Goal: Transaction & Acquisition: Book appointment/travel/reservation

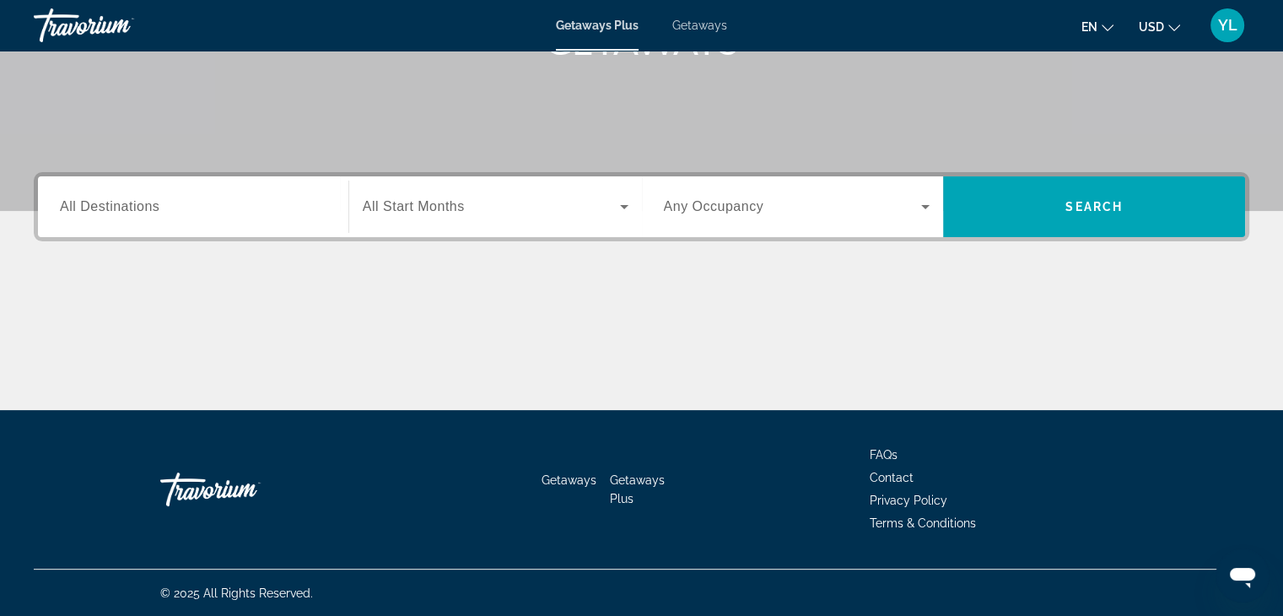
scroll to position [296, 0]
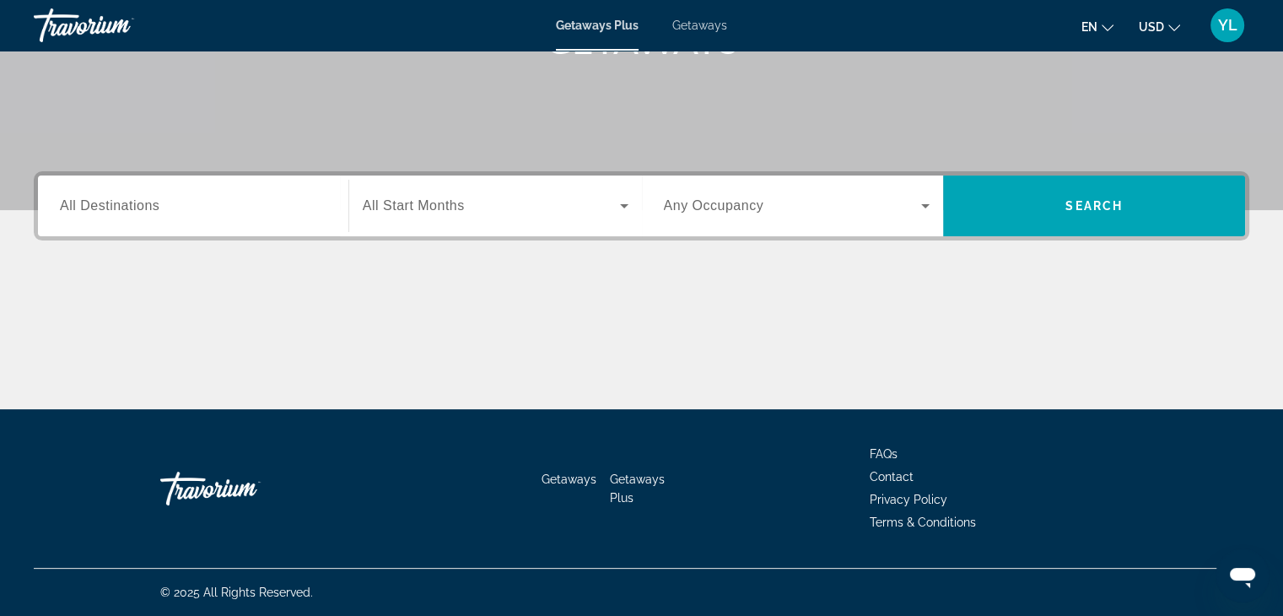
click at [624, 203] on icon "Search widget" at bounding box center [624, 206] width 20 height 20
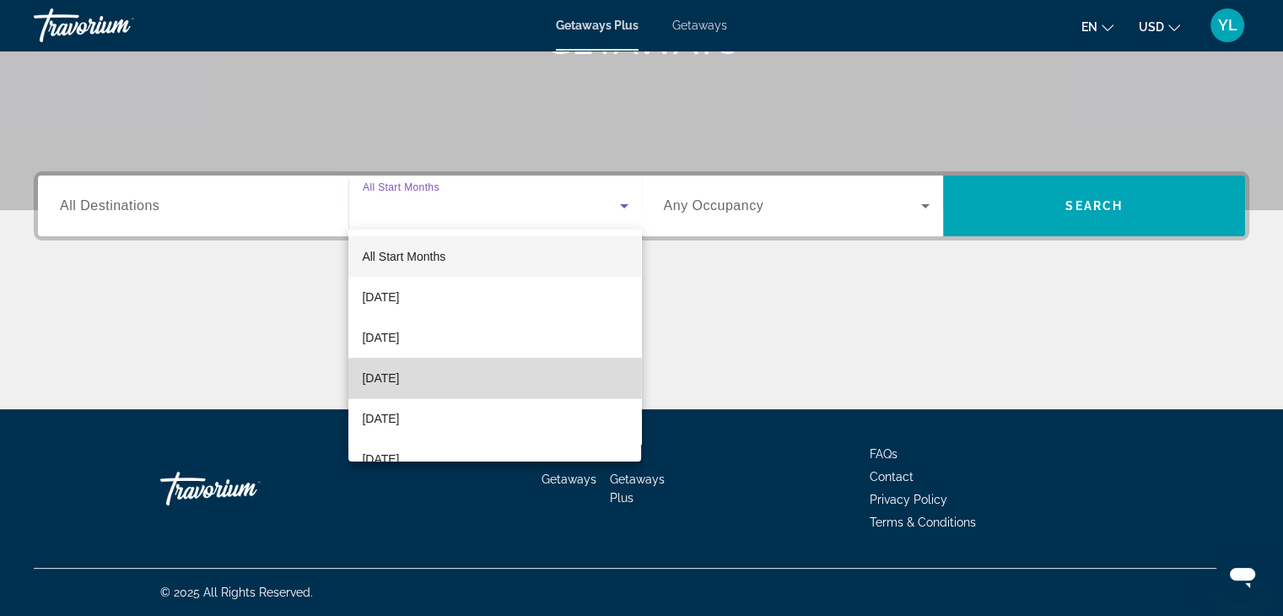
click at [531, 391] on mat-option "November 2025" at bounding box center [494, 378] width 293 height 40
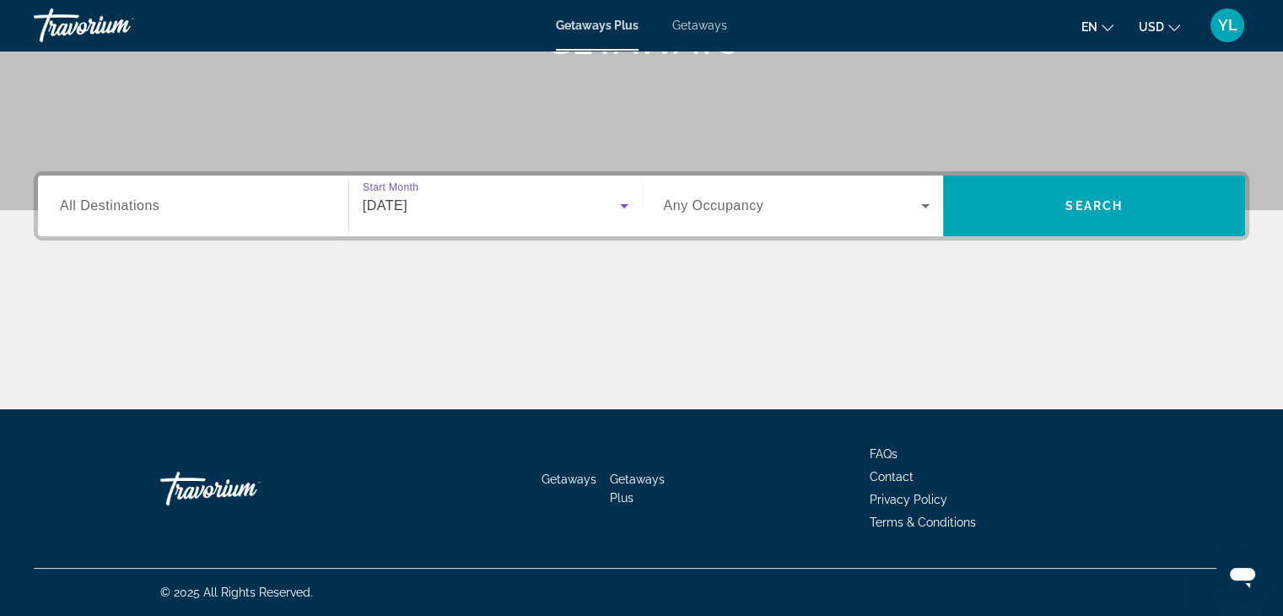
click at [226, 210] on input "Destination All Destinations" at bounding box center [193, 207] width 267 height 20
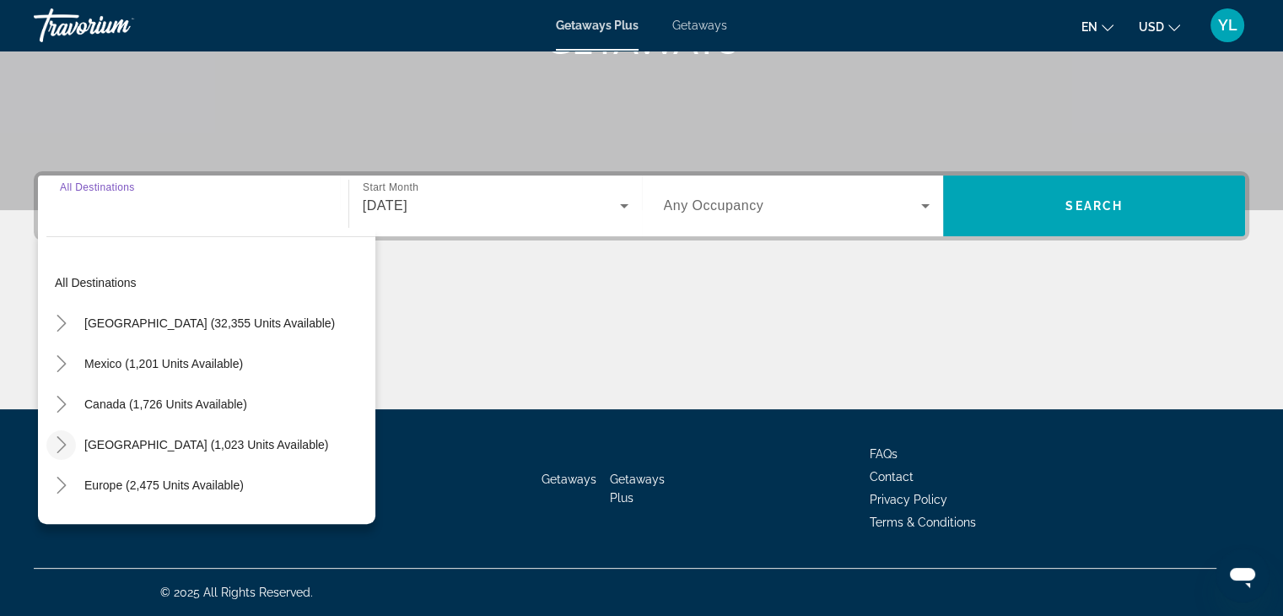
click at [63, 443] on icon "Toggle Caribbean & Atlantic Islands (1,023 units available)" at bounding box center [61, 444] width 9 height 17
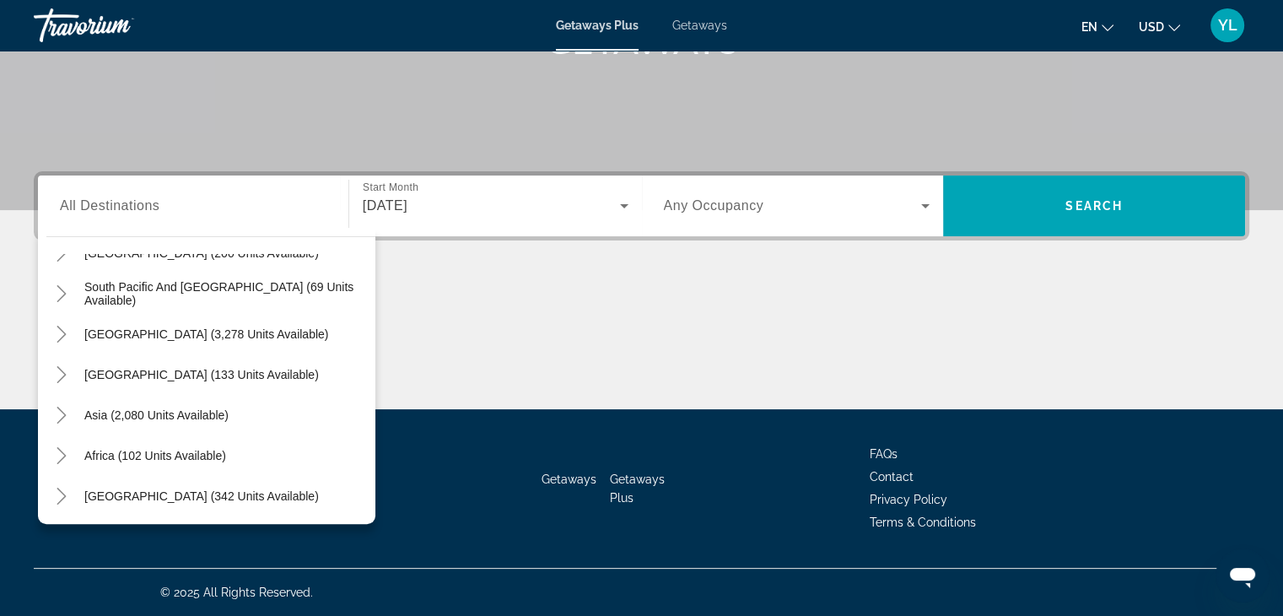
scroll to position [597, 0]
click at [58, 366] on icon "Toggle Central America (133 units available)" at bounding box center [61, 373] width 9 height 17
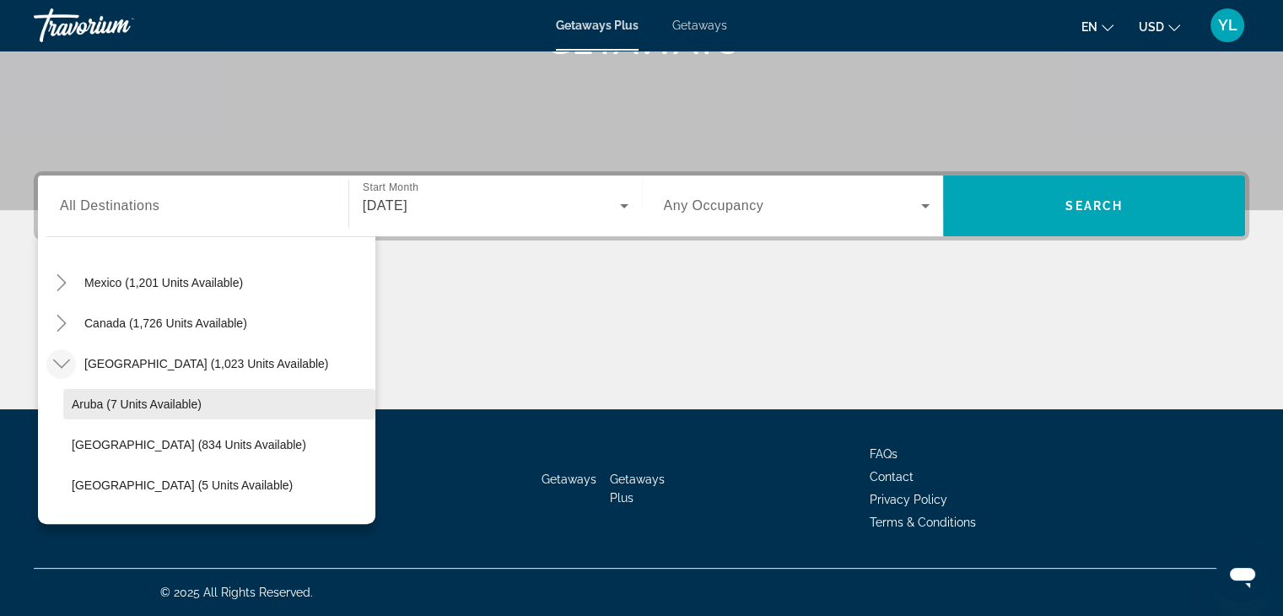
scroll to position [44, 0]
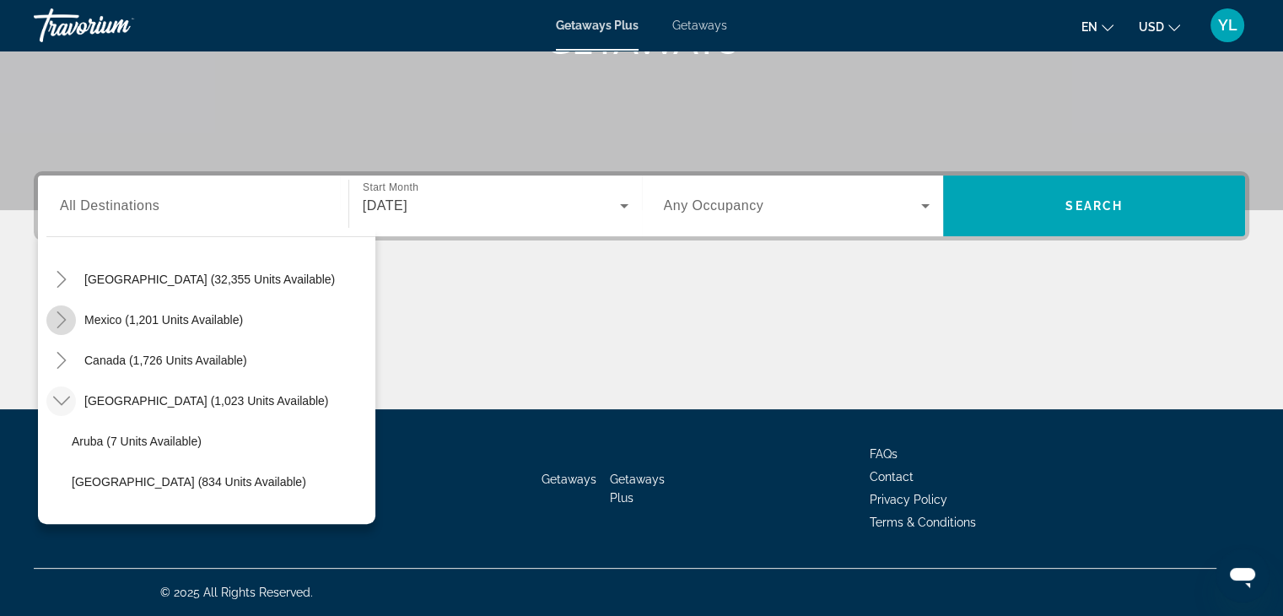
click at [64, 318] on icon "Toggle Mexico (1,201 units available)" at bounding box center [61, 319] width 17 height 17
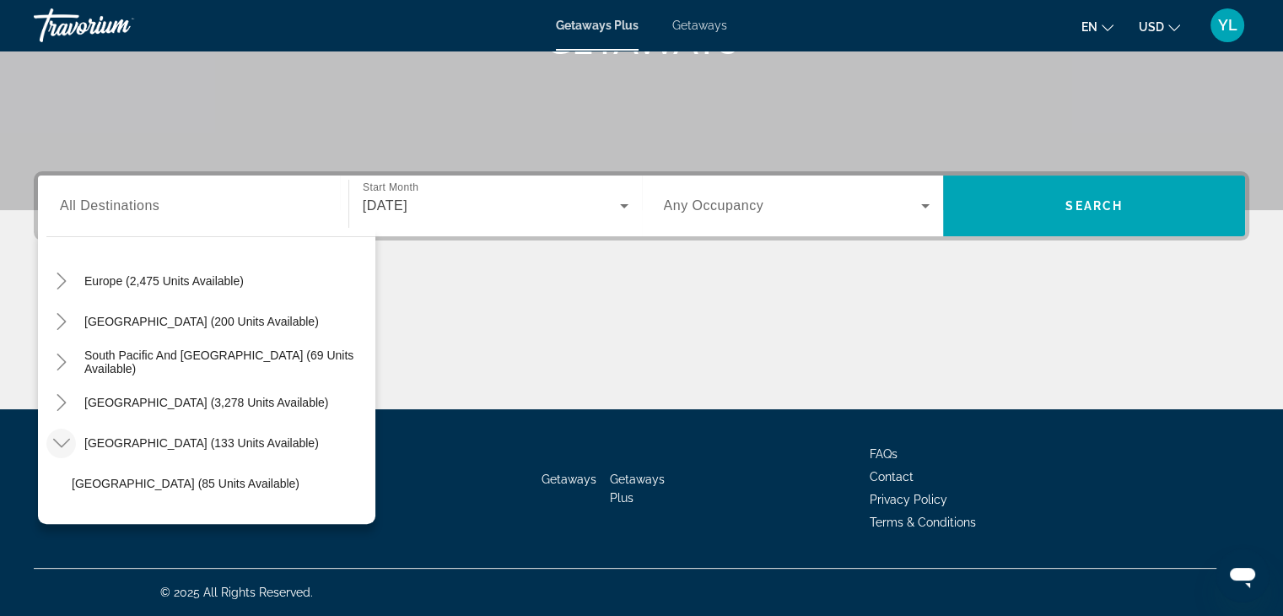
scroll to position [1017, 0]
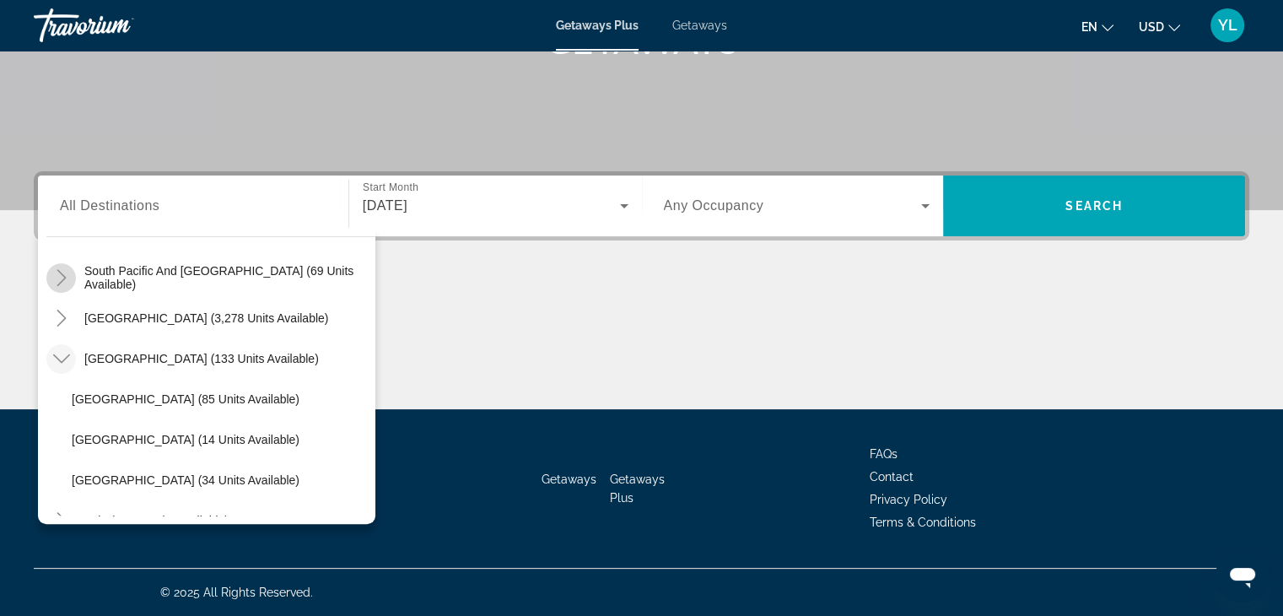
click at [59, 272] on icon "Toggle South Pacific and Oceania (69 units available)" at bounding box center [61, 277] width 17 height 17
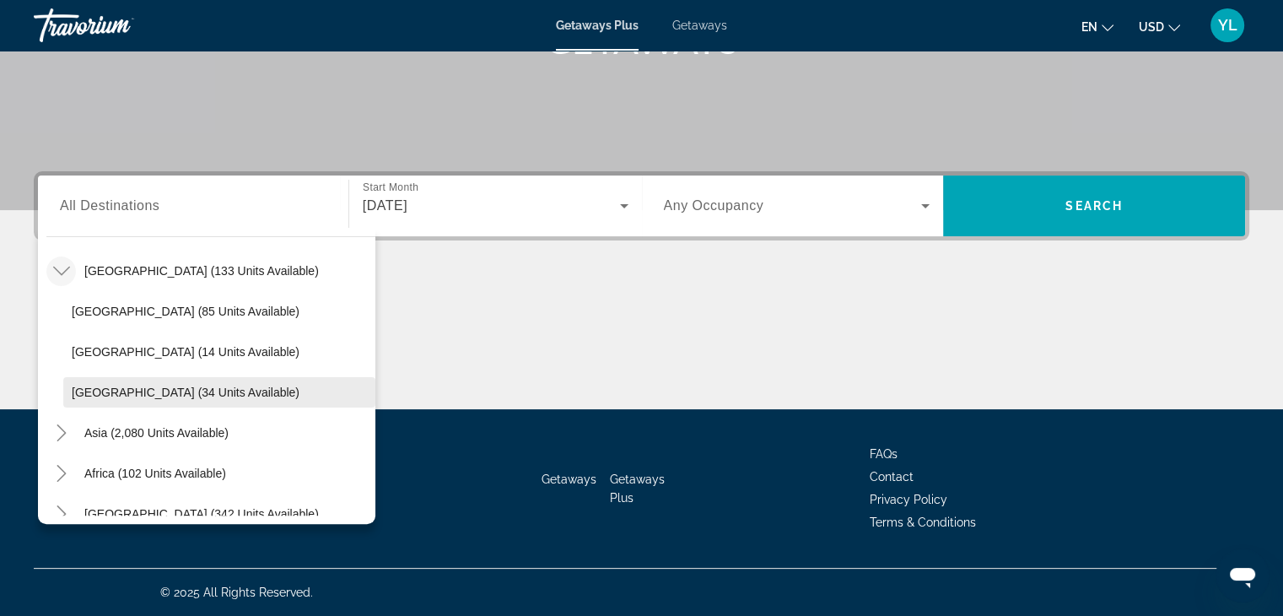
scroll to position [1245, 0]
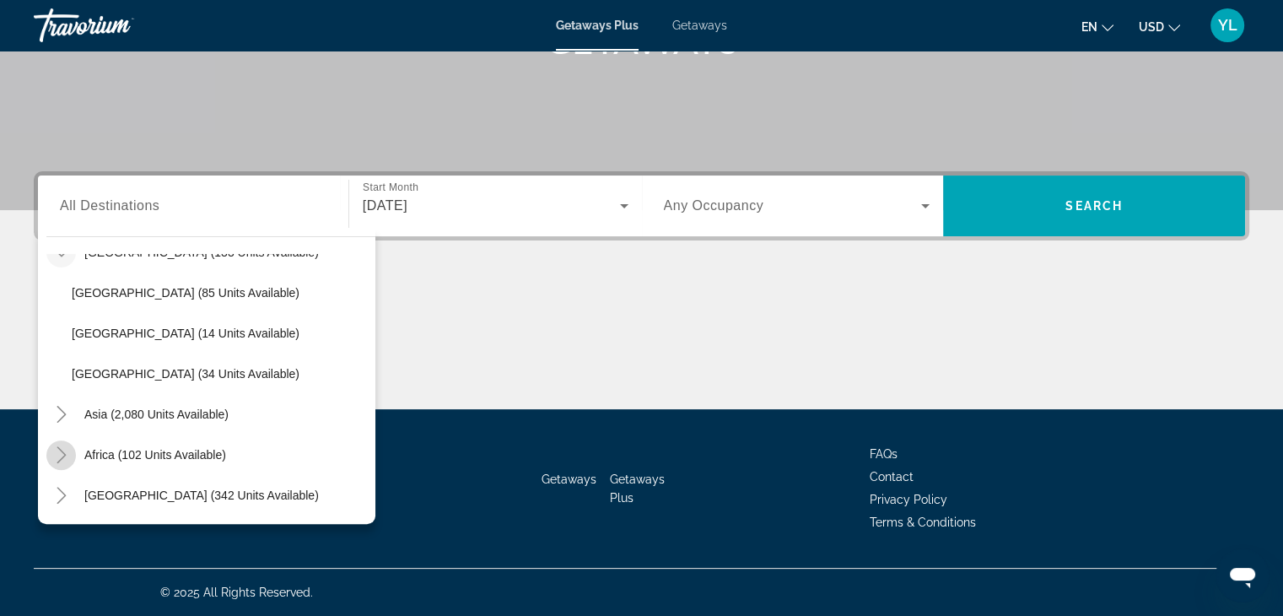
click at [57, 463] on mat-icon "Toggle Africa (102 units available)" at bounding box center [61, 455] width 30 height 30
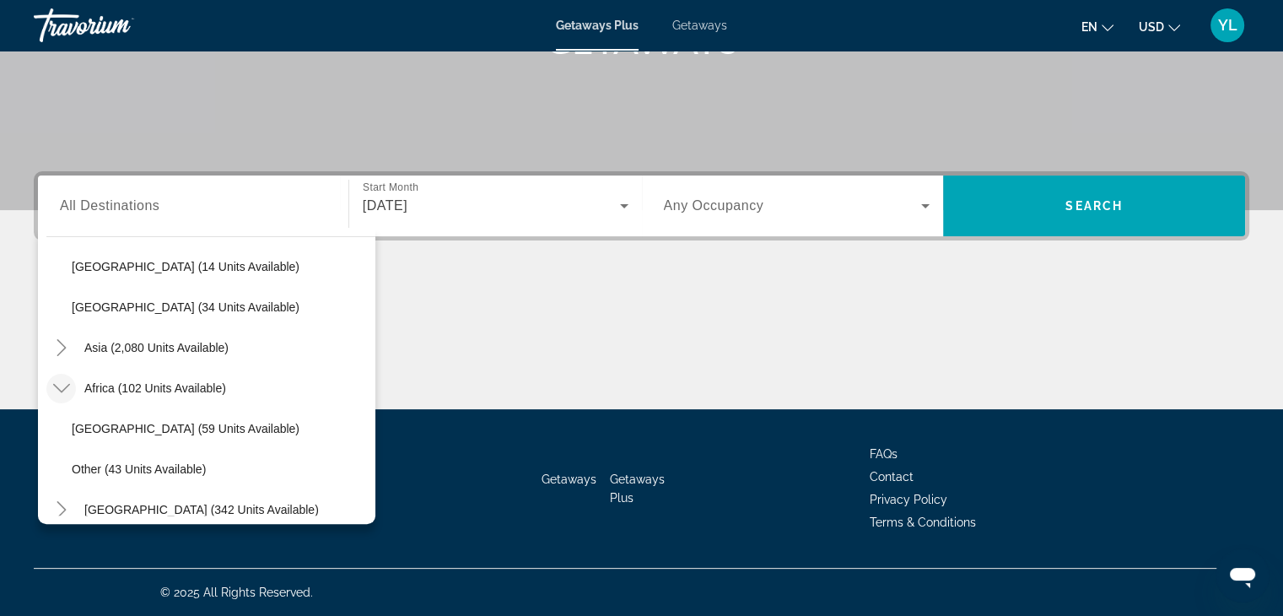
scroll to position [1326, 0]
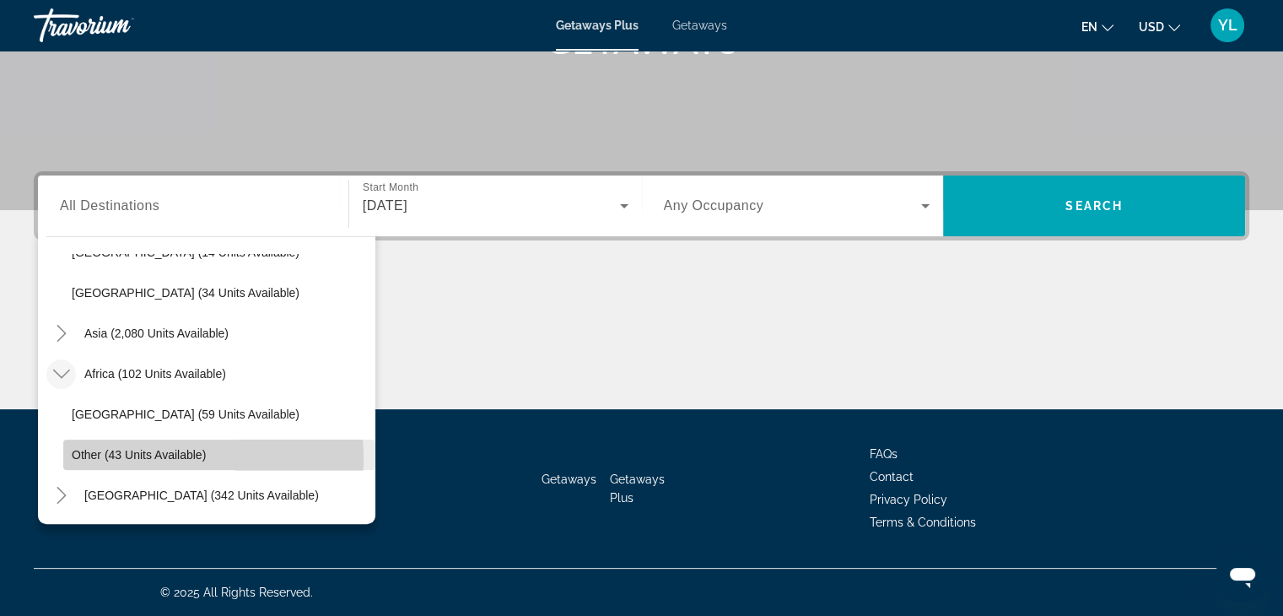
click at [84, 459] on span "Other (43 units available)" at bounding box center [139, 454] width 134 height 13
type input "**********"
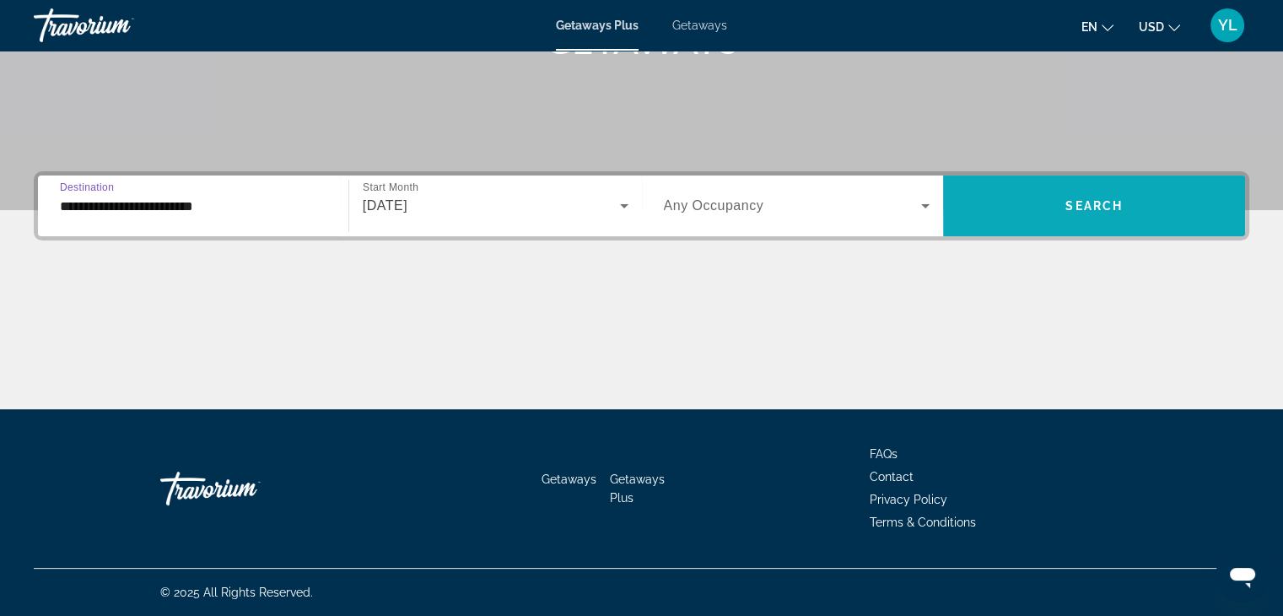
click at [1191, 209] on span "Search widget" at bounding box center [1094, 206] width 302 height 40
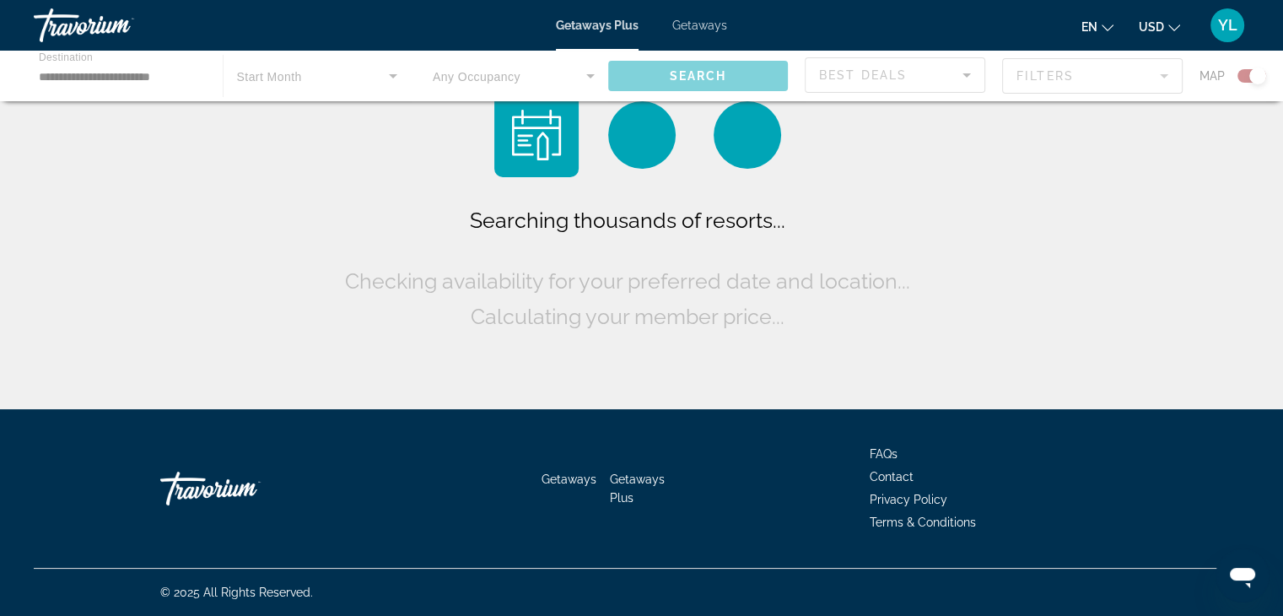
click at [1191, 209] on div "Searching thousands of resorts... Checking availability for your preferred date…" at bounding box center [641, 209] width 1283 height 418
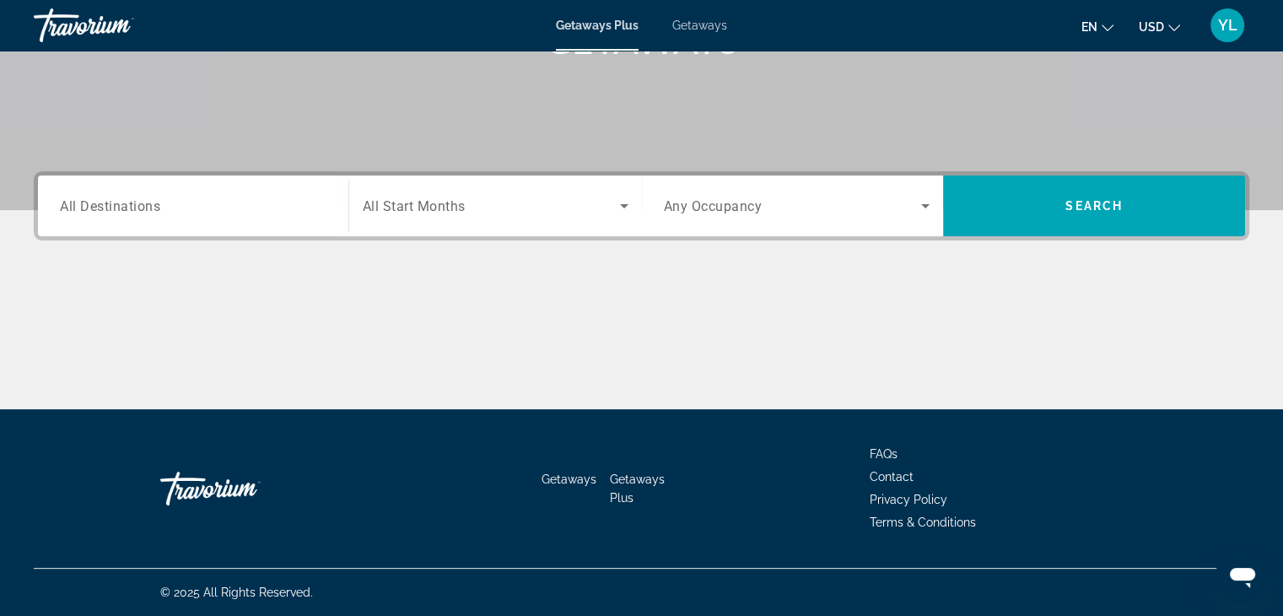
scroll to position [212, 0]
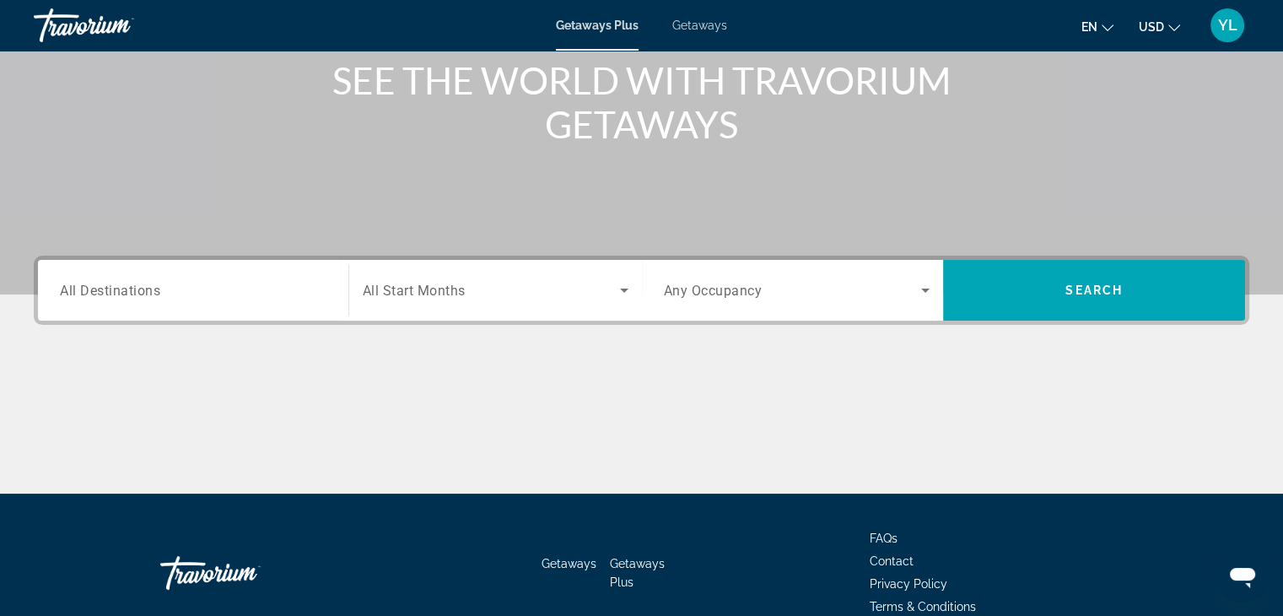
click at [231, 301] on div "Search widget" at bounding box center [193, 291] width 267 height 48
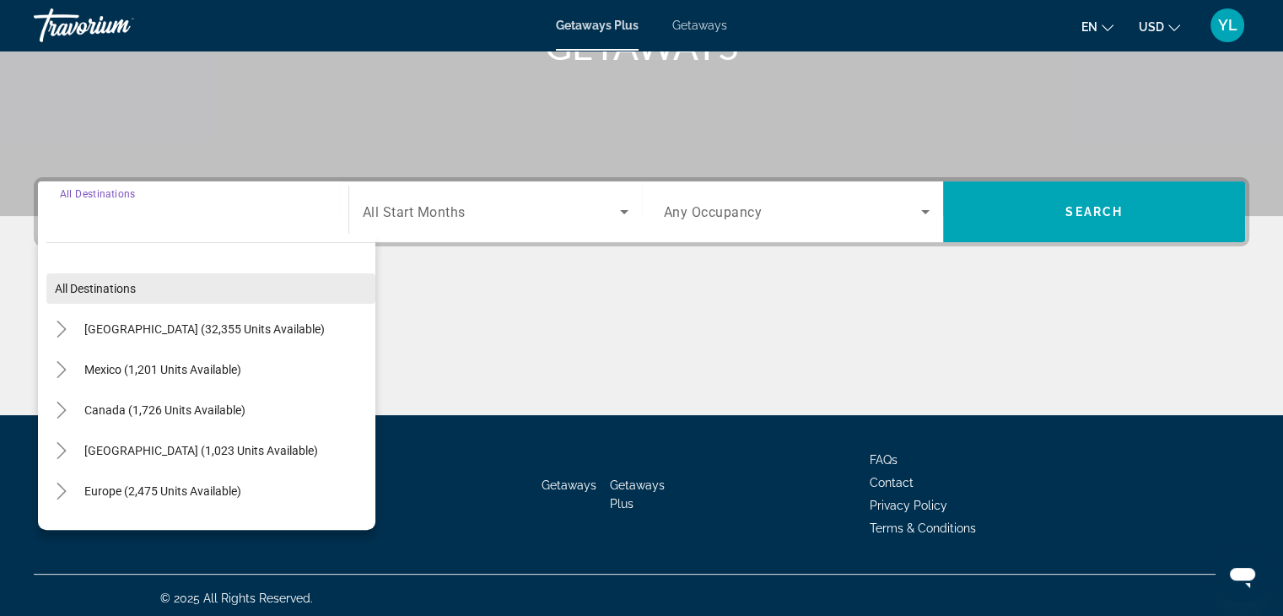
scroll to position [296, 0]
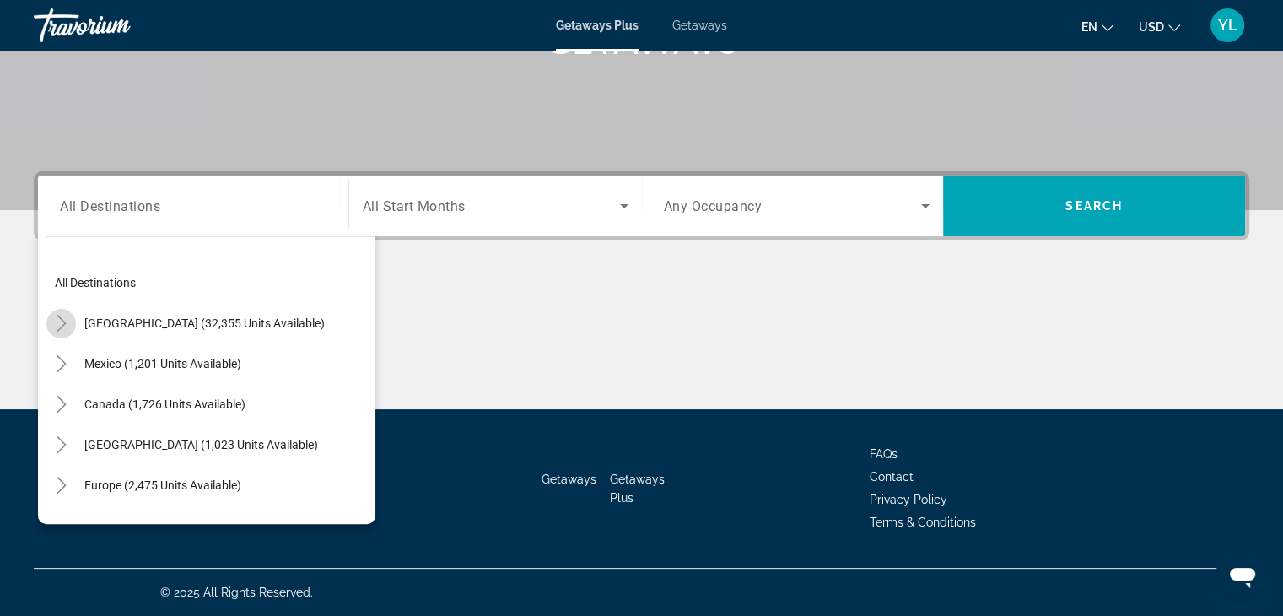
click at [56, 317] on icon "Toggle United States (32,355 units available)" at bounding box center [61, 323] width 17 height 17
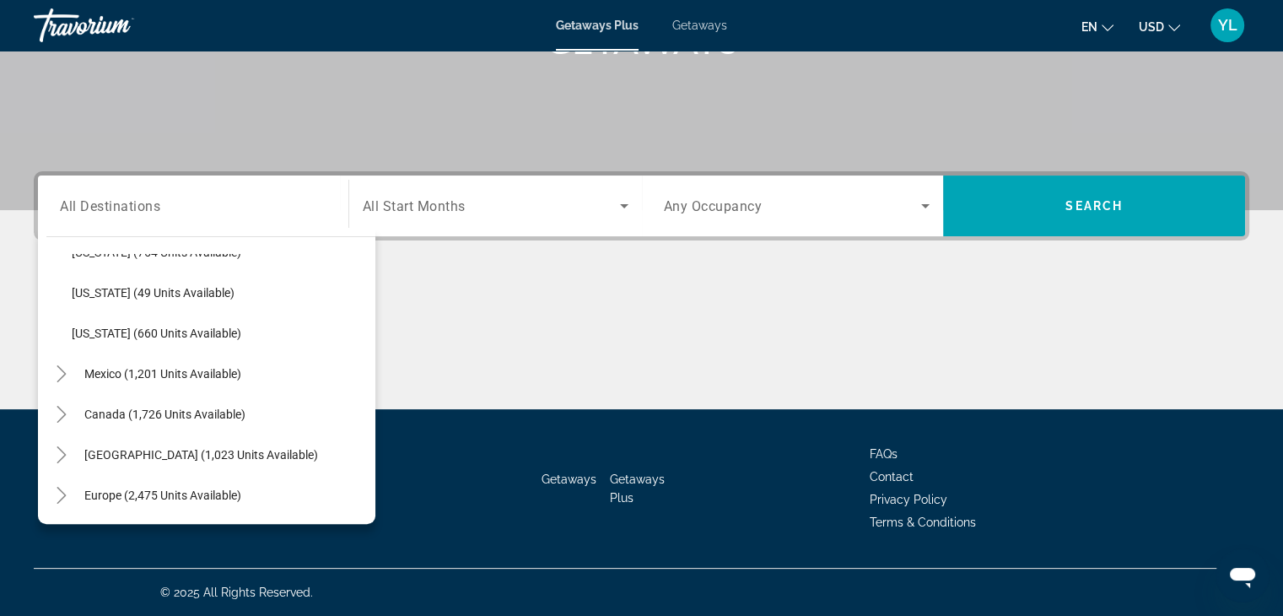
scroll to position [1567, 0]
click at [57, 332] on icon "Toggle Mexico (1,201 units available)" at bounding box center [61, 334] width 17 height 17
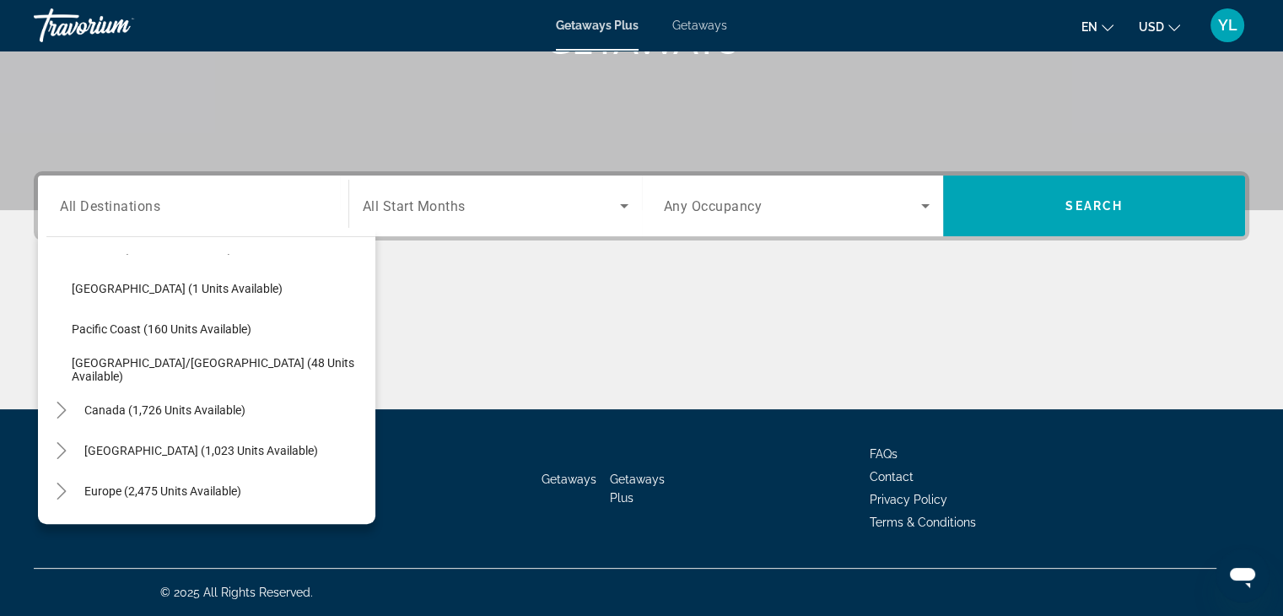
scroll to position [1965, 0]
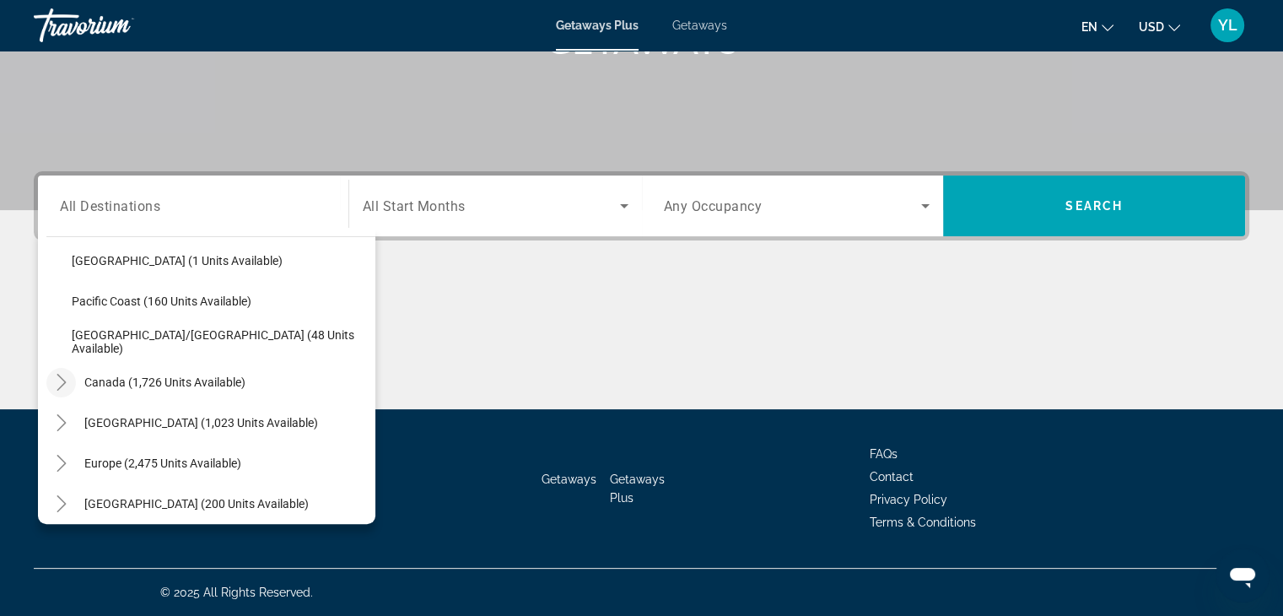
click at [57, 380] on icon "Toggle Canada (1,726 units available)" at bounding box center [61, 382] width 17 height 17
click at [62, 416] on icon "Toggle Caribbean & Atlantic Islands (1,023 units available)" at bounding box center [61, 419] width 9 height 17
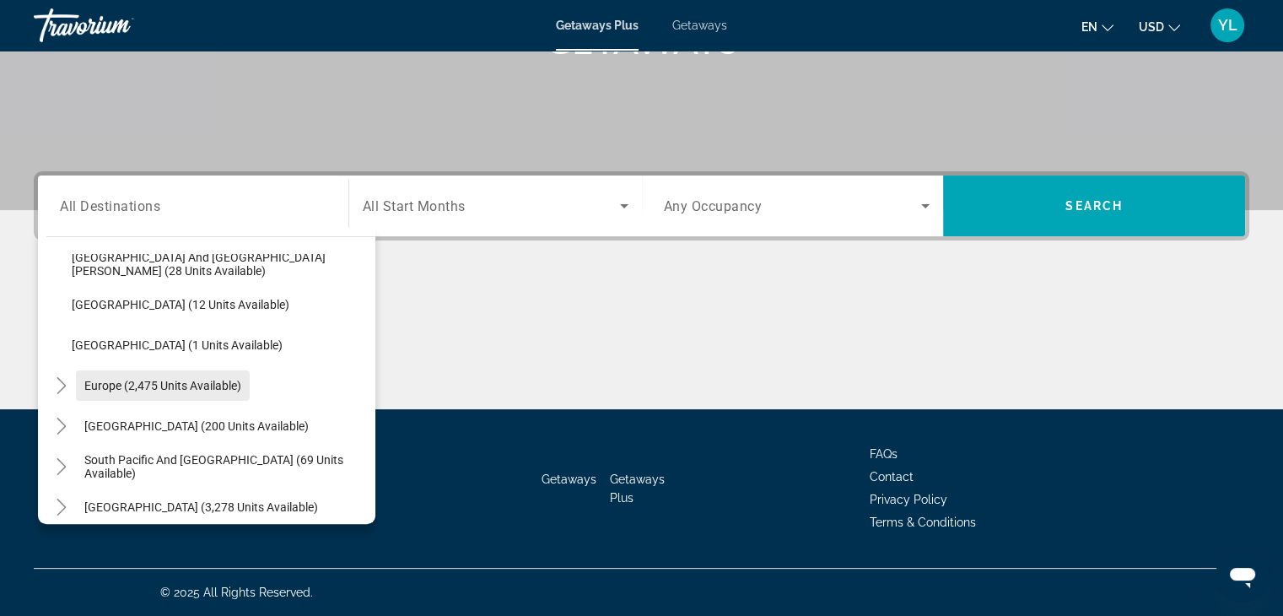
scroll to position [2532, 0]
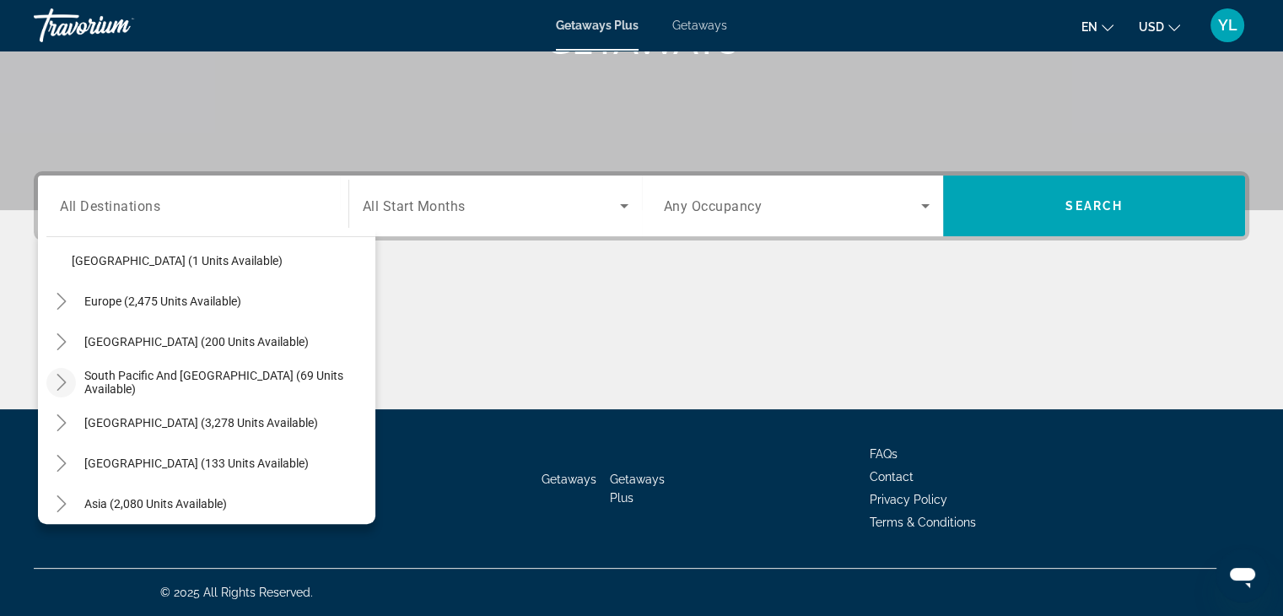
click at [70, 379] on mat-icon "Toggle South Pacific and Oceania (69 units available)" at bounding box center [61, 383] width 30 height 30
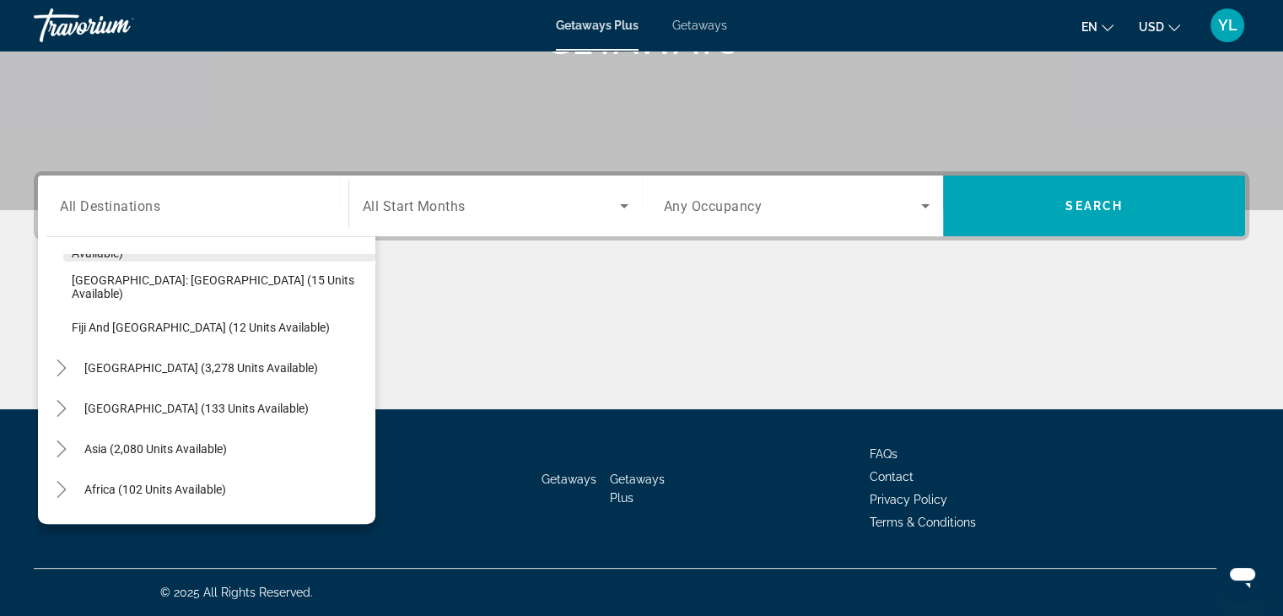
scroll to position [2709, 0]
click at [53, 363] on icon "Toggle South America (3,278 units available)" at bounding box center [61, 367] width 17 height 17
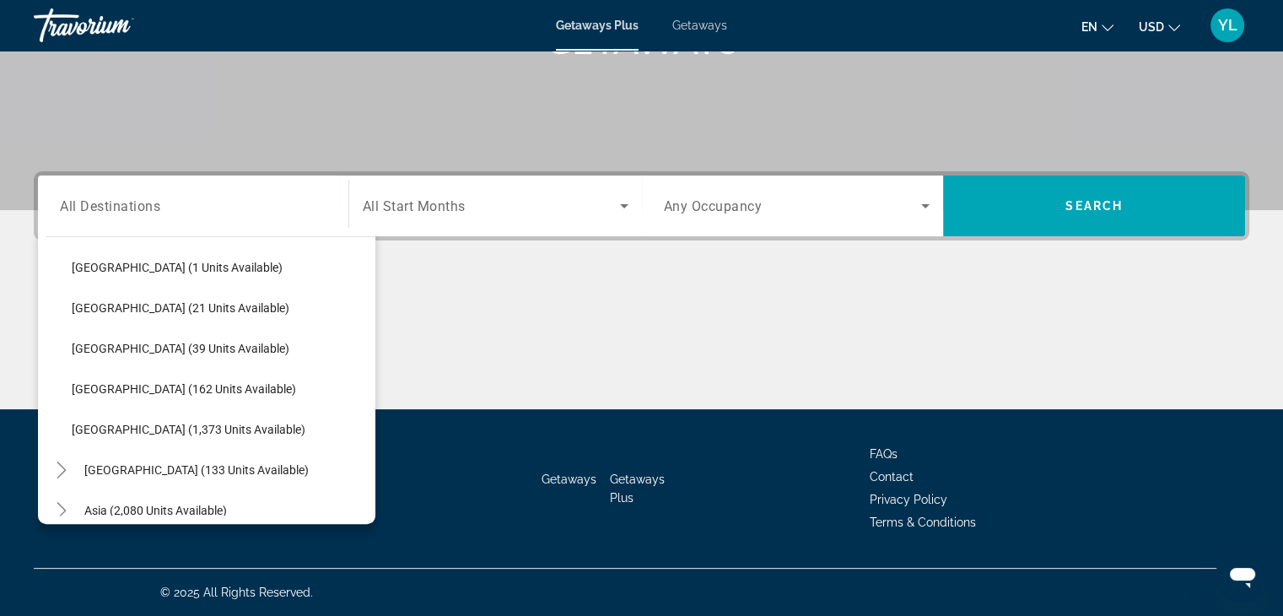
scroll to position [3055, 0]
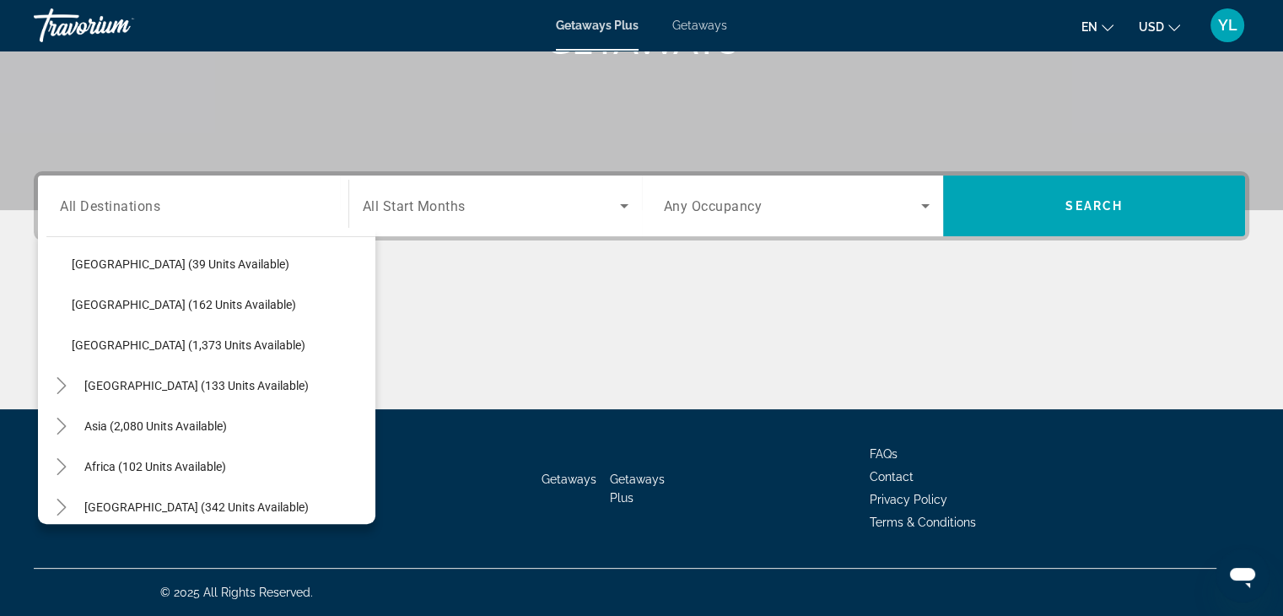
click at [105, 396] on span "Search widget" at bounding box center [196, 385] width 241 height 40
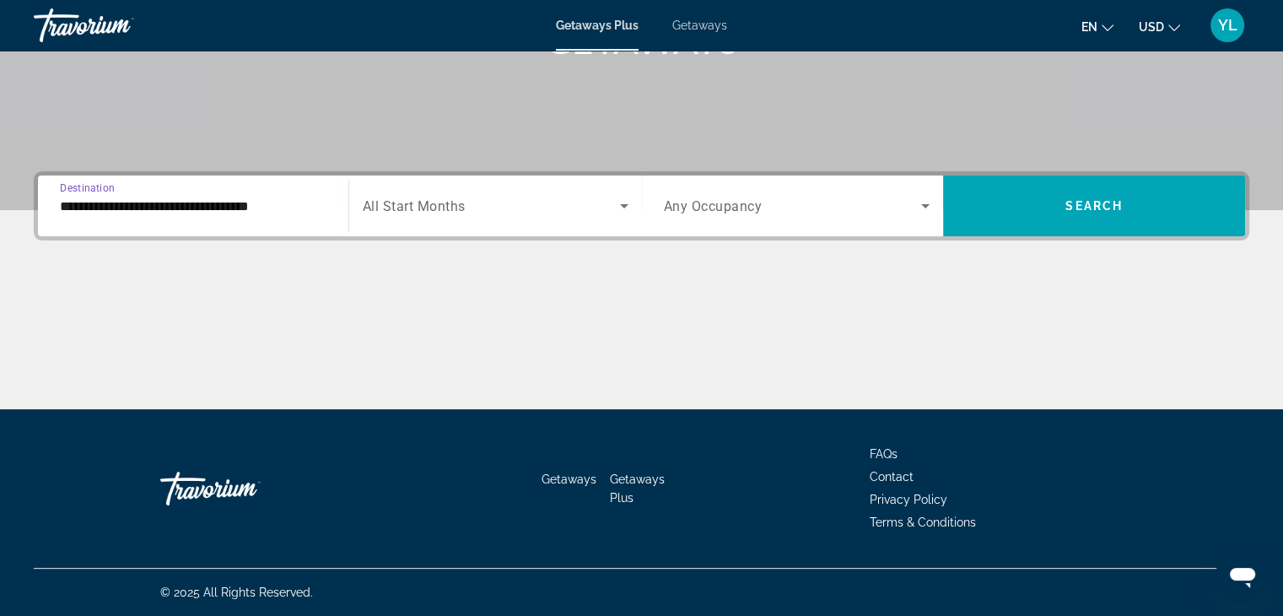
click at [267, 200] on input "**********" at bounding box center [193, 207] width 267 height 20
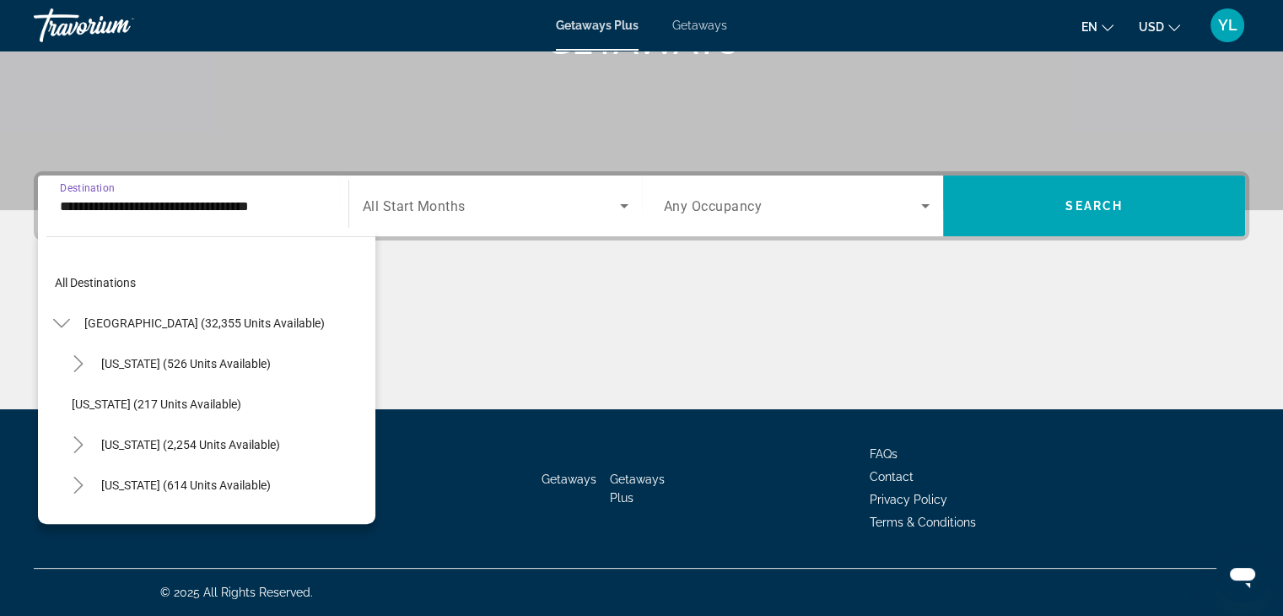
scroll to position [3056, 0]
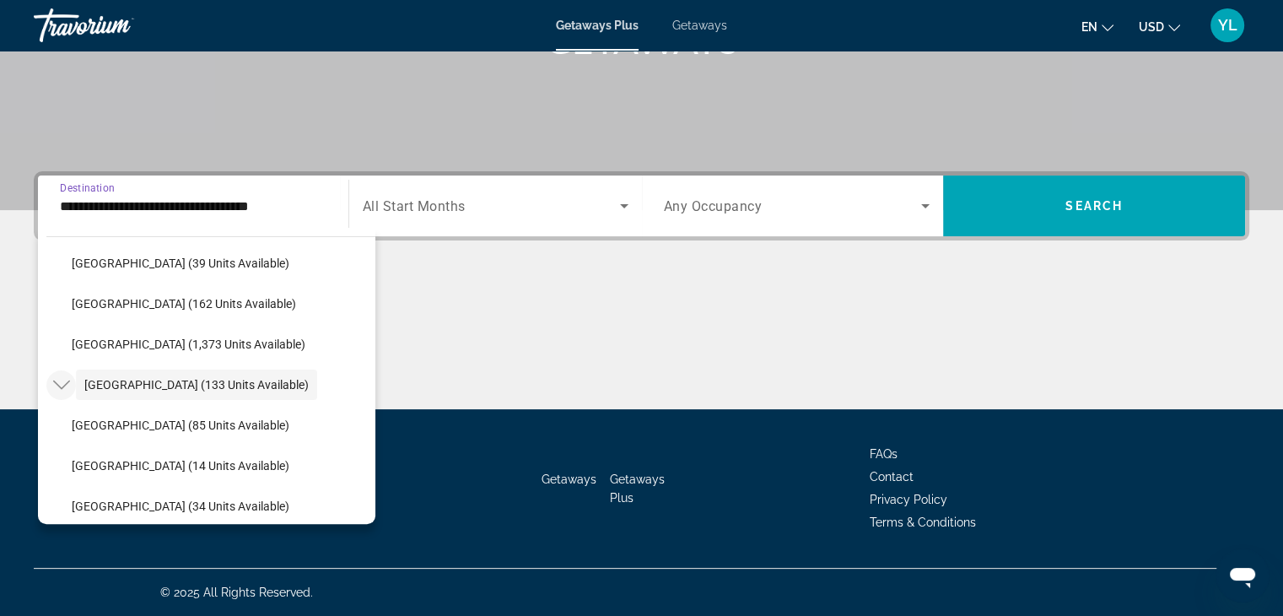
click at [63, 385] on icon "Toggle Central America (133 units available)" at bounding box center [60, 384] width 17 height 9
click at [63, 385] on icon "Toggle Central America (133 units available)" at bounding box center [61, 384] width 9 height 17
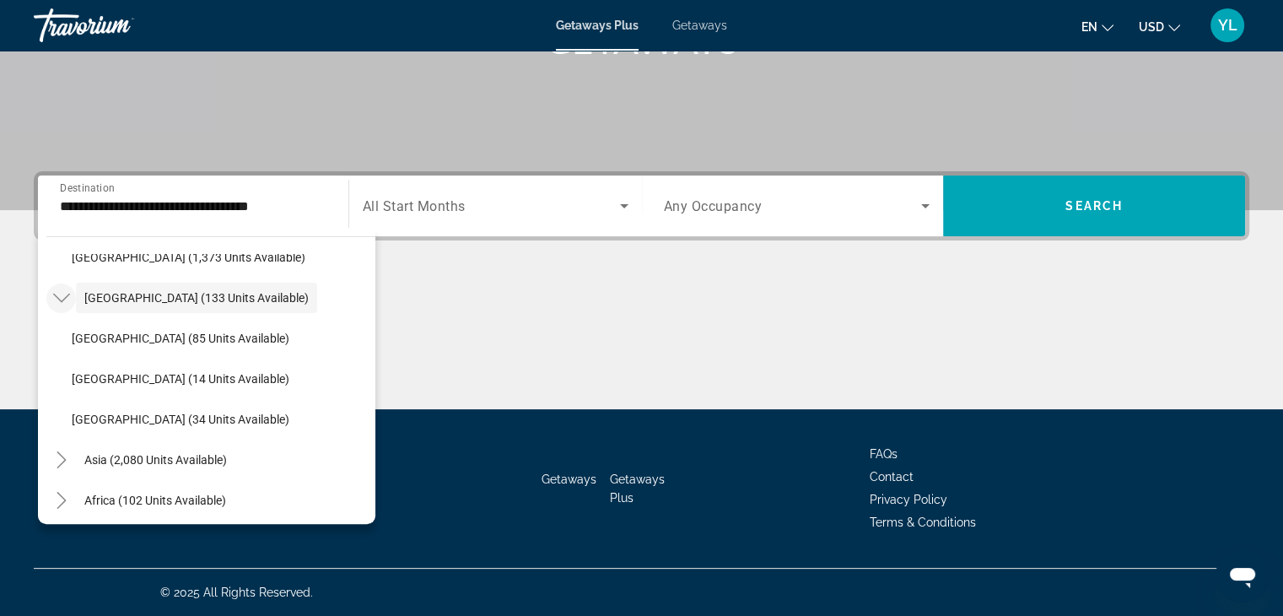
scroll to position [3189, 0]
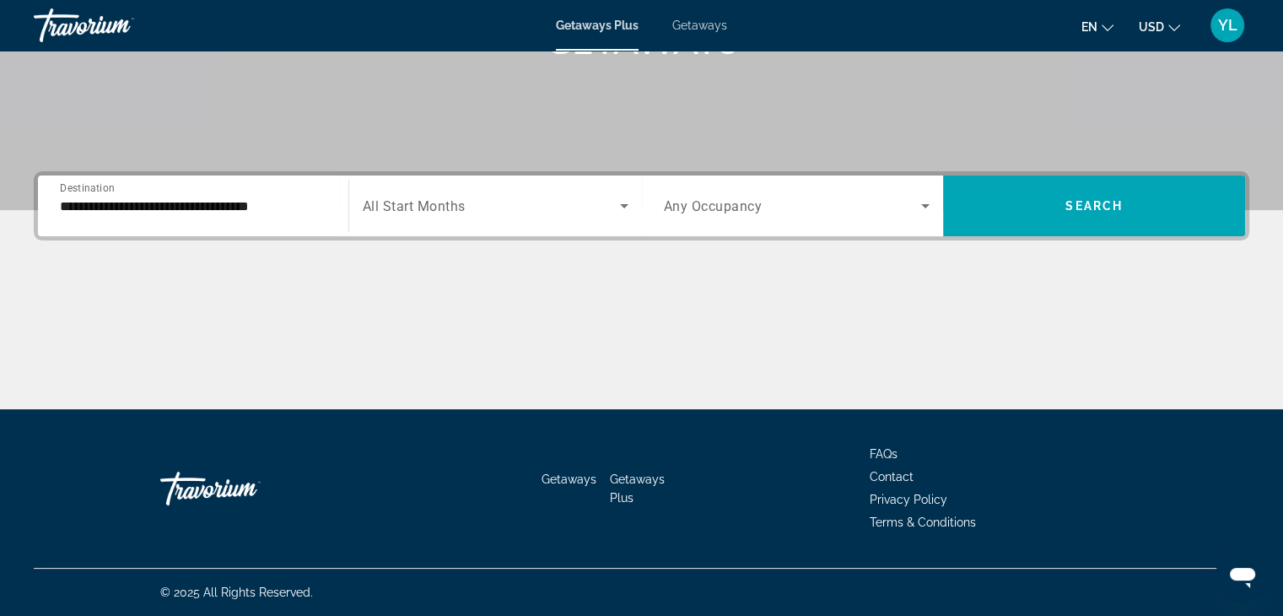
click at [327, 208] on div "**********" at bounding box center [193, 206] width 294 height 48
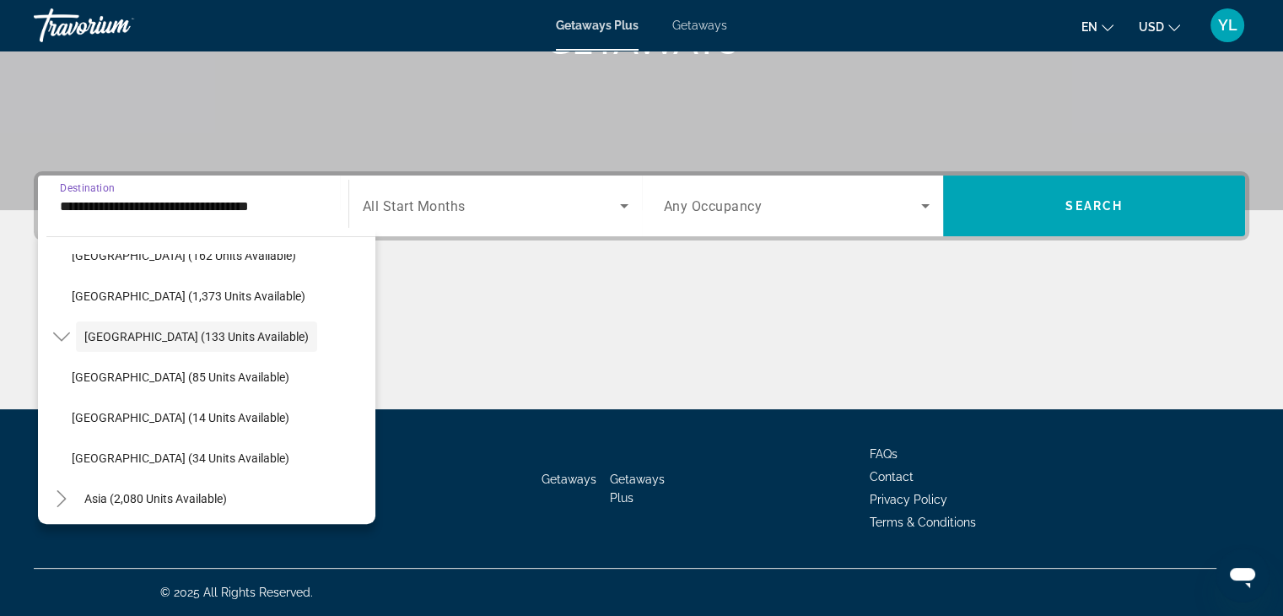
scroll to position [3020, 0]
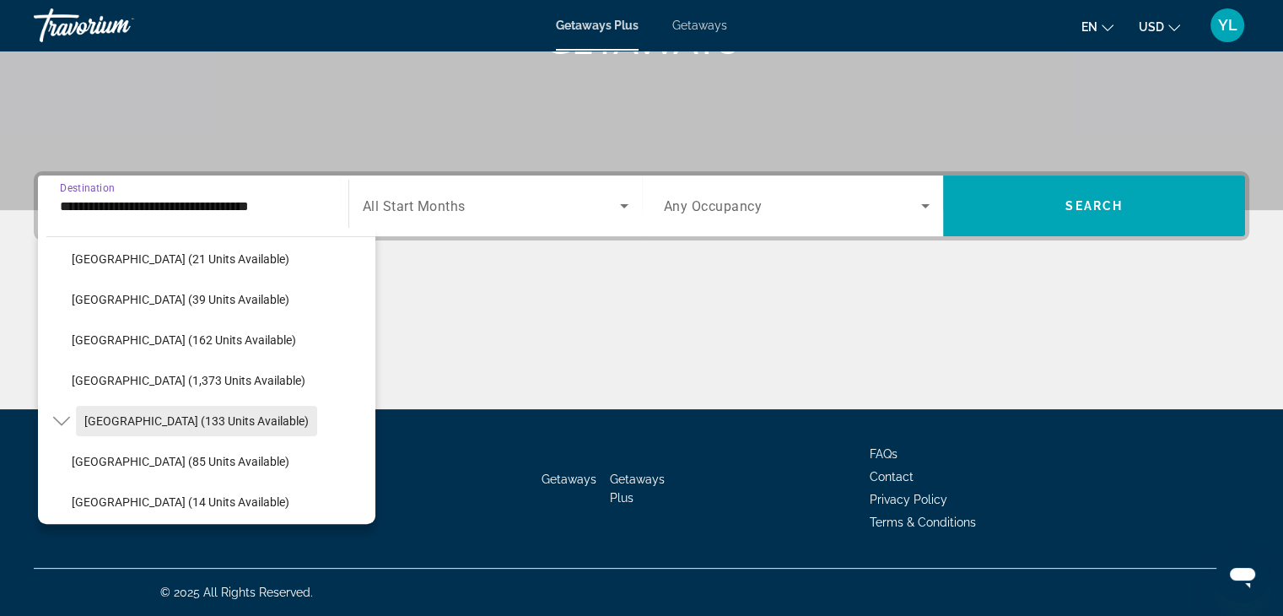
click at [216, 428] on span "Search widget" at bounding box center [196, 421] width 241 height 40
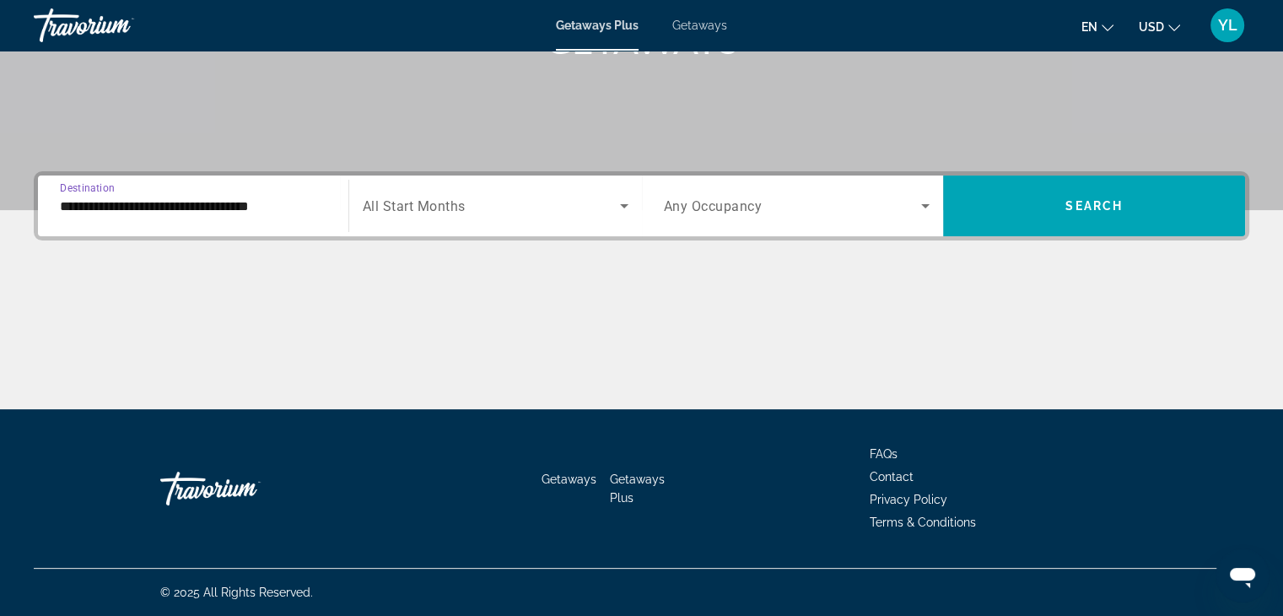
click at [294, 205] on input "**********" at bounding box center [193, 207] width 267 height 20
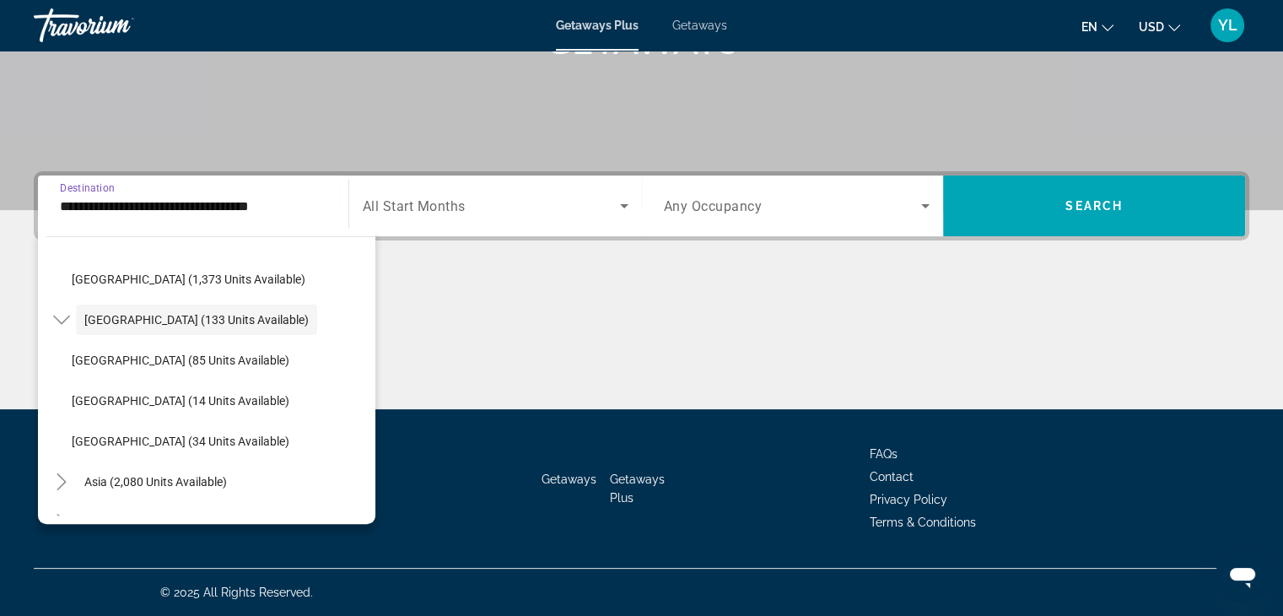
scroll to position [3189, 0]
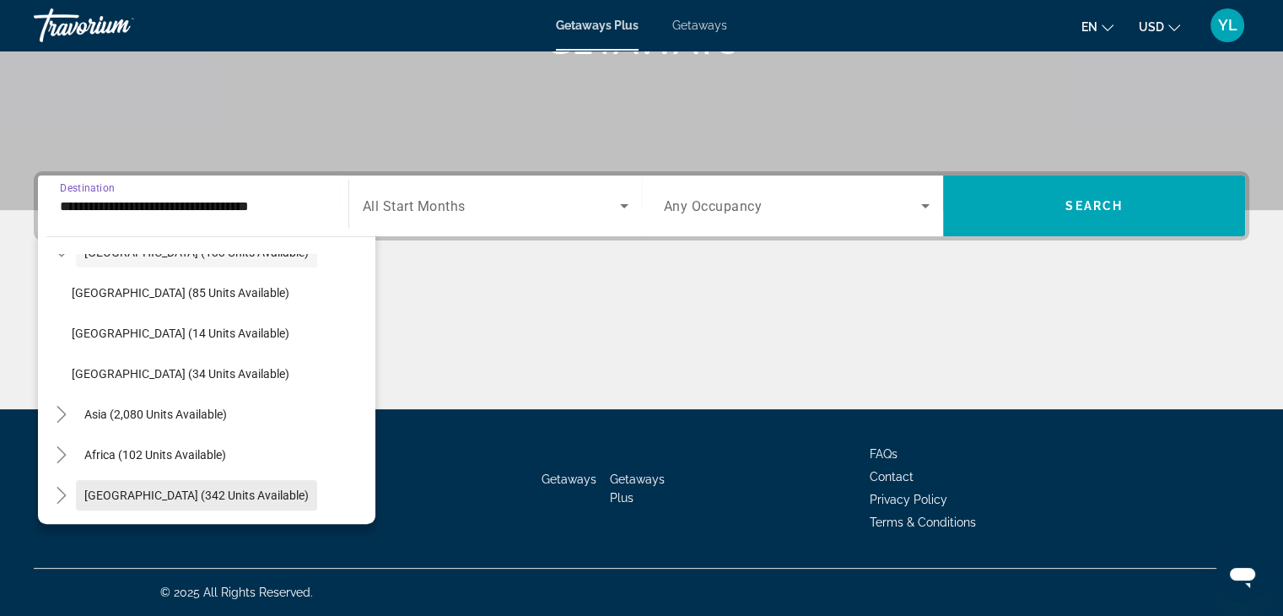
click at [102, 503] on span "Search widget" at bounding box center [196, 495] width 241 height 40
click at [102, 503] on div "Getaways Getaways Plus FAQs Contact Privacy Policy Terms & Conditions" at bounding box center [642, 488] width 1216 height 159
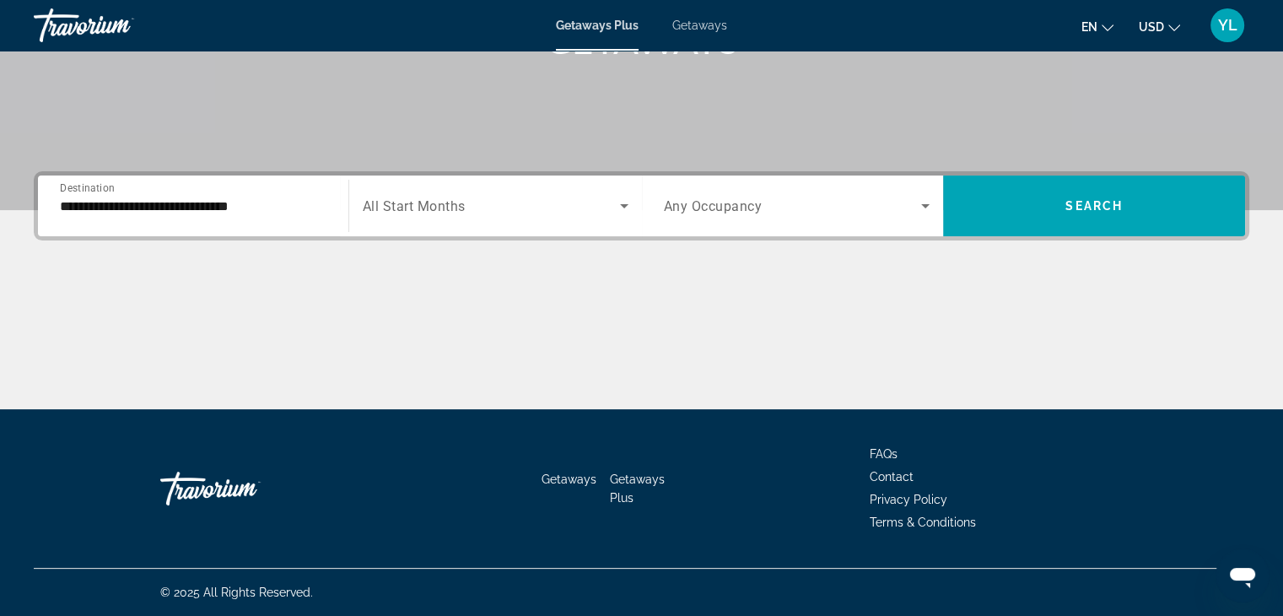
click at [306, 209] on input "**********" at bounding box center [193, 207] width 267 height 20
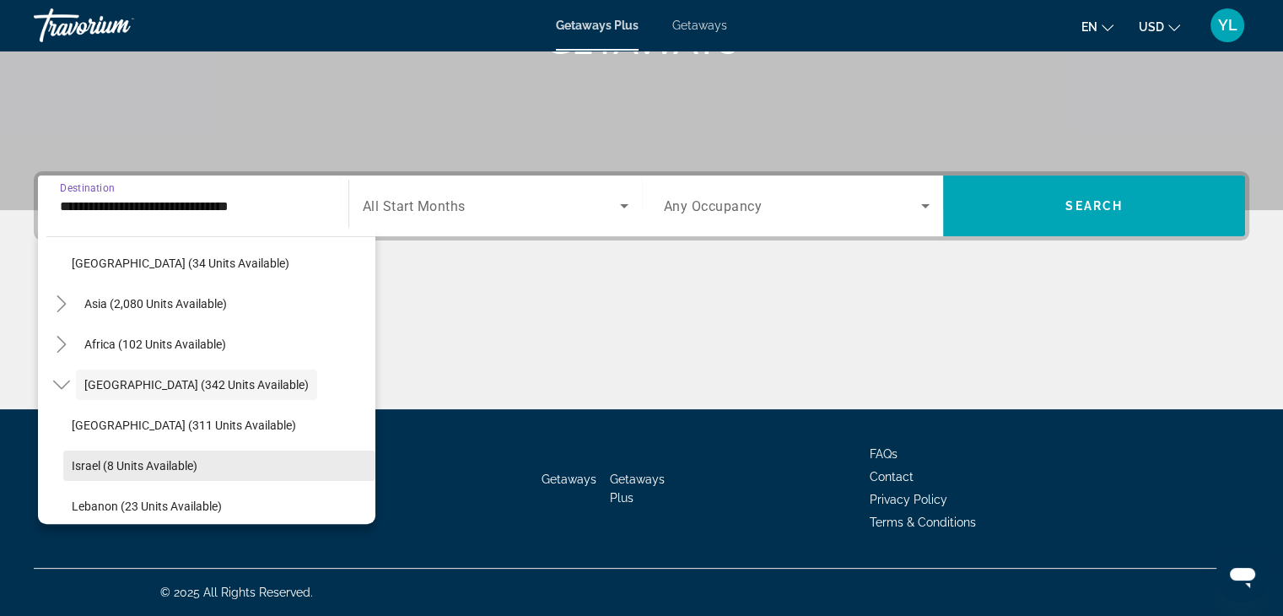
scroll to position [3310, 0]
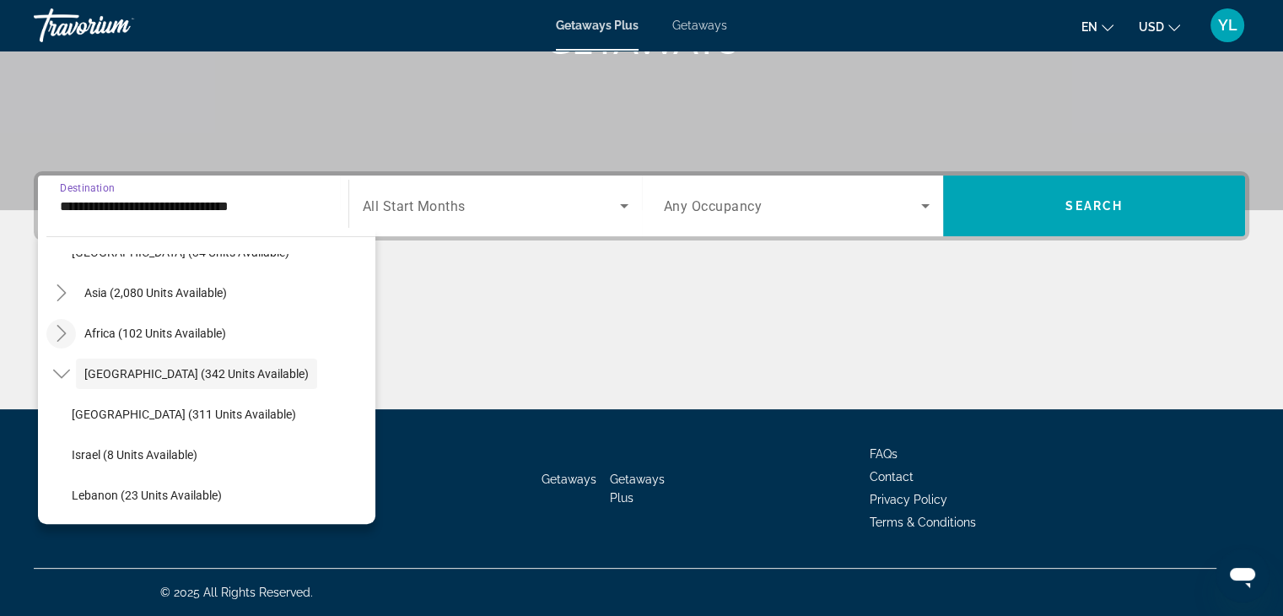
click at [60, 332] on icon "Toggle Africa (102 units available)" at bounding box center [61, 333] width 17 height 17
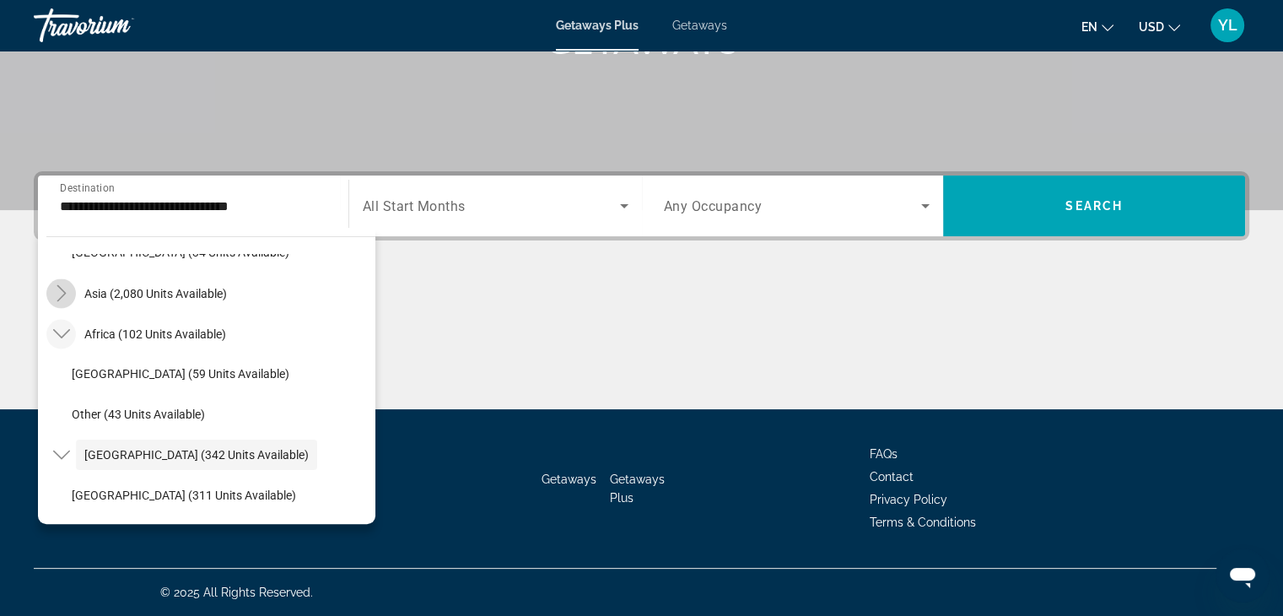
click at [58, 291] on icon "Toggle Asia (2,080 units available)" at bounding box center [61, 292] width 17 height 17
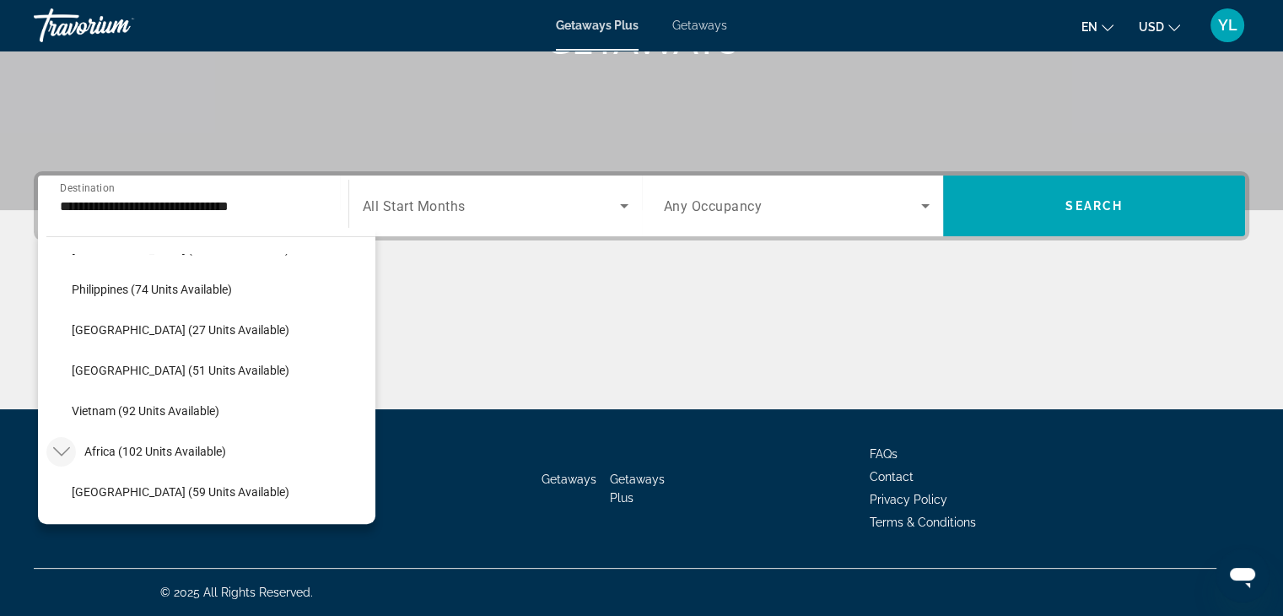
scroll to position [3666, 0]
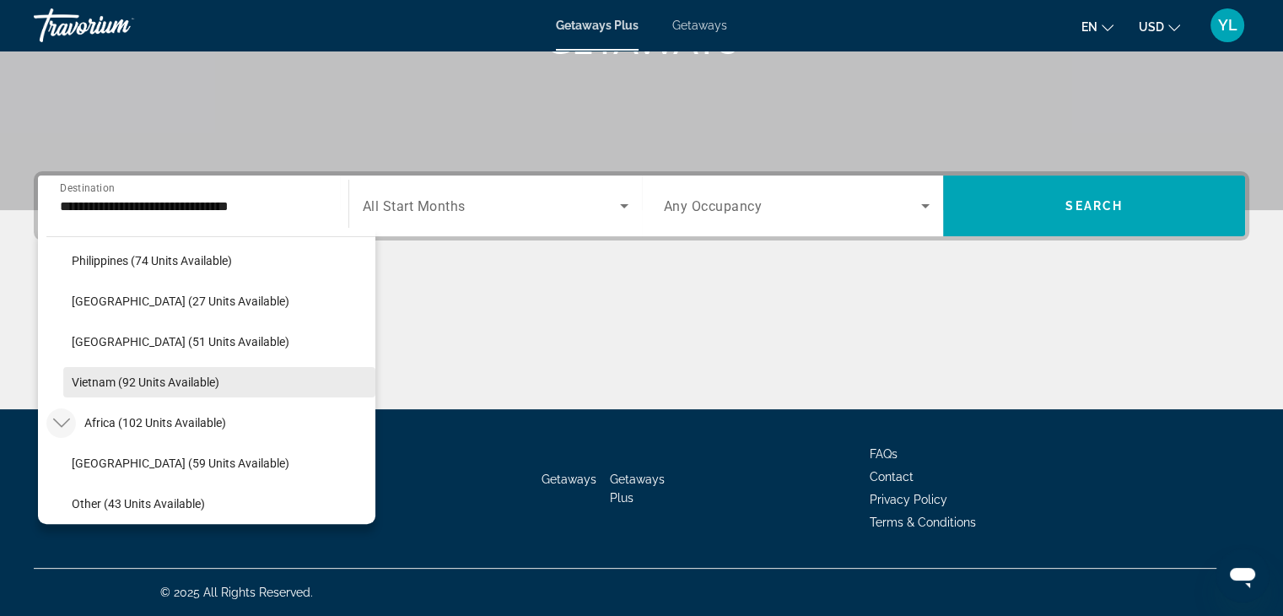
click at [136, 379] on span "Vietnam (92 units available)" at bounding box center [146, 381] width 148 height 13
type input "**********"
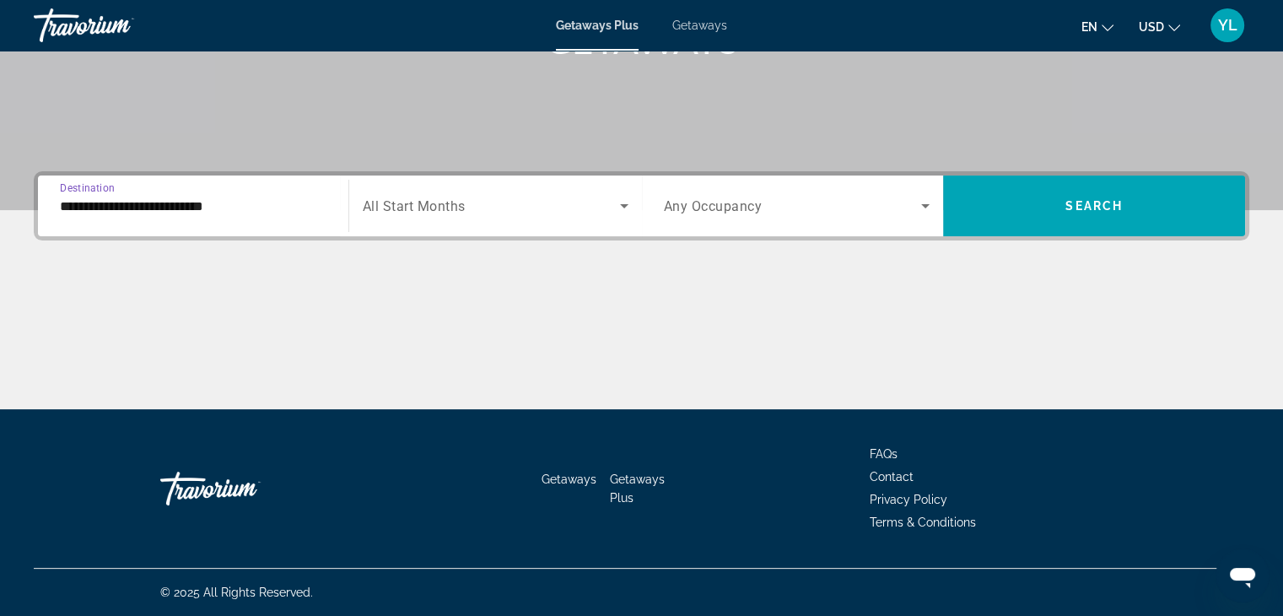
click at [136, 379] on div "Main content" at bounding box center [642, 346] width 1216 height 127
click at [1131, 193] on span "Search widget" at bounding box center [1094, 206] width 302 height 40
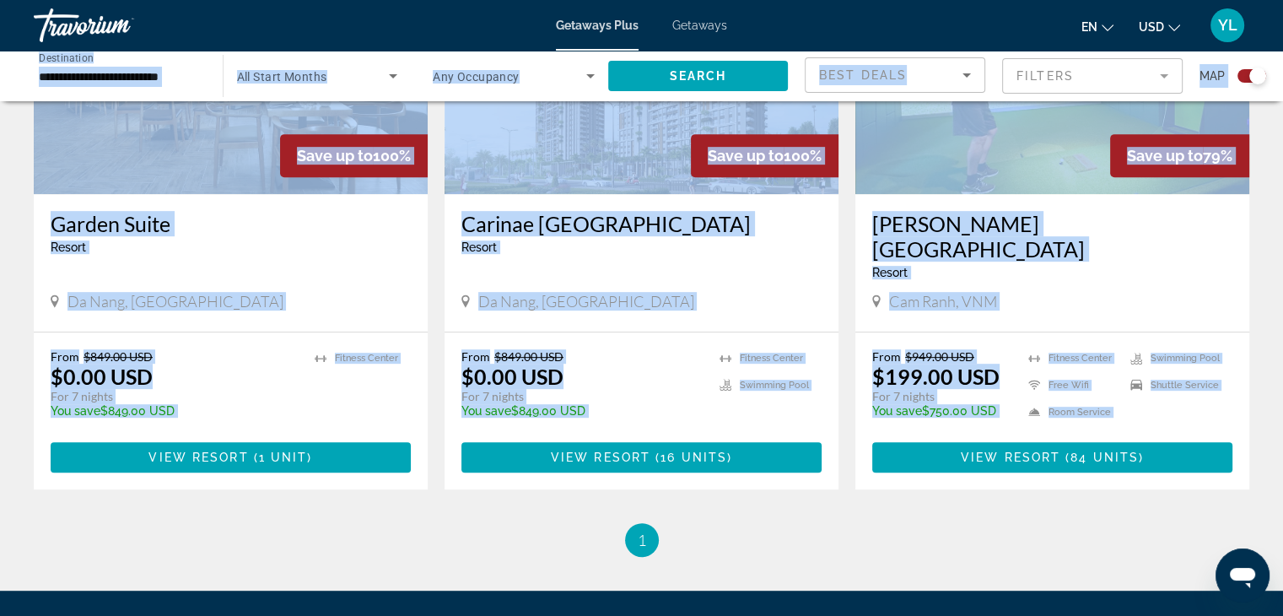
scroll to position [914, 0]
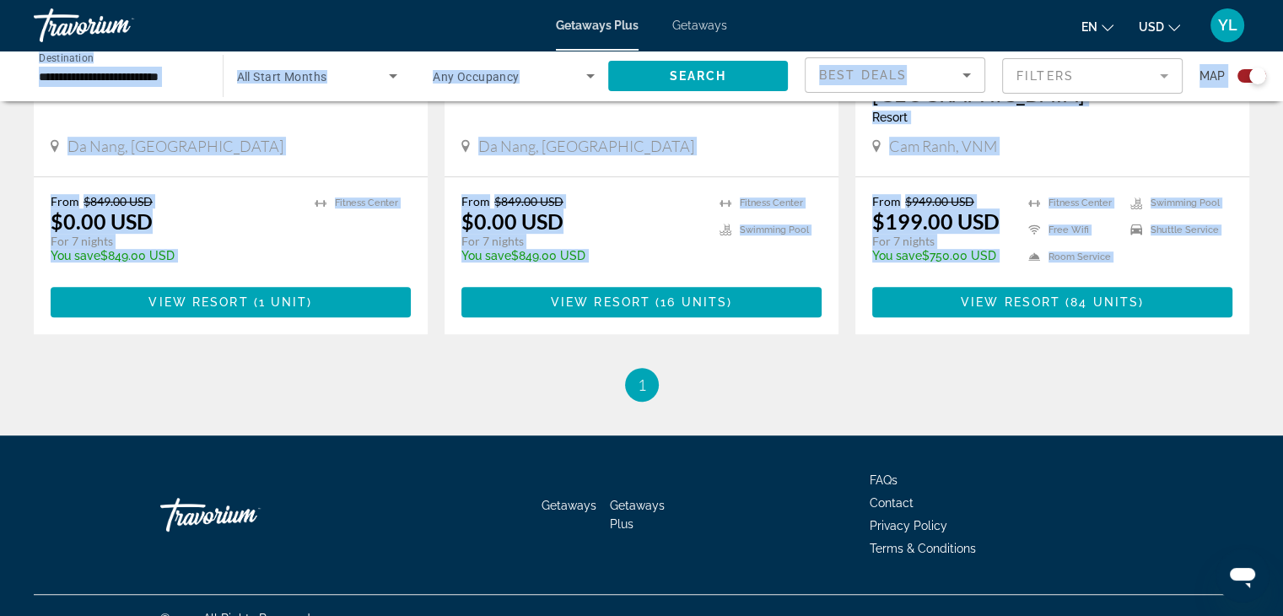
click at [952, 368] on ul "1 / 1 You're on page 1" at bounding box center [642, 385] width 1216 height 34
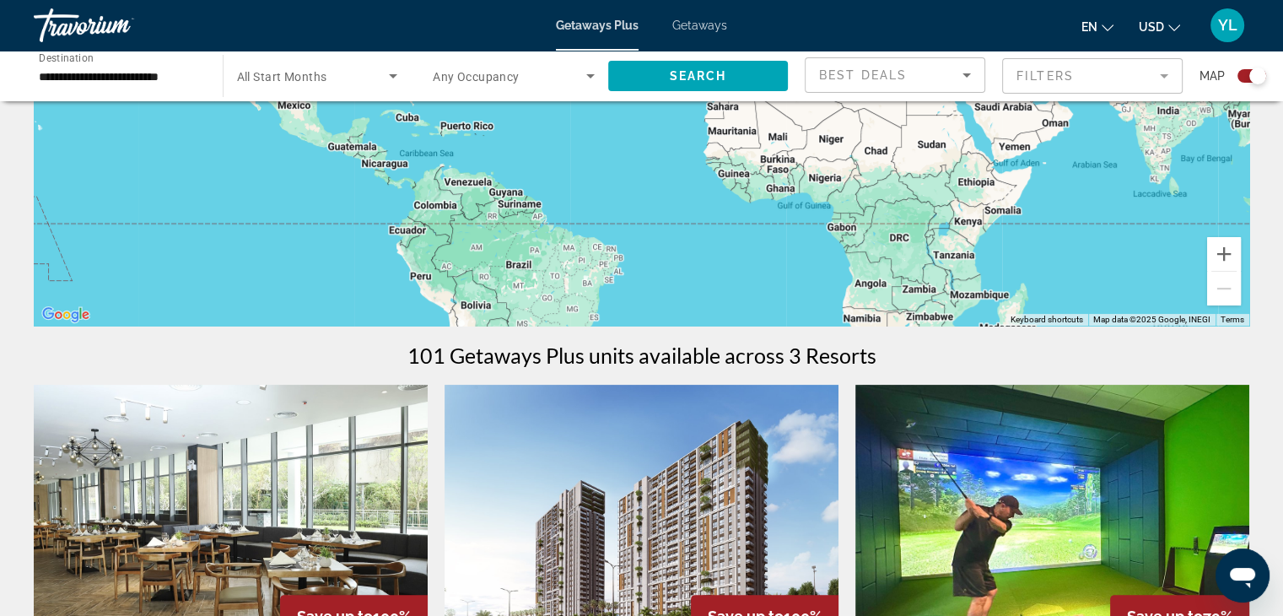
scroll to position [0, 0]
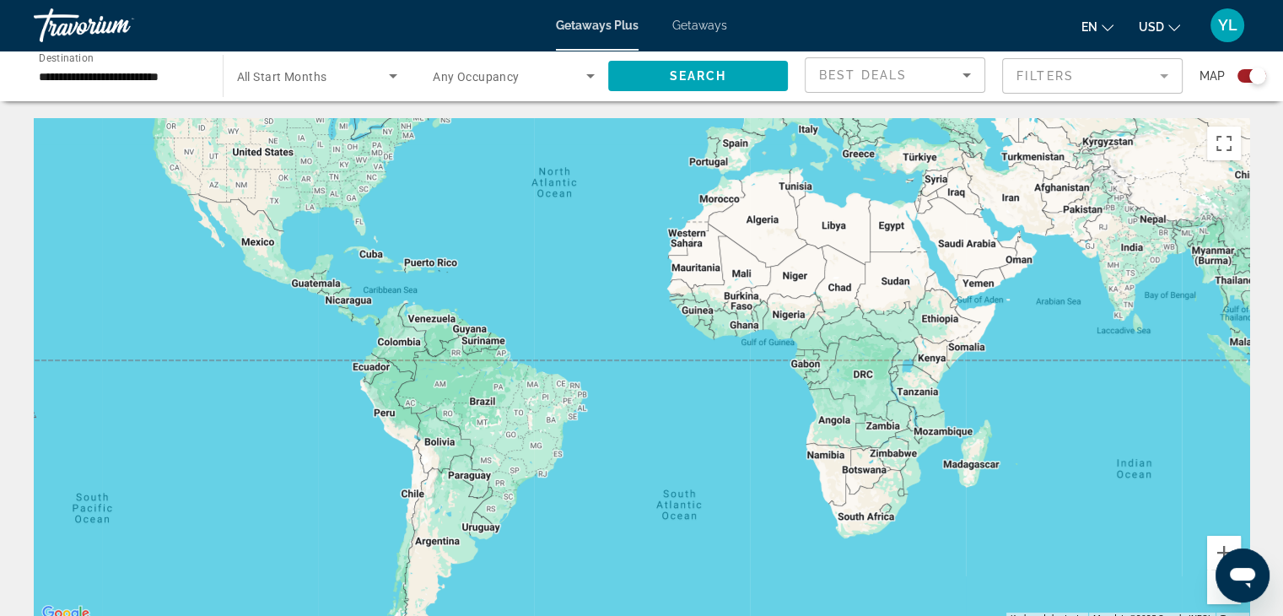
drag, startPoint x: 1149, startPoint y: 282, endPoint x: 1111, endPoint y: 121, distance: 165.5
click at [1111, 121] on div "Main content" at bounding box center [642, 371] width 1216 height 506
click at [405, 206] on div "Main content" at bounding box center [642, 371] width 1216 height 506
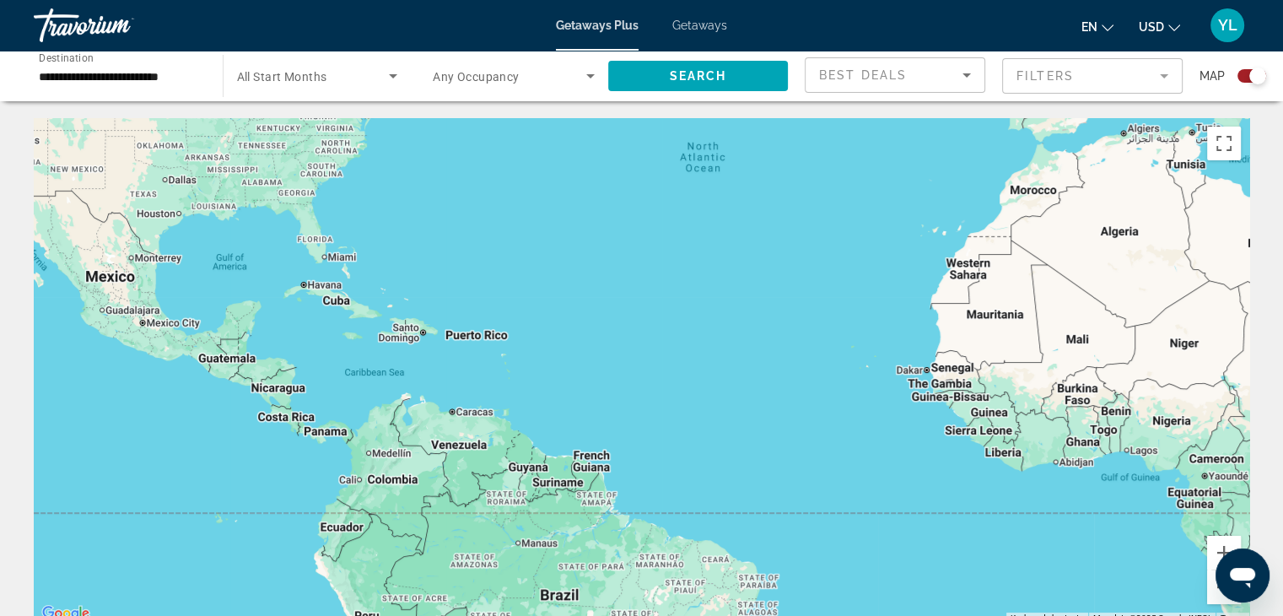
click at [418, 229] on div "Main content" at bounding box center [642, 371] width 1216 height 506
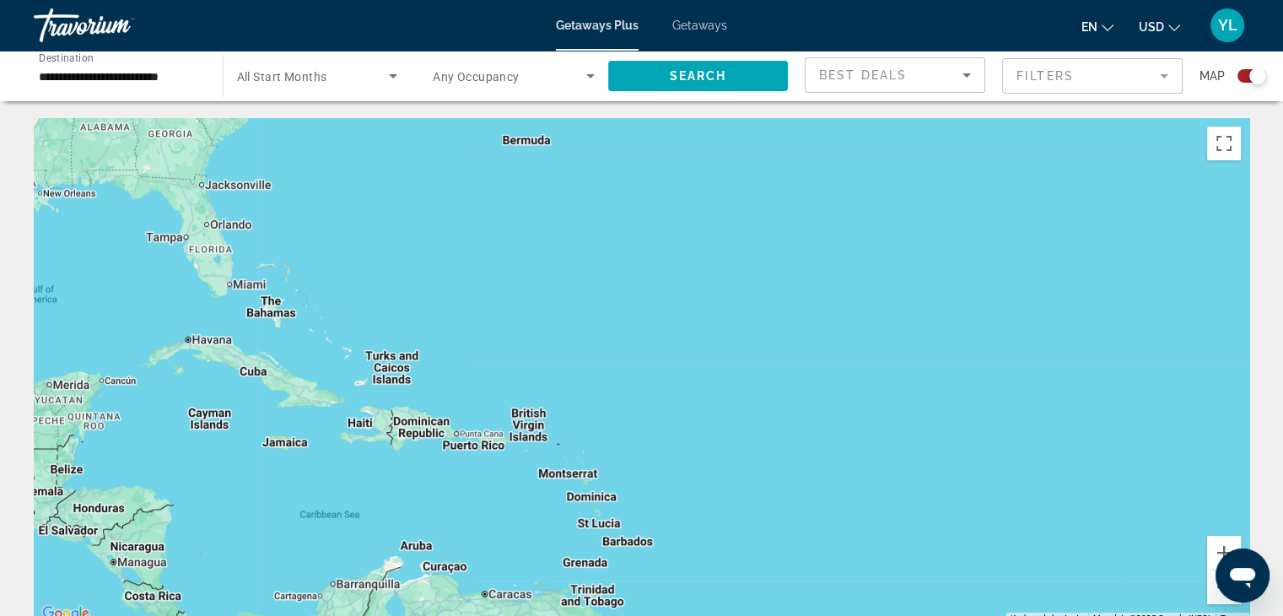
click at [377, 467] on div "Main content" at bounding box center [642, 371] width 1216 height 506
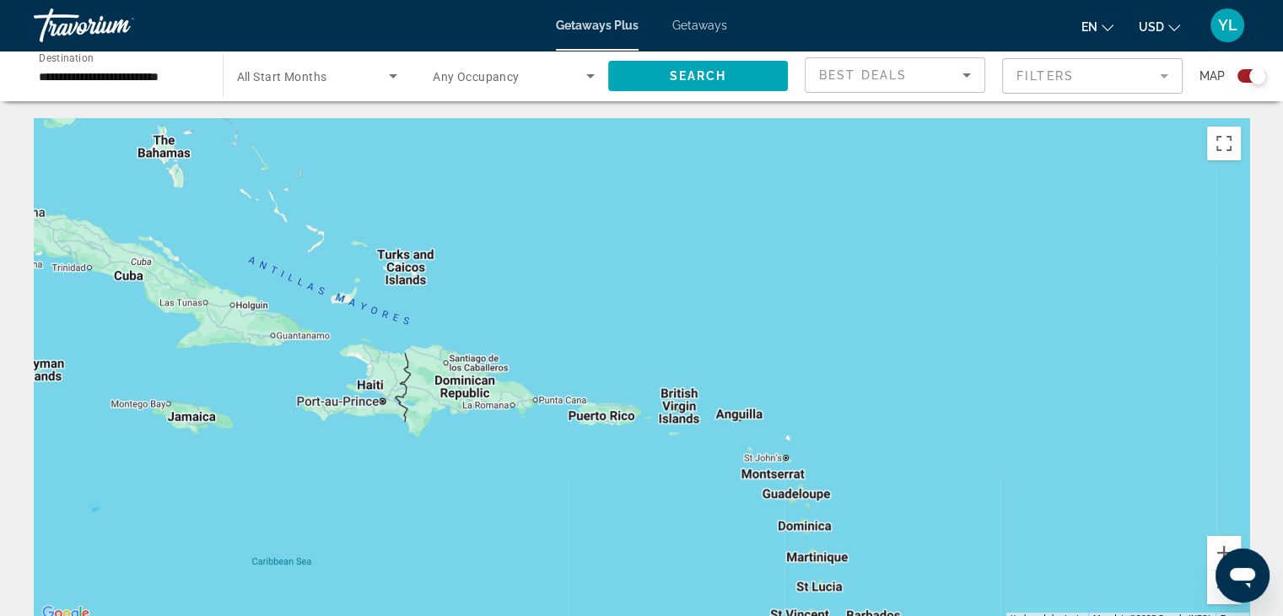
click at [261, 367] on div "Main content" at bounding box center [642, 371] width 1216 height 506
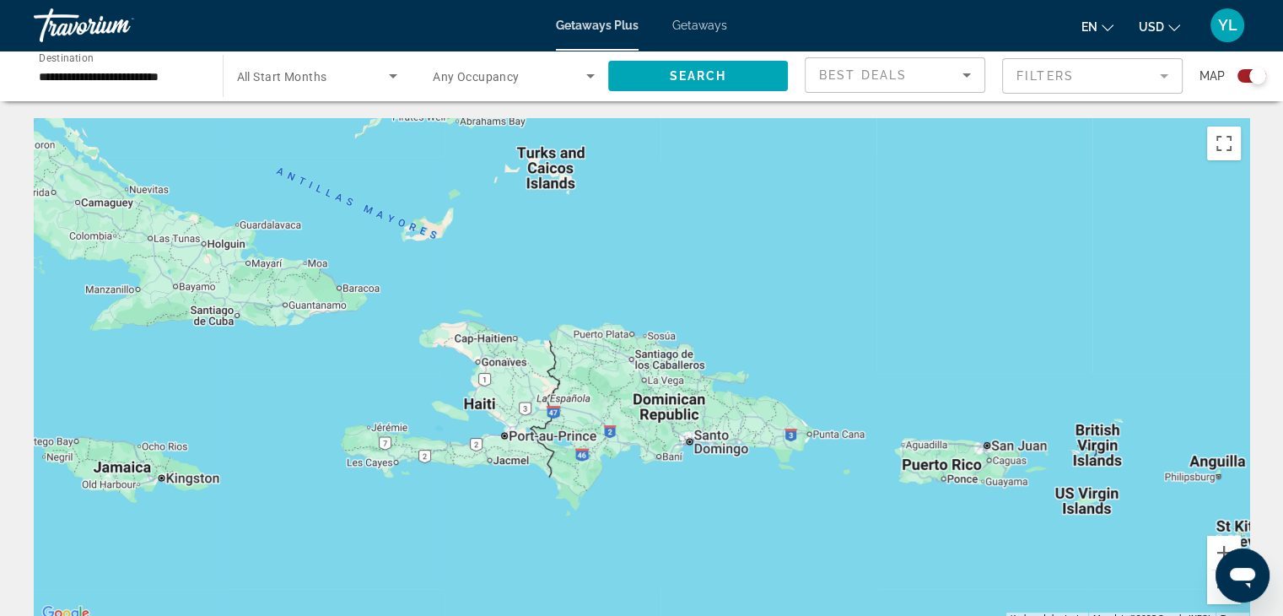
click at [261, 367] on div "Main content" at bounding box center [642, 371] width 1216 height 506
click at [598, 375] on div "Main content" at bounding box center [642, 371] width 1216 height 506
click at [722, 306] on div "Main content" at bounding box center [642, 371] width 1216 height 506
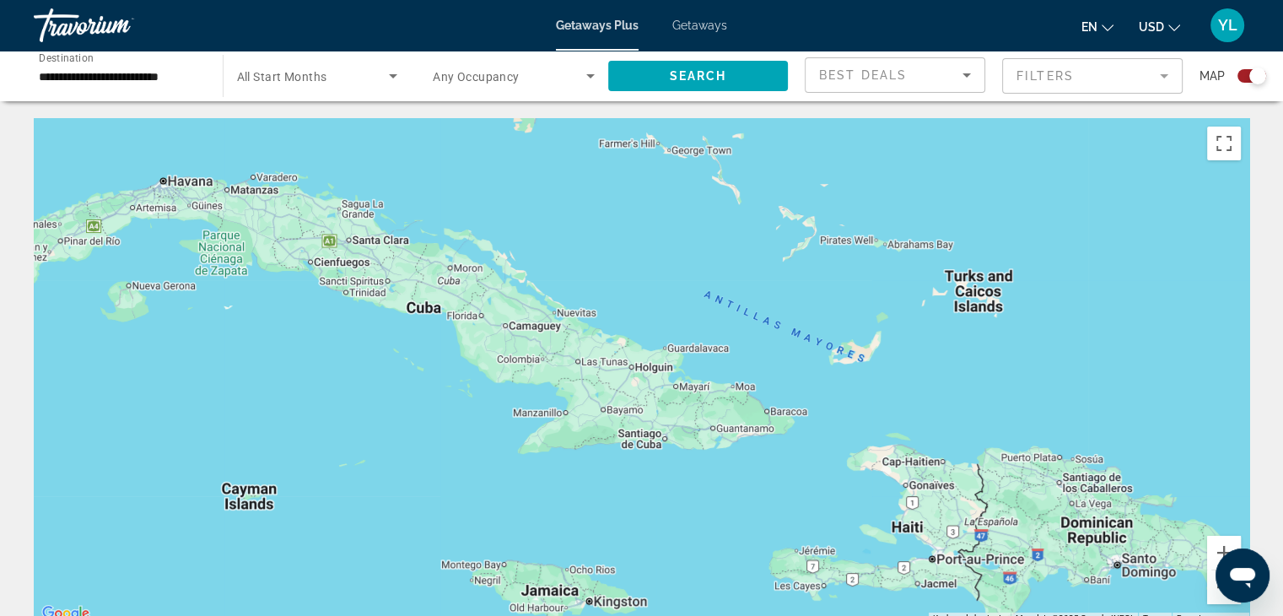
drag, startPoint x: 729, startPoint y: 289, endPoint x: 1153, endPoint y: 421, distance: 444.2
click at [1153, 421] on div "Main content" at bounding box center [642, 371] width 1216 height 506
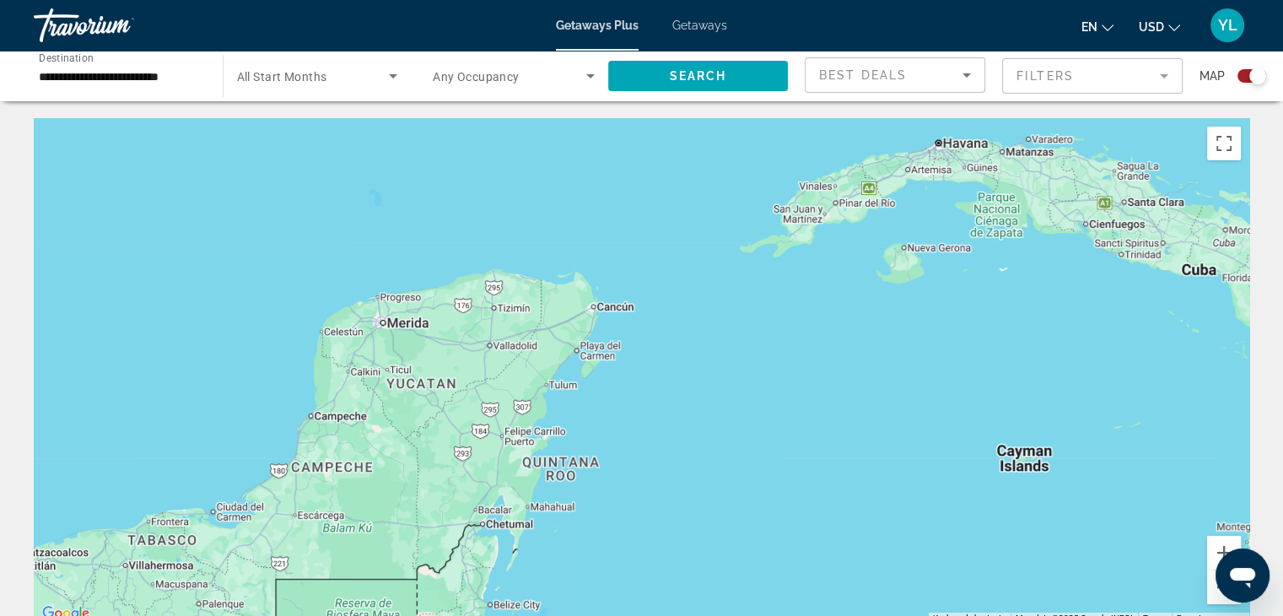
drag, startPoint x: 518, startPoint y: 421, endPoint x: 1295, endPoint y: 382, distance: 777.9
click at [1283, 382] on html "**********" at bounding box center [641, 308] width 1283 height 616
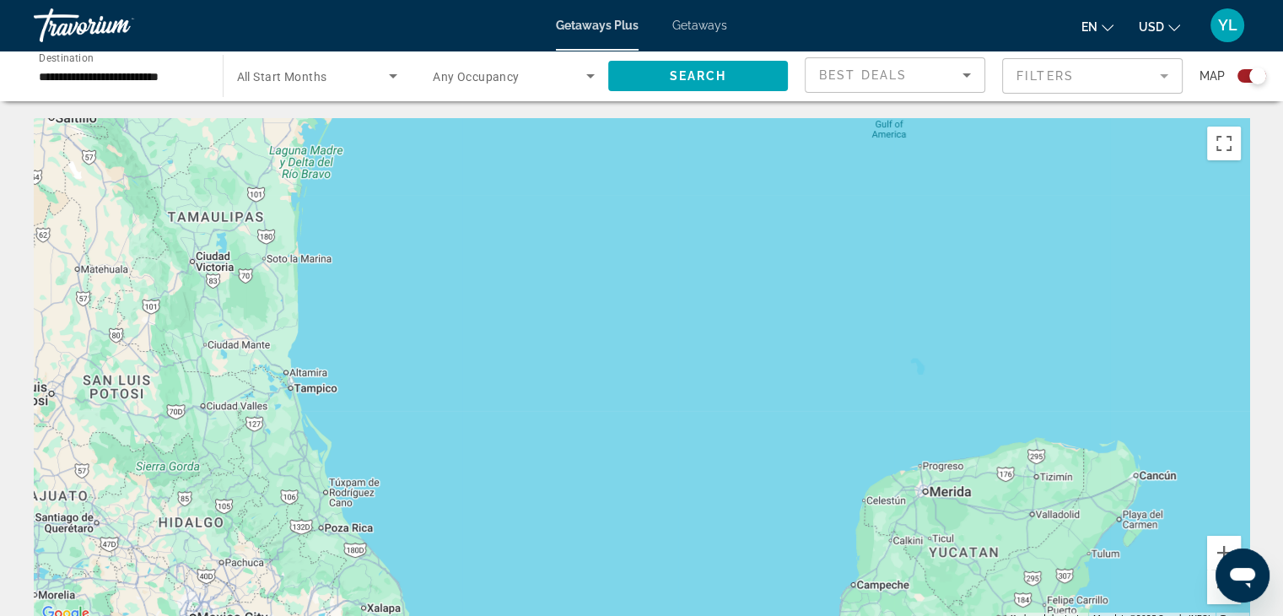
drag, startPoint x: 736, startPoint y: 389, endPoint x: 1295, endPoint y: 558, distance: 583.4
click at [1283, 558] on html "**********" at bounding box center [641, 308] width 1283 height 616
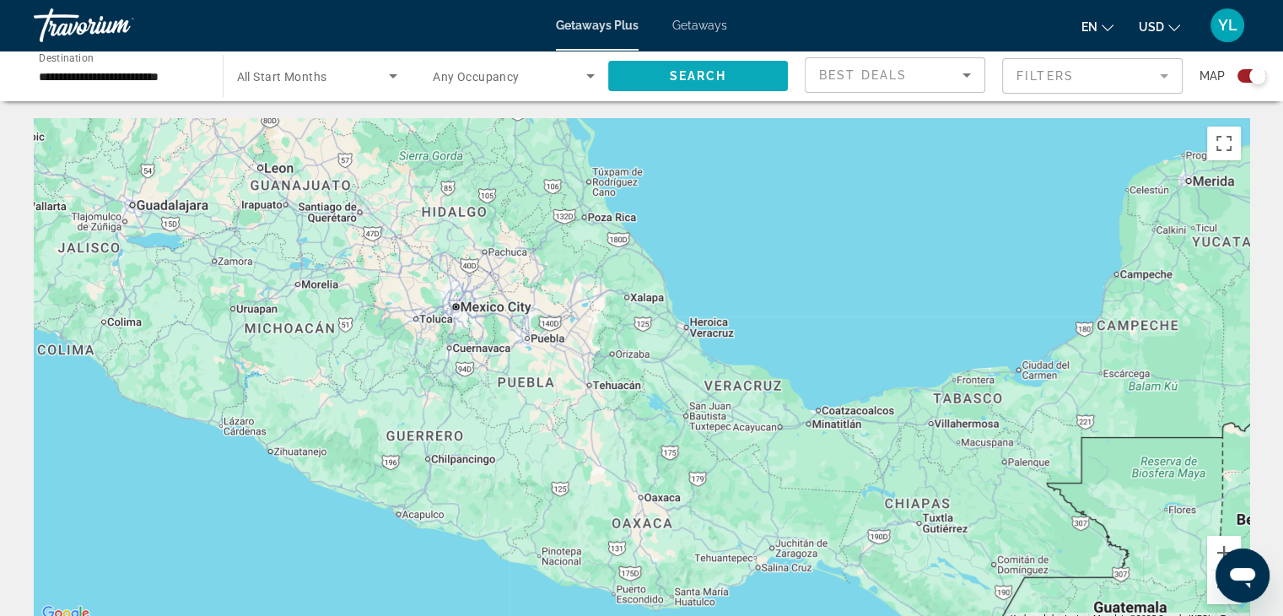
drag, startPoint x: 493, startPoint y: 394, endPoint x: 763, endPoint y: 82, distance: 412.1
click at [763, 82] on span "Search widget" at bounding box center [698, 76] width 181 height 40
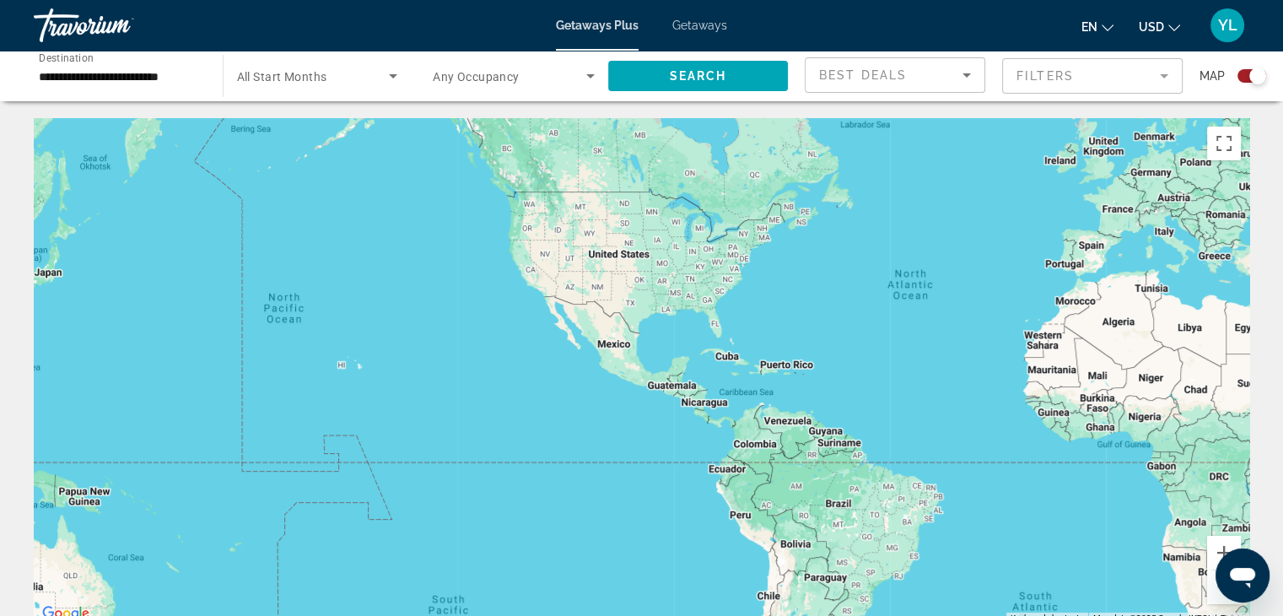
drag, startPoint x: 634, startPoint y: 453, endPoint x: 591, endPoint y: 450, distance: 43.2
click at [633, 453] on div "Main content" at bounding box center [642, 371] width 1216 height 506
drag, startPoint x: 591, startPoint y: 450, endPoint x: 37, endPoint y: 335, distance: 566.0
click at [37, 336] on div "Main content" at bounding box center [642, 371] width 1216 height 506
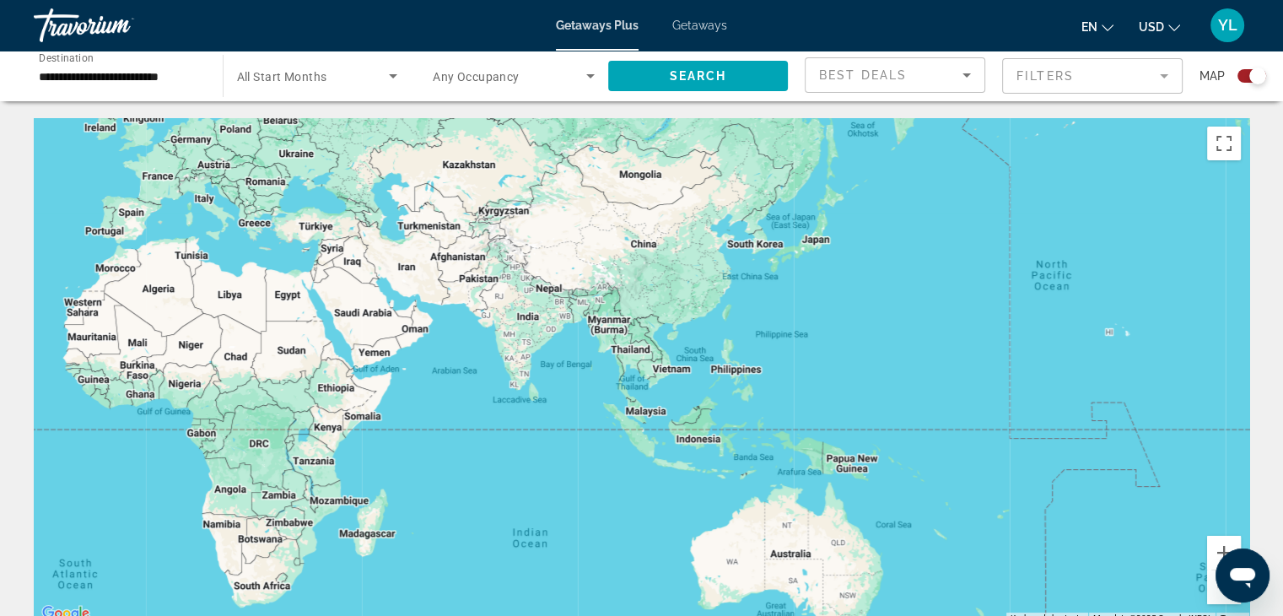
drag, startPoint x: 974, startPoint y: 281, endPoint x: 14, endPoint y: 248, distance: 960.5
click at [678, 369] on div "To activate drag with keyboard, press Alt + Enter. Once in keyboard drag state,…" at bounding box center [642, 371] width 1216 height 506
click at [666, 358] on image "Main content" at bounding box center [670, 355] width 10 height 10
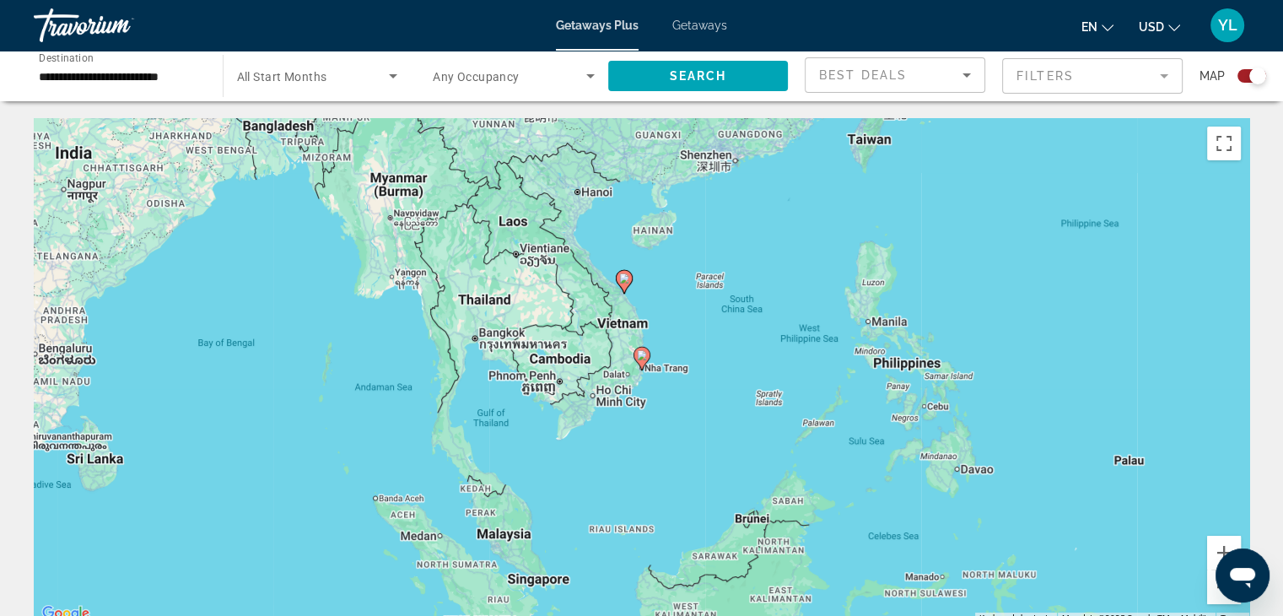
click at [668, 391] on div "To navigate, press the arrow keys. To activate drag with keyboard, press Alt + …" at bounding box center [642, 371] width 1216 height 506
click at [617, 283] on gmp-advanced-marker "Main content" at bounding box center [624, 281] width 17 height 25
type input "**********"
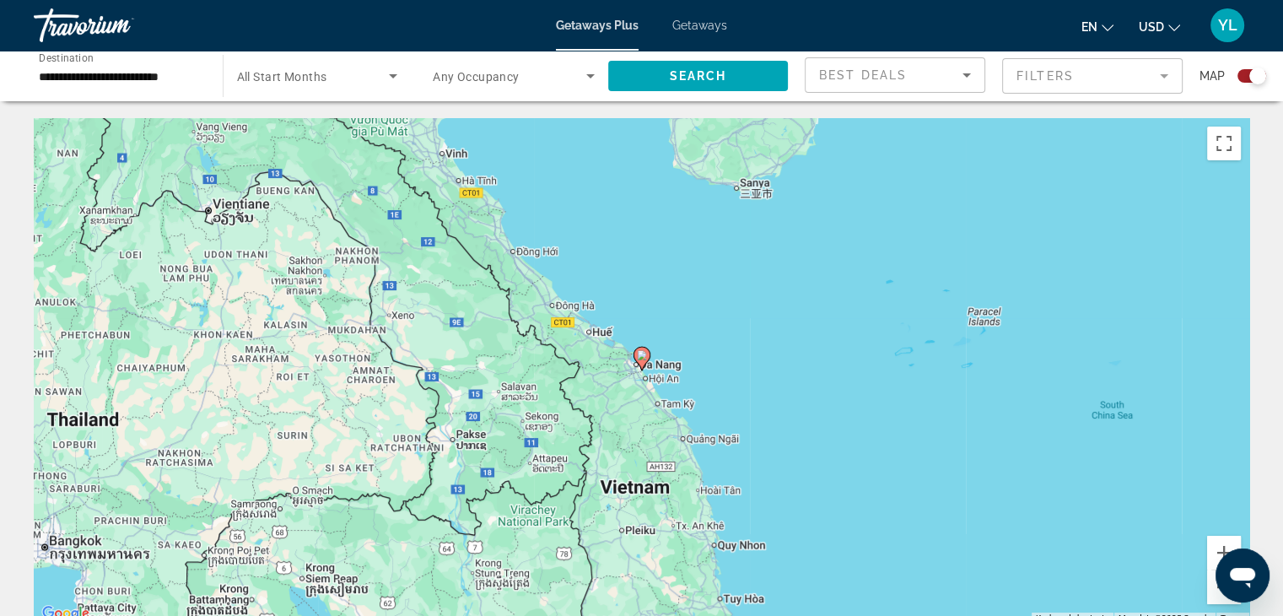
click at [641, 358] on image "Main content" at bounding box center [642, 355] width 10 height 10
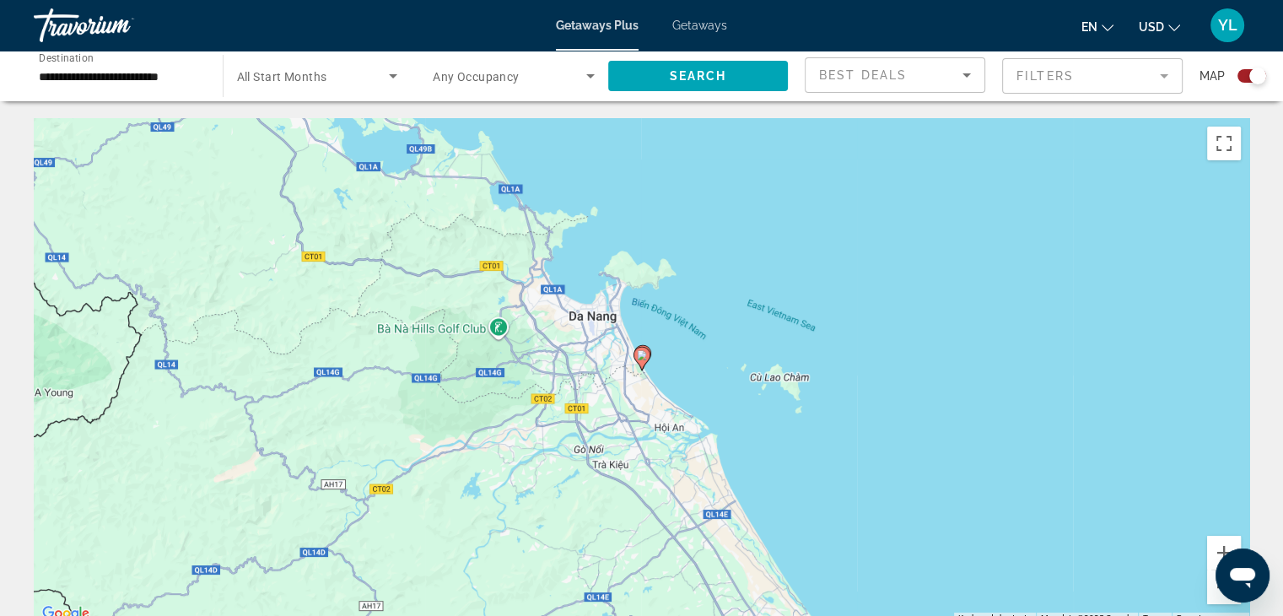
click at [641, 358] on image "Main content" at bounding box center [642, 355] width 10 height 10
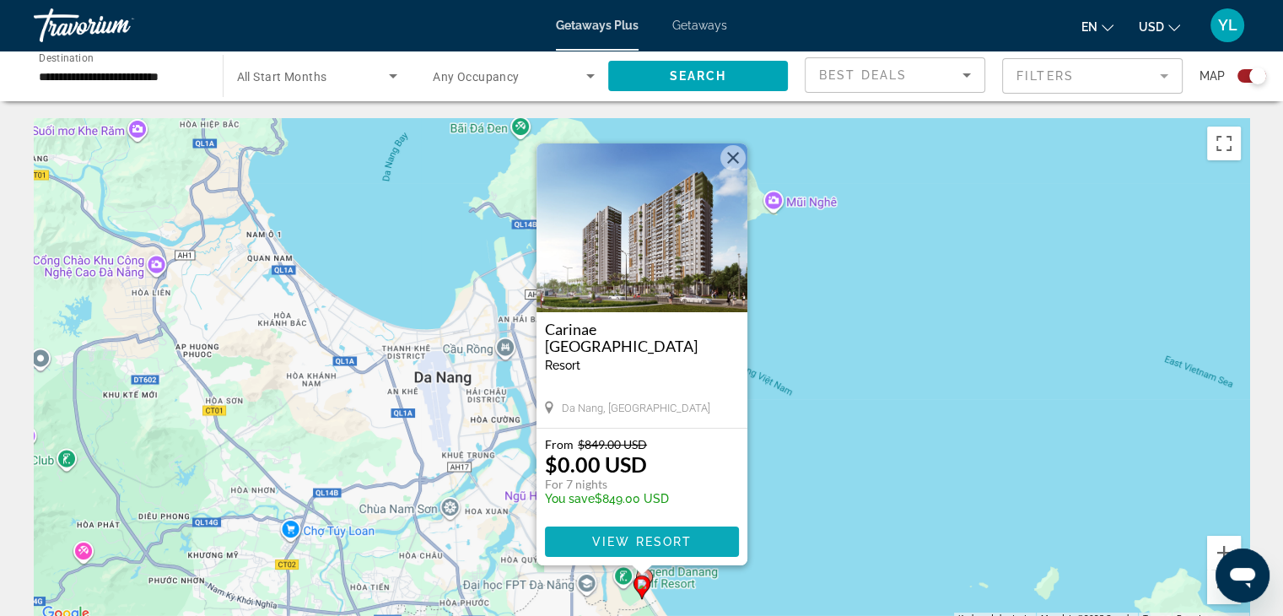
click at [637, 547] on span "View Resort" at bounding box center [641, 541] width 100 height 13
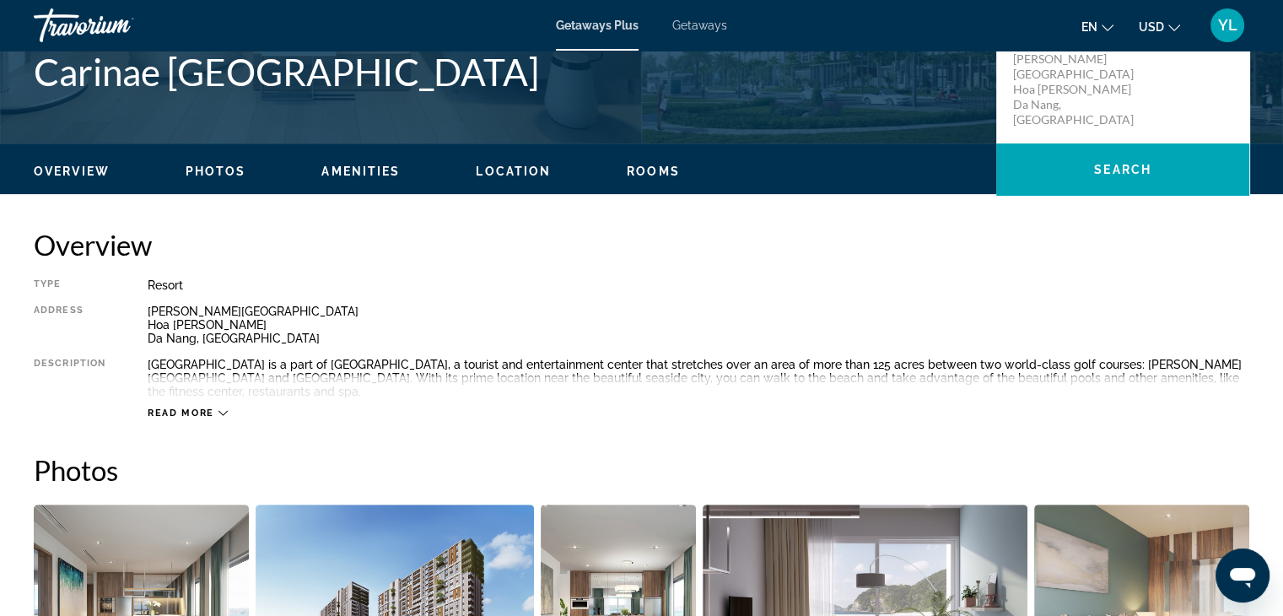
scroll to position [422, 0]
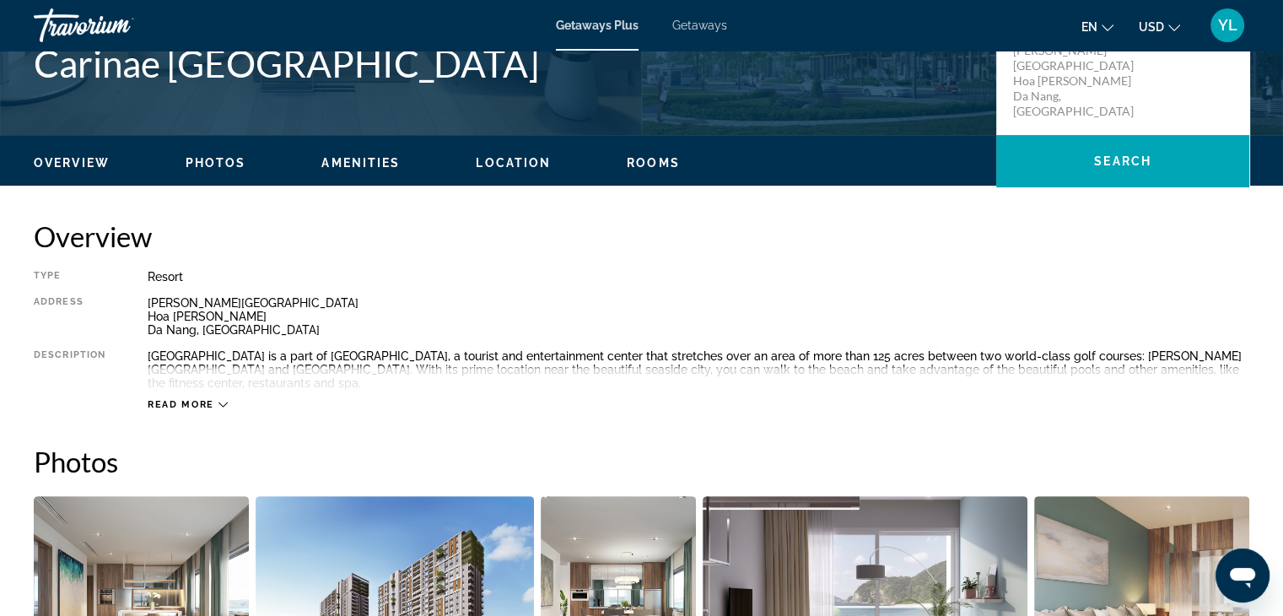
click at [207, 399] on span "Read more" at bounding box center [181, 404] width 67 height 11
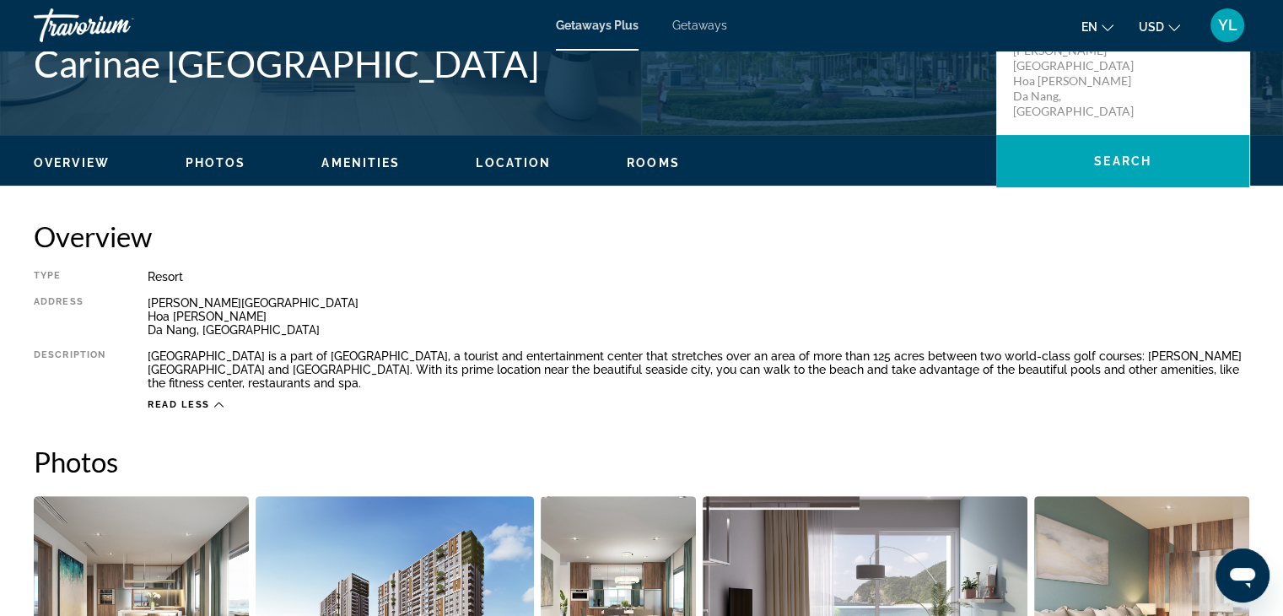
click at [207, 399] on span "Read less" at bounding box center [179, 404] width 62 height 11
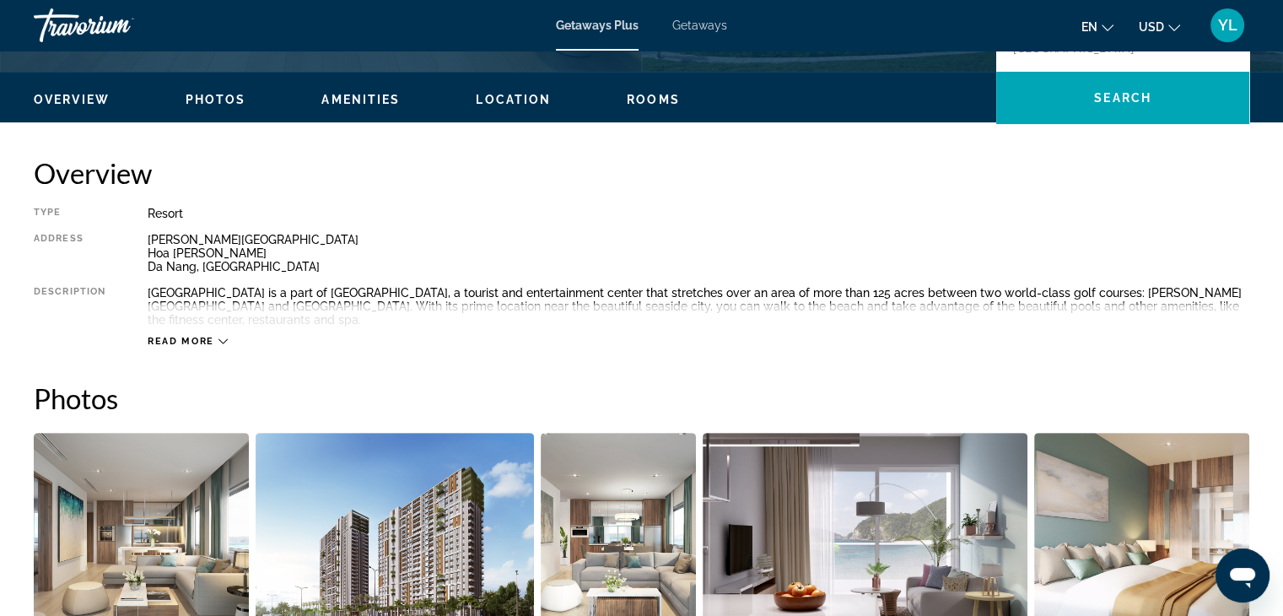
scroll to position [486, 0]
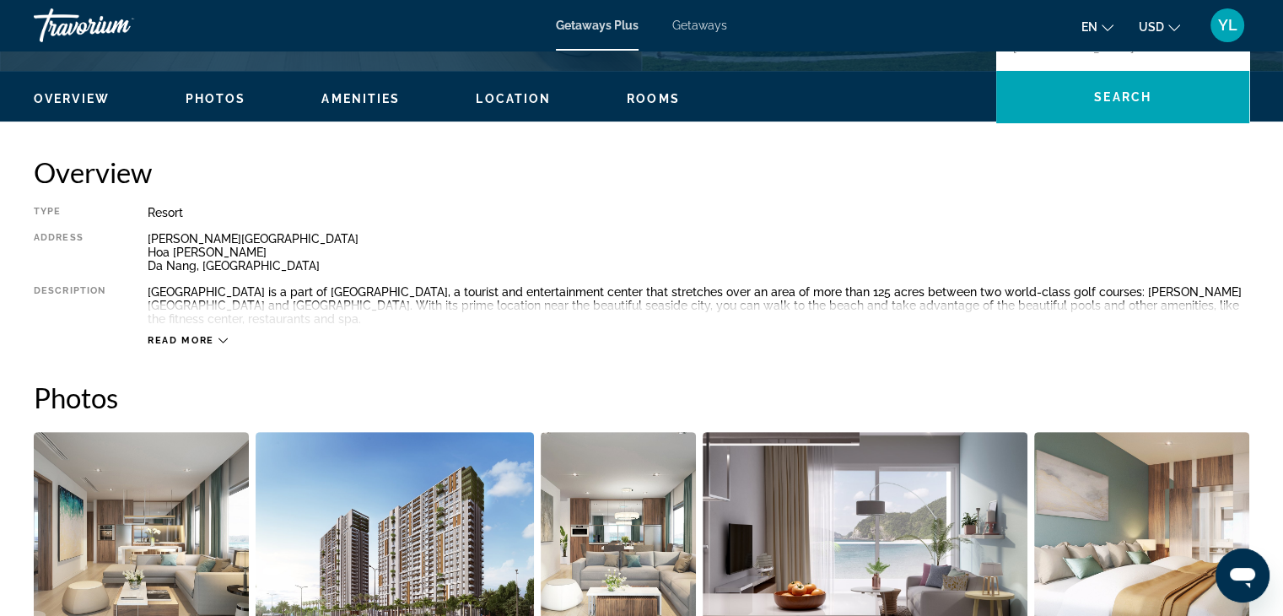
click at [213, 341] on span "Read more" at bounding box center [181, 340] width 67 height 11
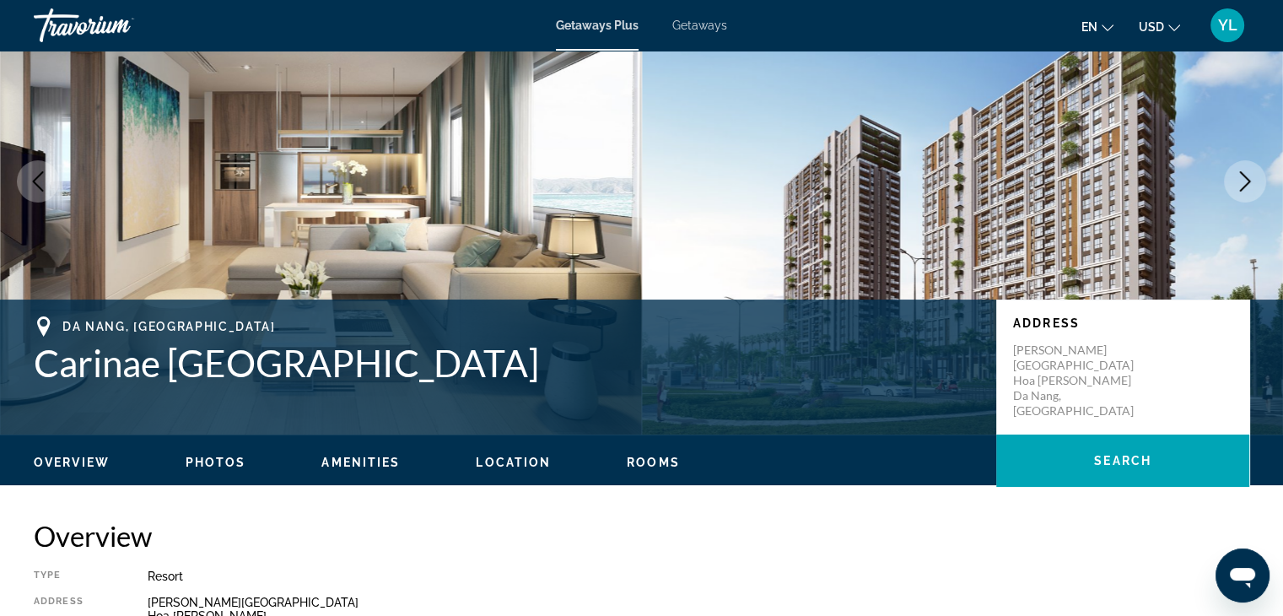
scroll to position [0, 0]
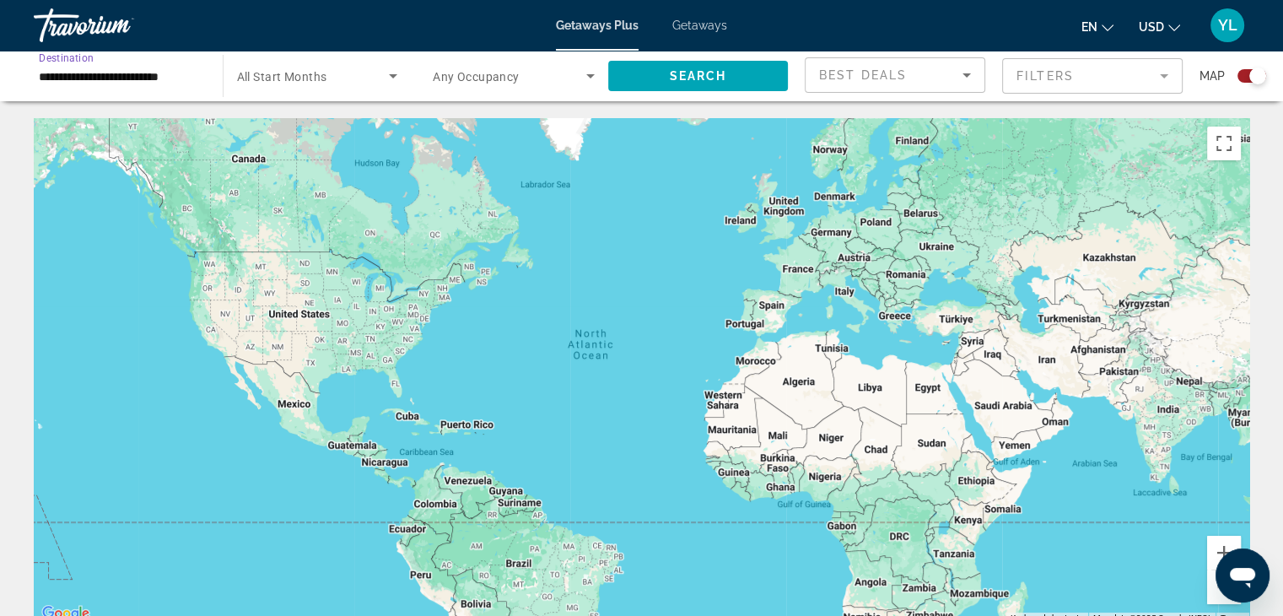
click at [121, 73] on input "**********" at bounding box center [120, 77] width 162 height 20
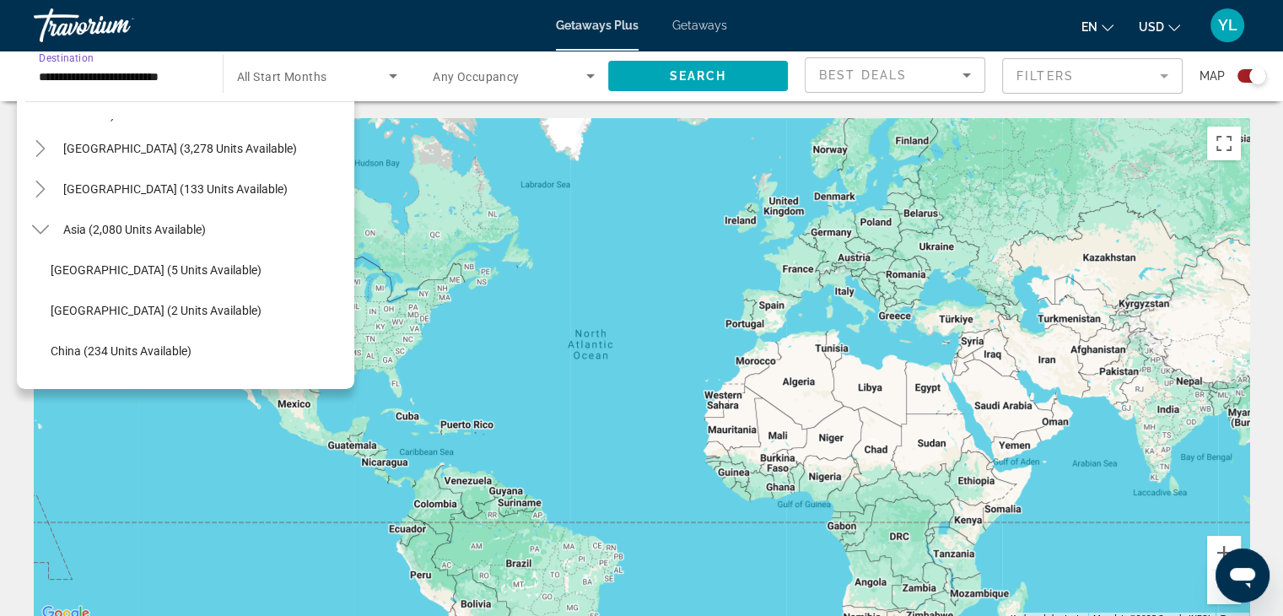
scroll to position [297, 0]
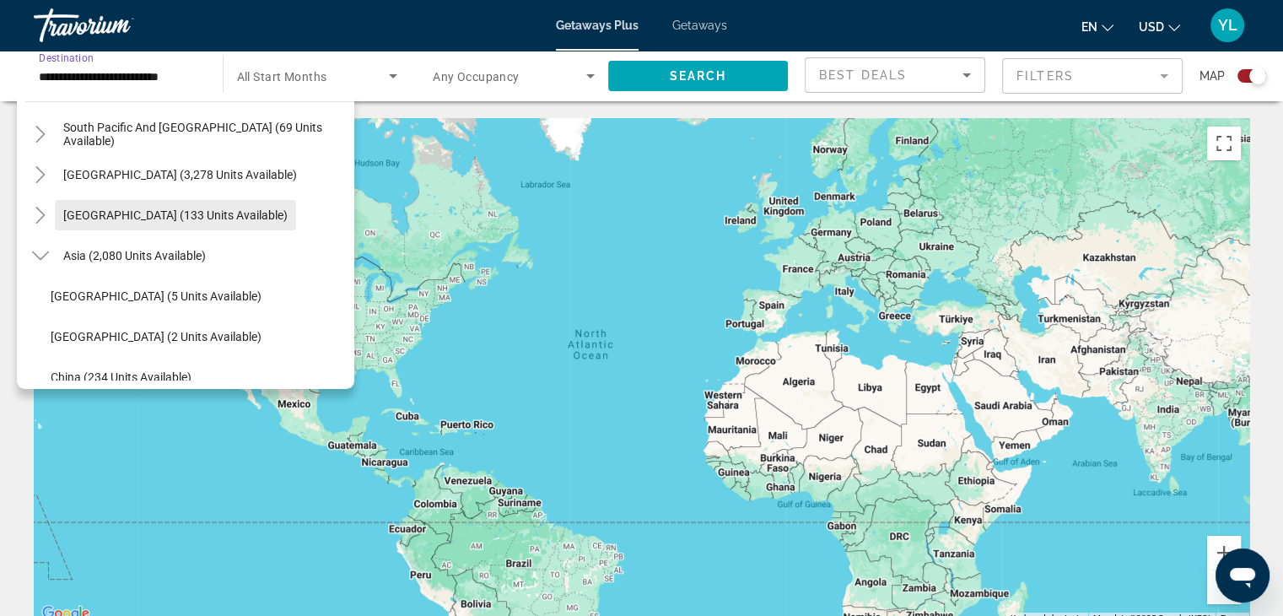
click at [236, 209] on span "Central America (133 units available)" at bounding box center [175, 214] width 224 height 13
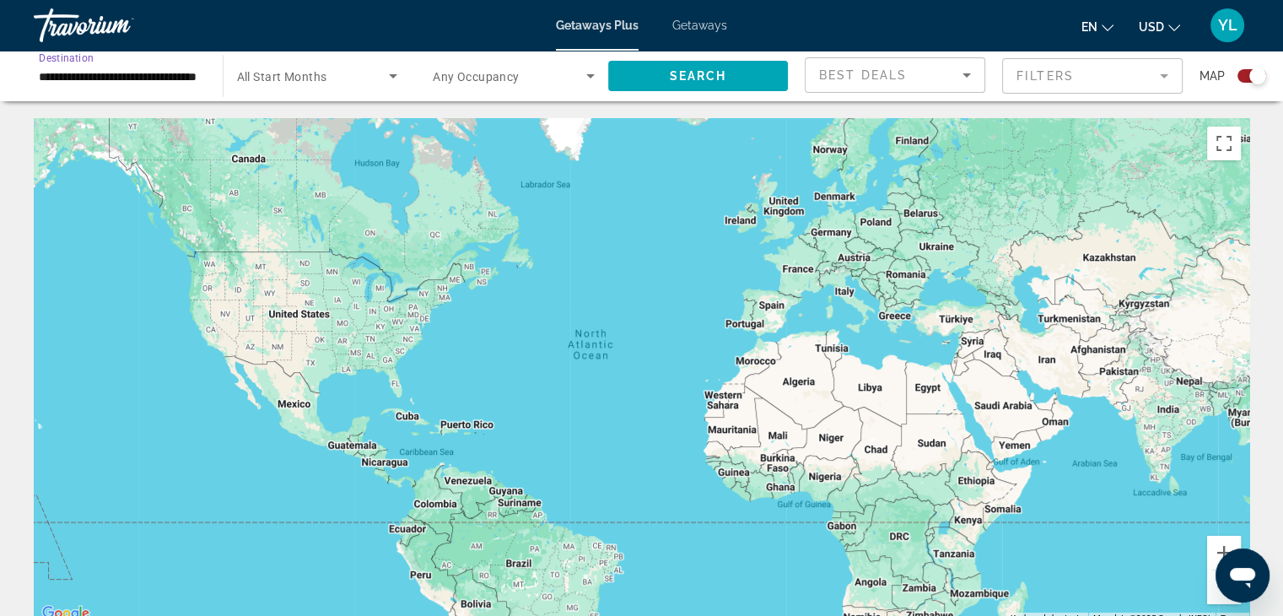
click at [186, 80] on input "**********" at bounding box center [120, 77] width 162 height 20
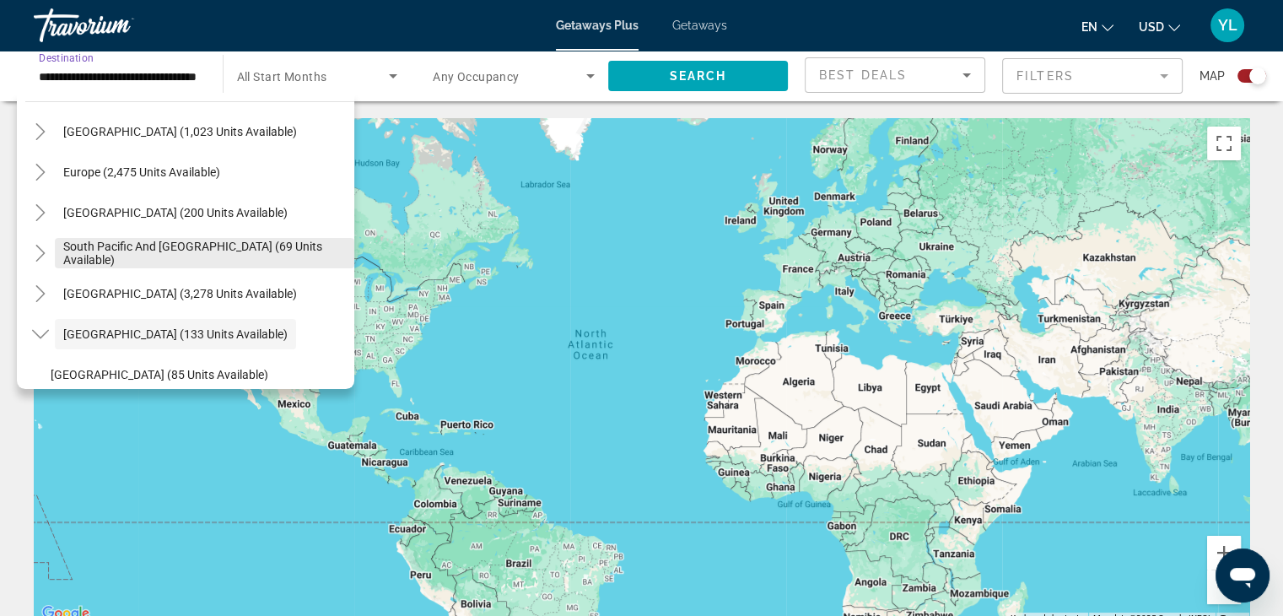
scroll to position [94, 0]
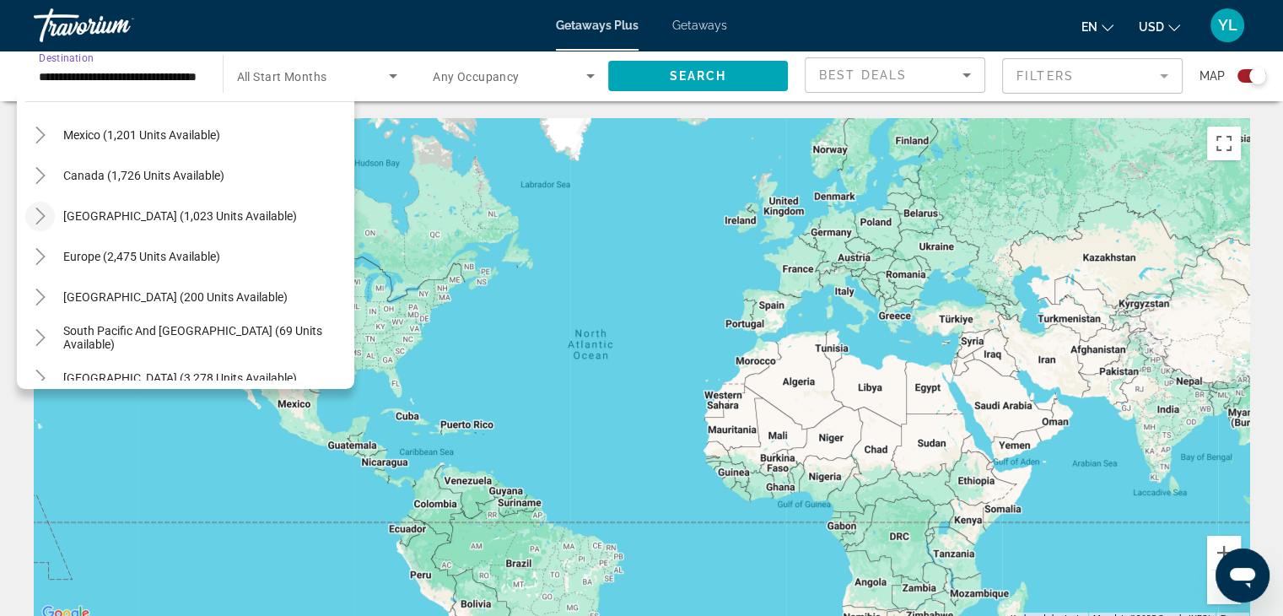
click at [37, 220] on icon "Toggle Caribbean & Atlantic Islands (1,023 units available)" at bounding box center [39, 216] width 9 height 17
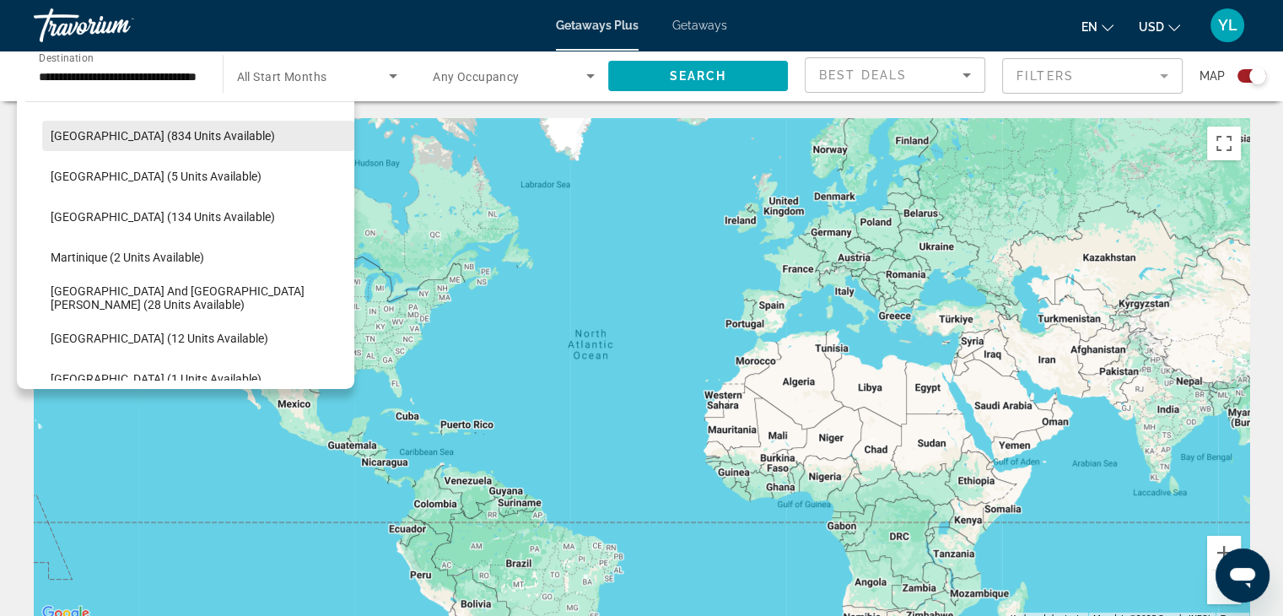
scroll to position [170, 0]
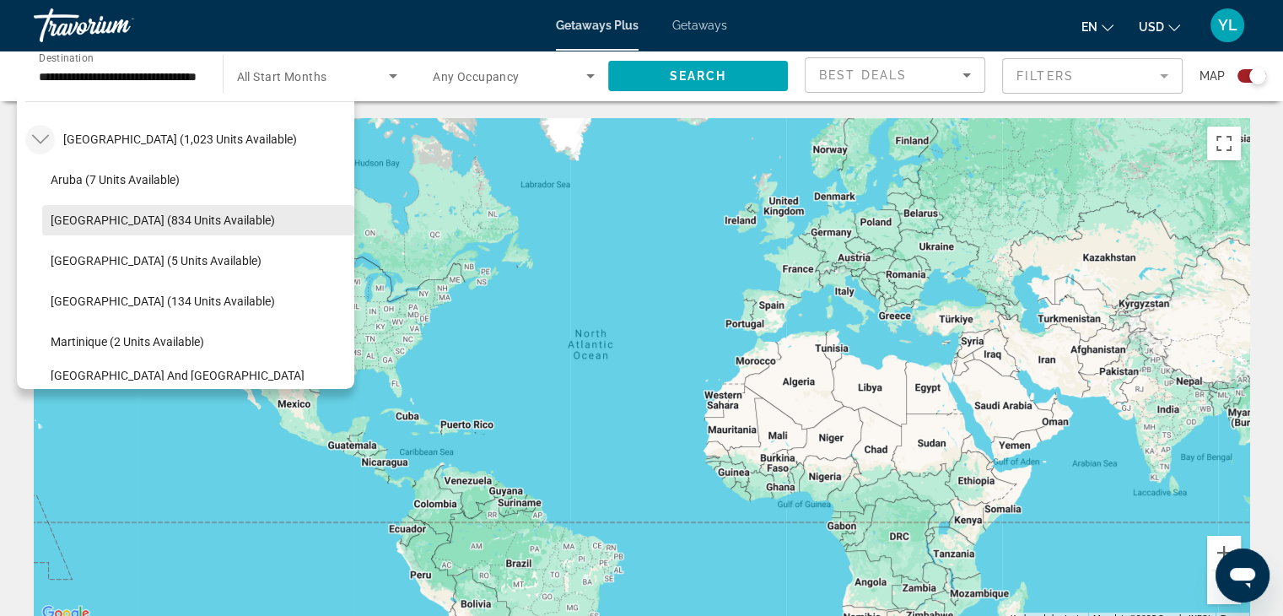
click at [142, 228] on span "Search widget" at bounding box center [198, 220] width 312 height 40
type input "**********"
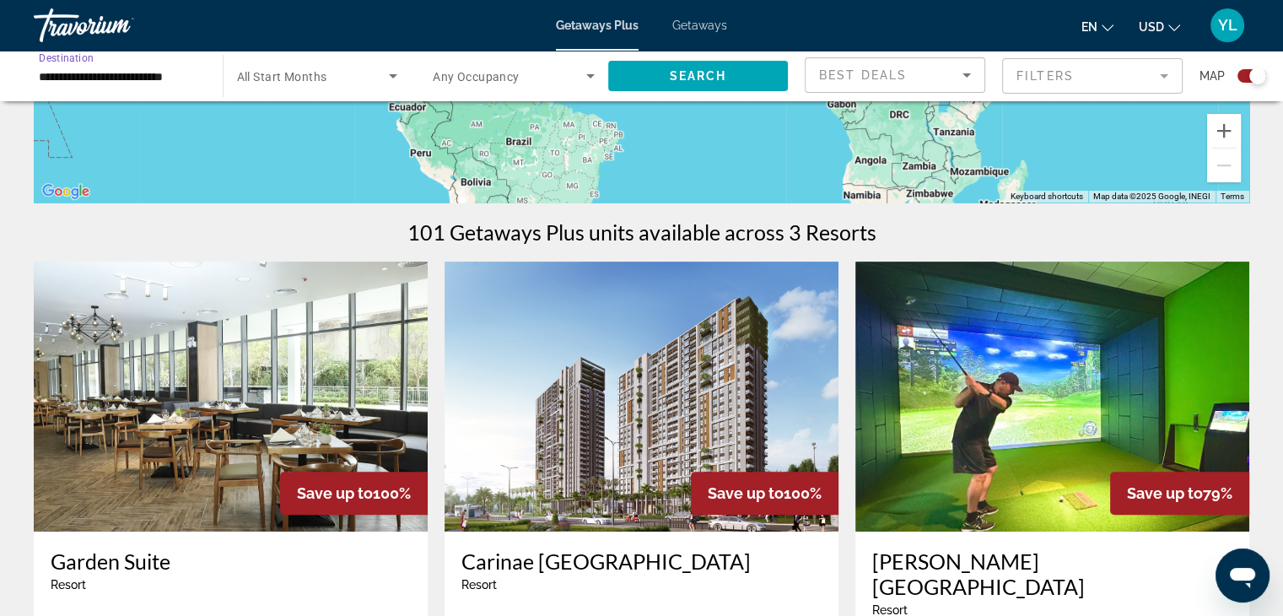
scroll to position [0, 0]
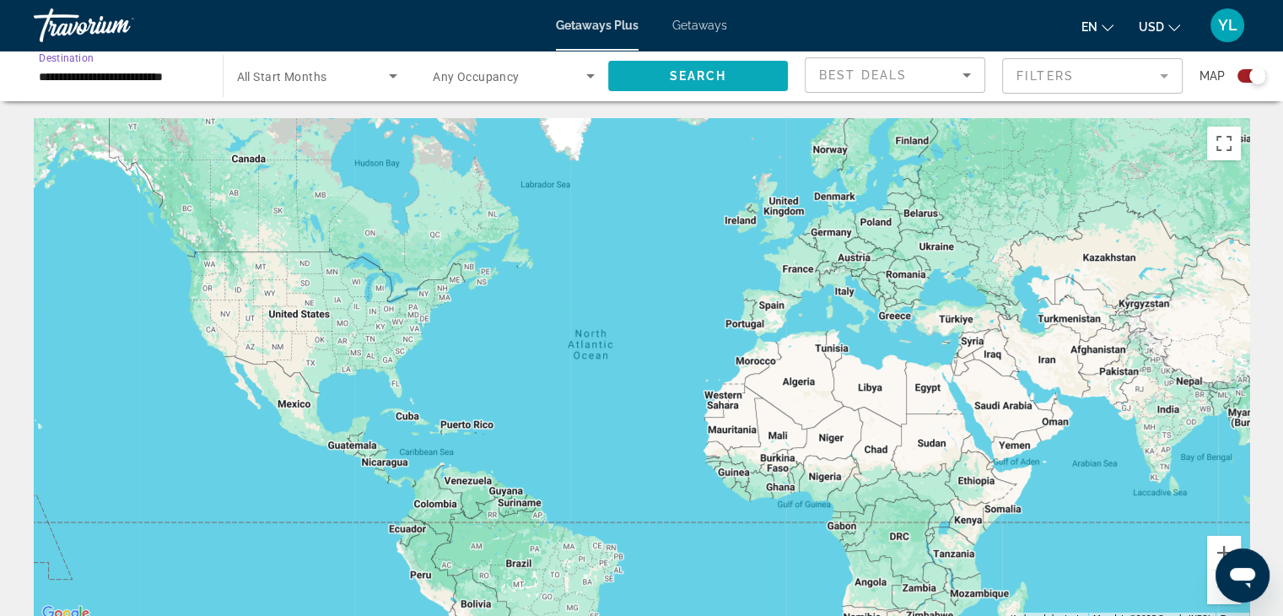
click at [721, 75] on span "Search" at bounding box center [697, 75] width 57 height 13
click at [410, 382] on image "Main content" at bounding box center [415, 382] width 10 height 10
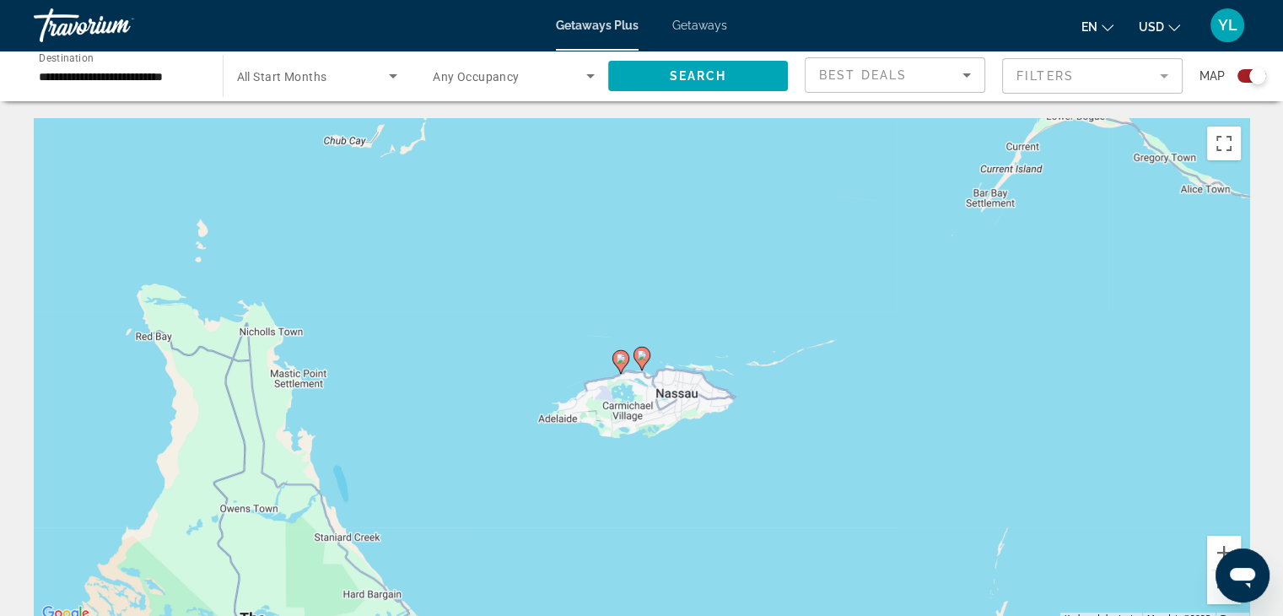
click at [640, 359] on image "Main content" at bounding box center [642, 355] width 10 height 10
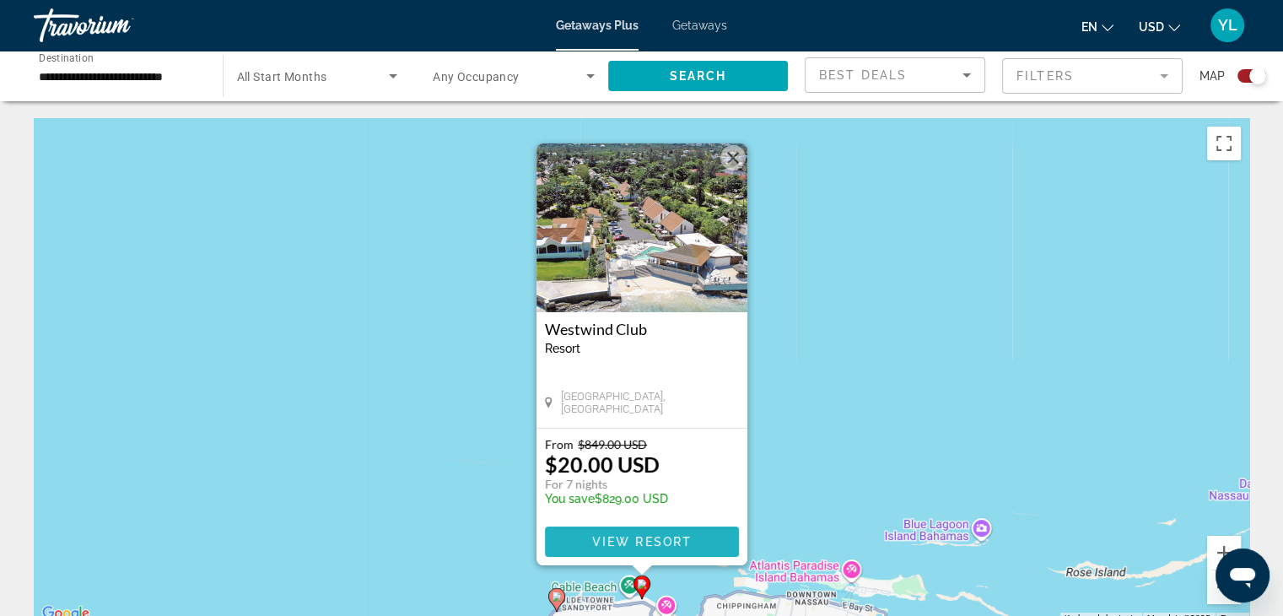
click at [623, 540] on span "View Resort" at bounding box center [641, 541] width 100 height 13
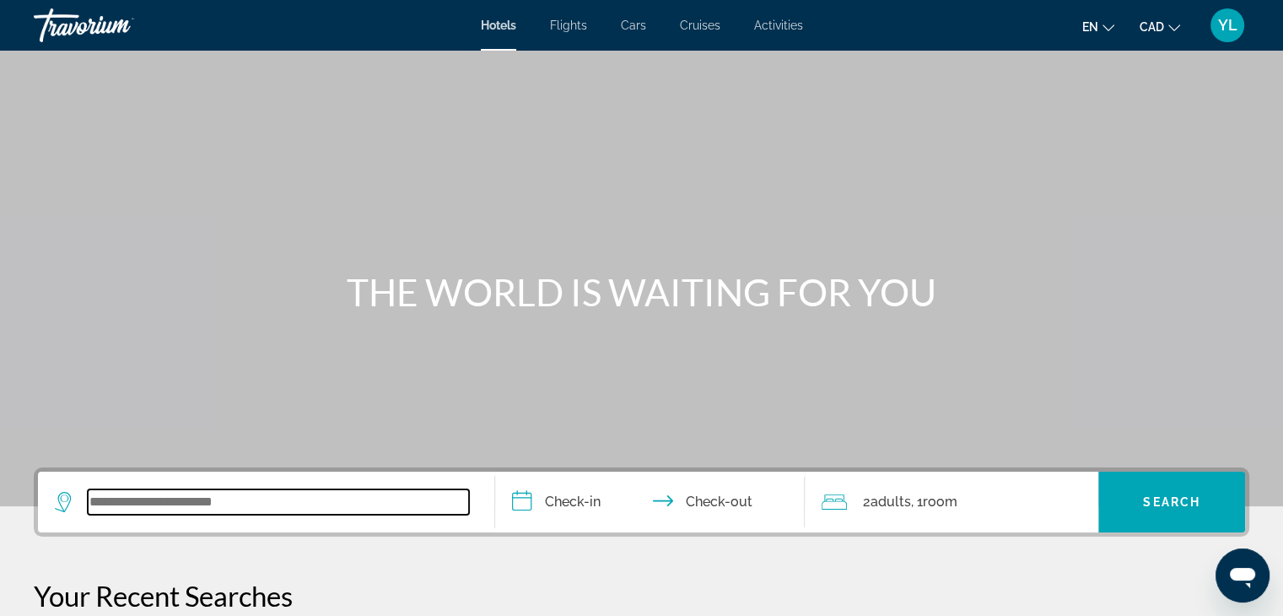
click at [412, 509] on input "Search widget" at bounding box center [278, 501] width 381 height 25
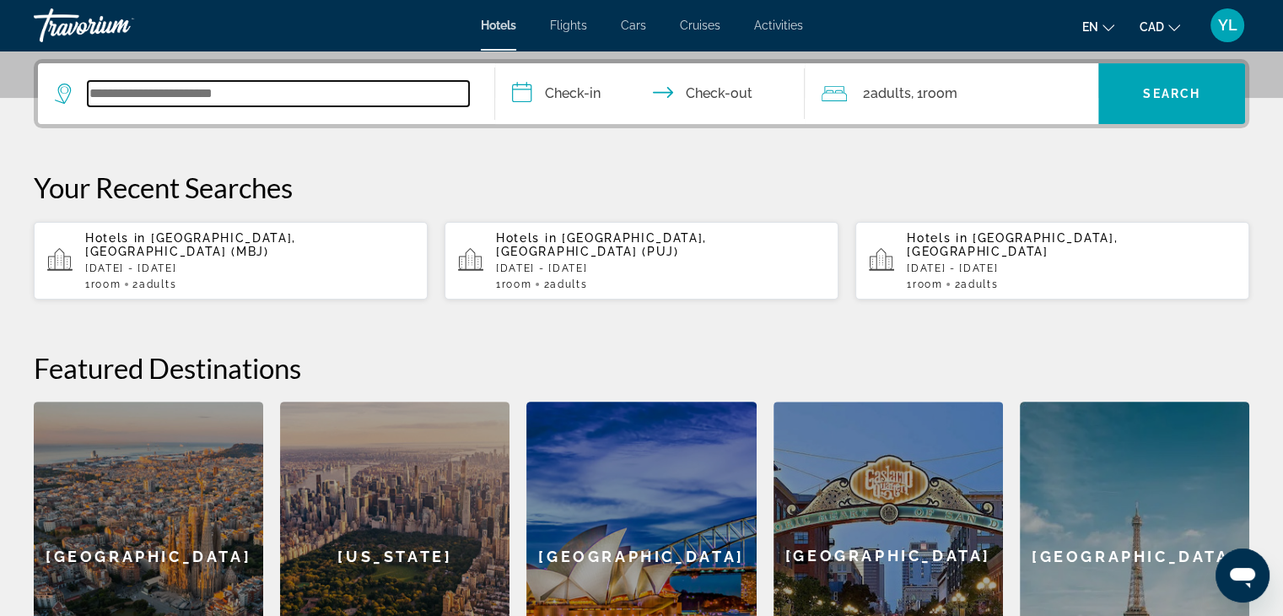
scroll to position [412, 0]
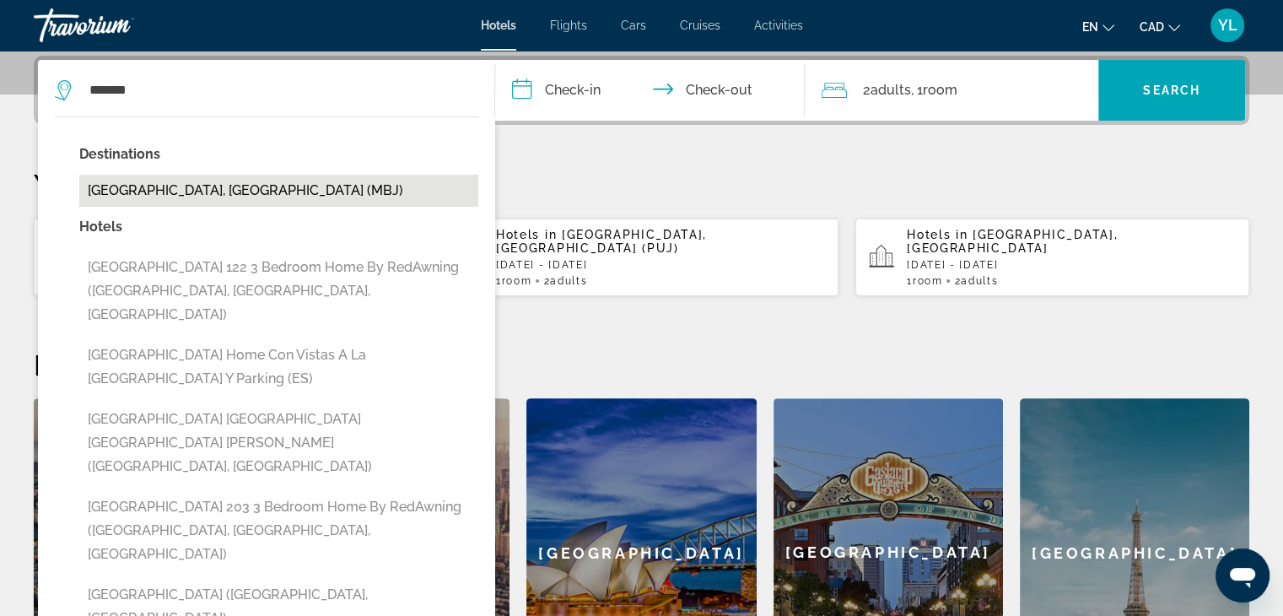
click at [209, 178] on button "[GEOGRAPHIC_DATA], [GEOGRAPHIC_DATA] (MBJ)" at bounding box center [278, 191] width 399 height 32
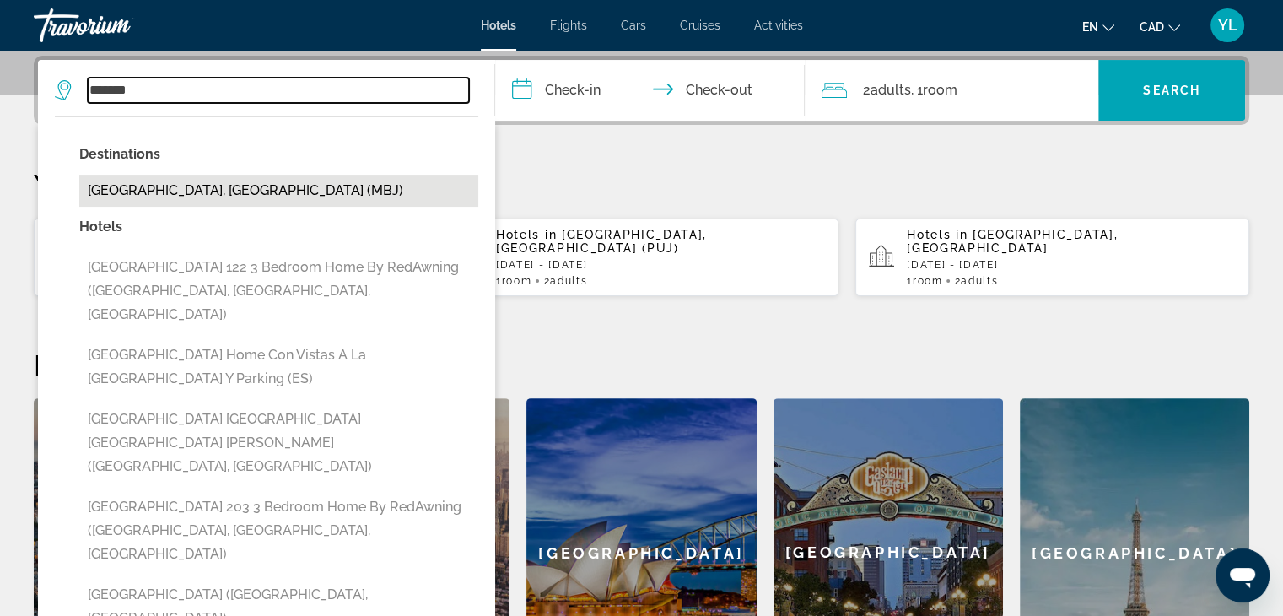
type input "**********"
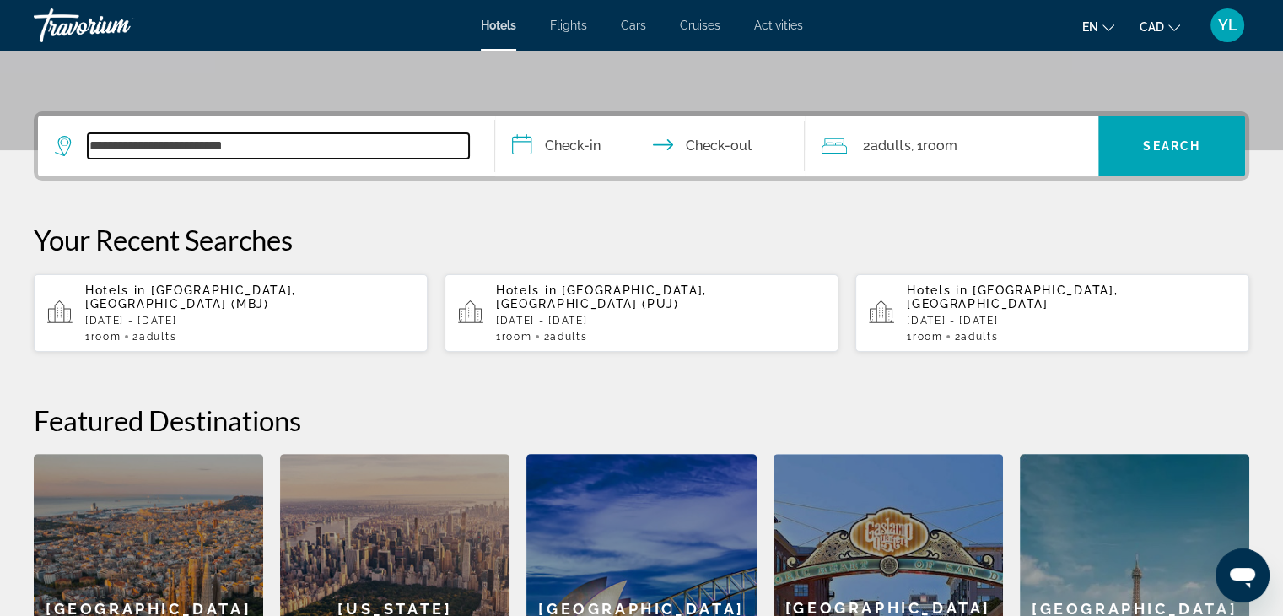
scroll to position [327, 0]
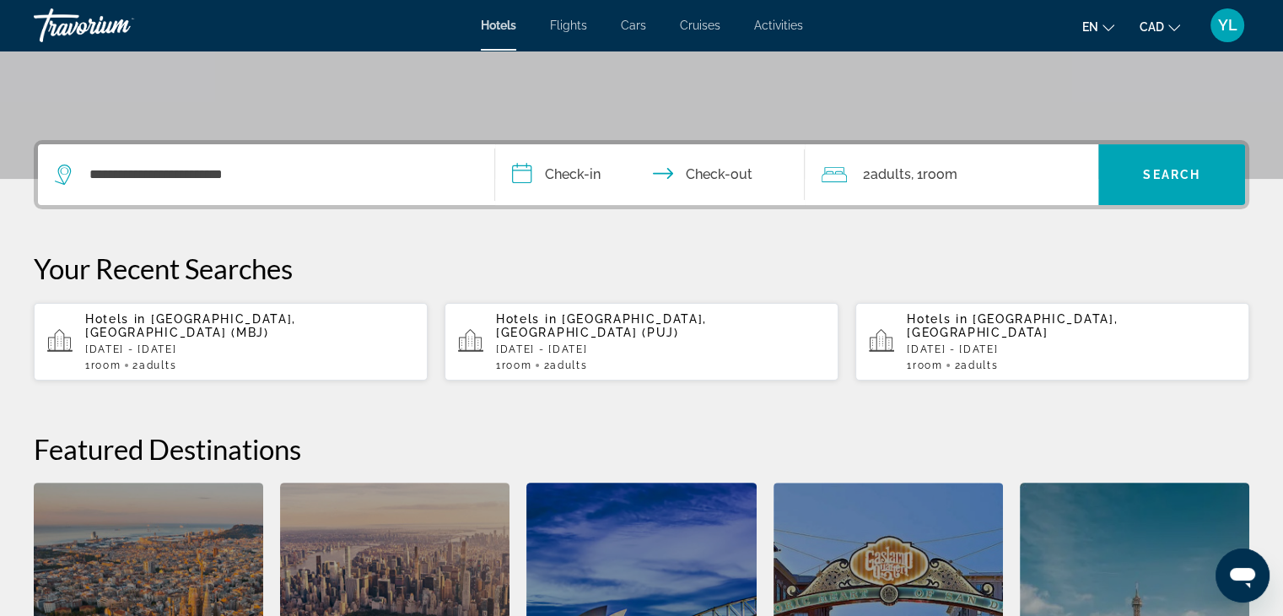
click at [570, 166] on input "**********" at bounding box center [653, 177] width 317 height 66
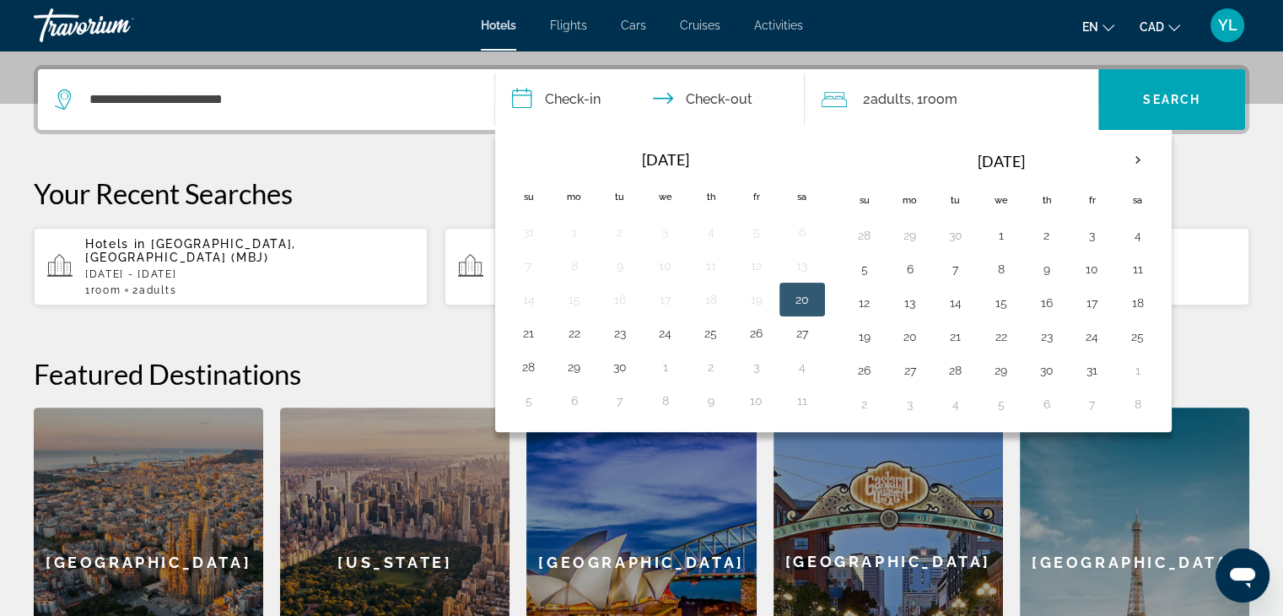
scroll to position [412, 0]
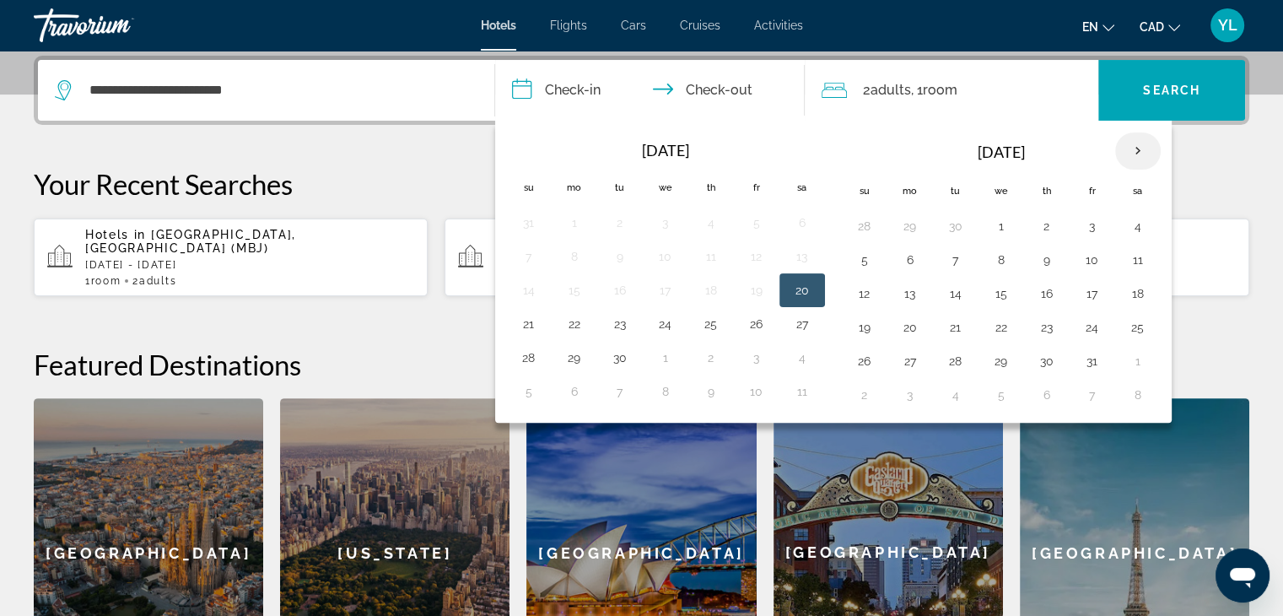
click at [1137, 143] on th "Next month" at bounding box center [1138, 150] width 46 height 37
click at [524, 353] on button "23" at bounding box center [528, 361] width 27 height 24
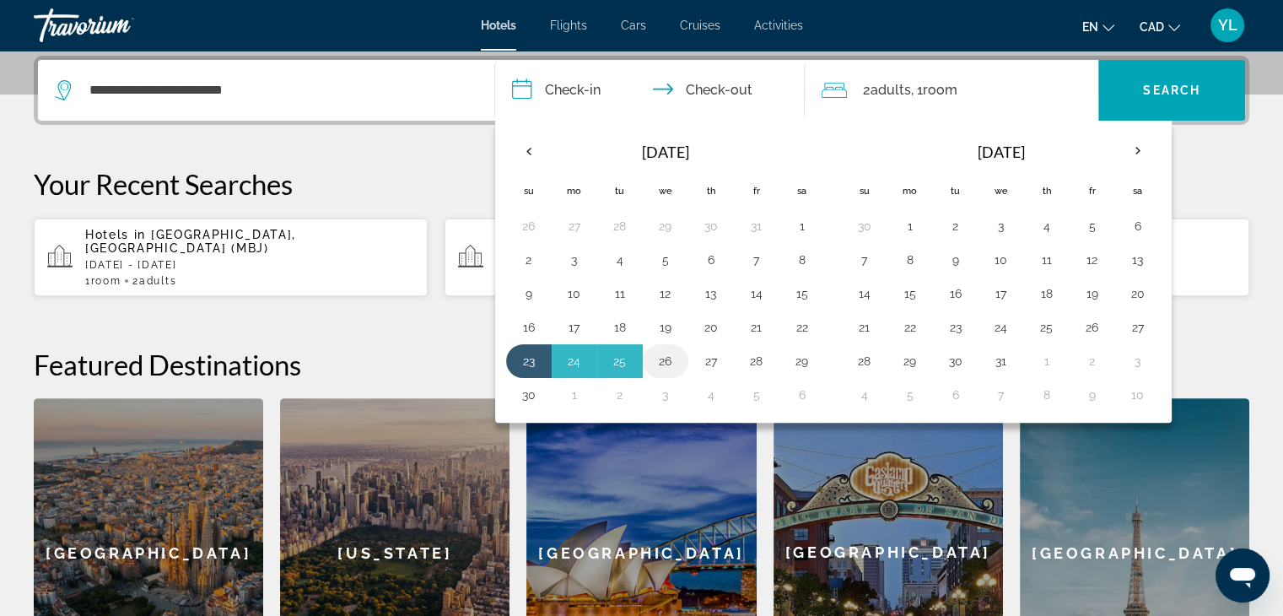
click at [666, 359] on button "26" at bounding box center [665, 361] width 27 height 24
type input "**********"
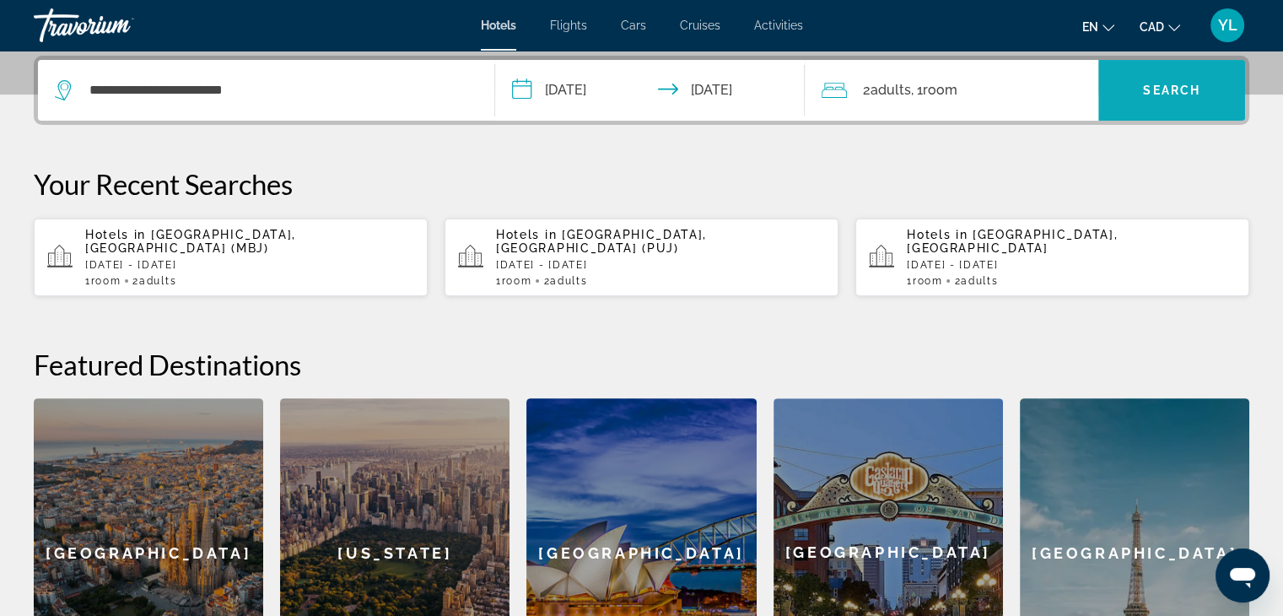
click at [1170, 84] on span "Search" at bounding box center [1171, 90] width 57 height 13
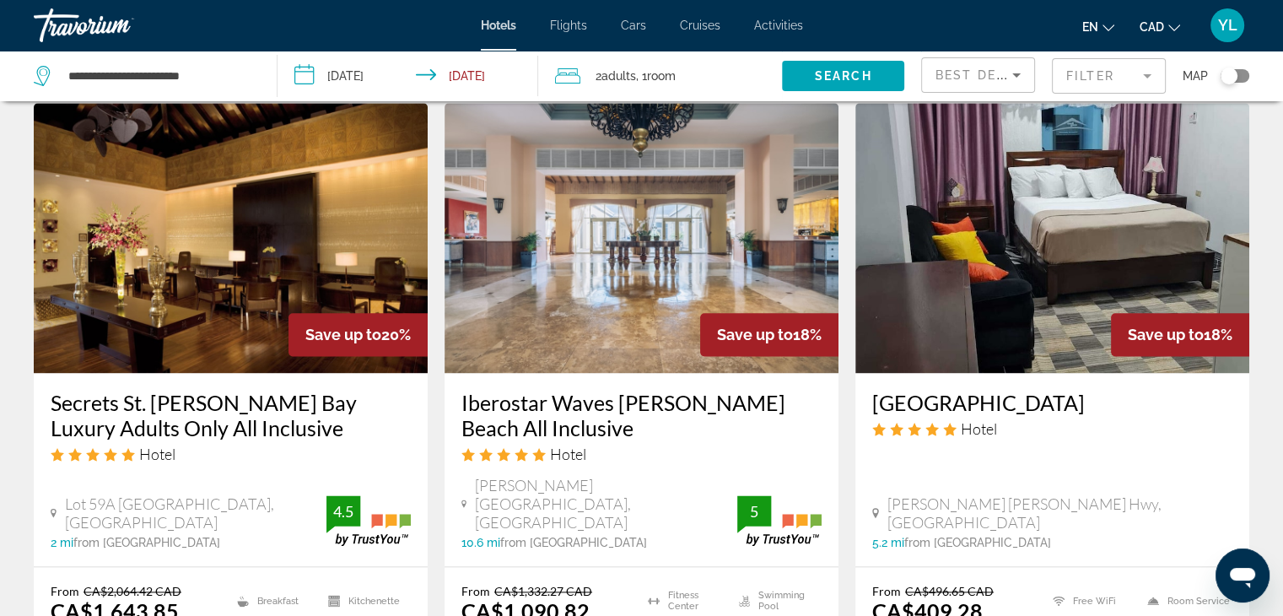
scroll to position [2024, 0]
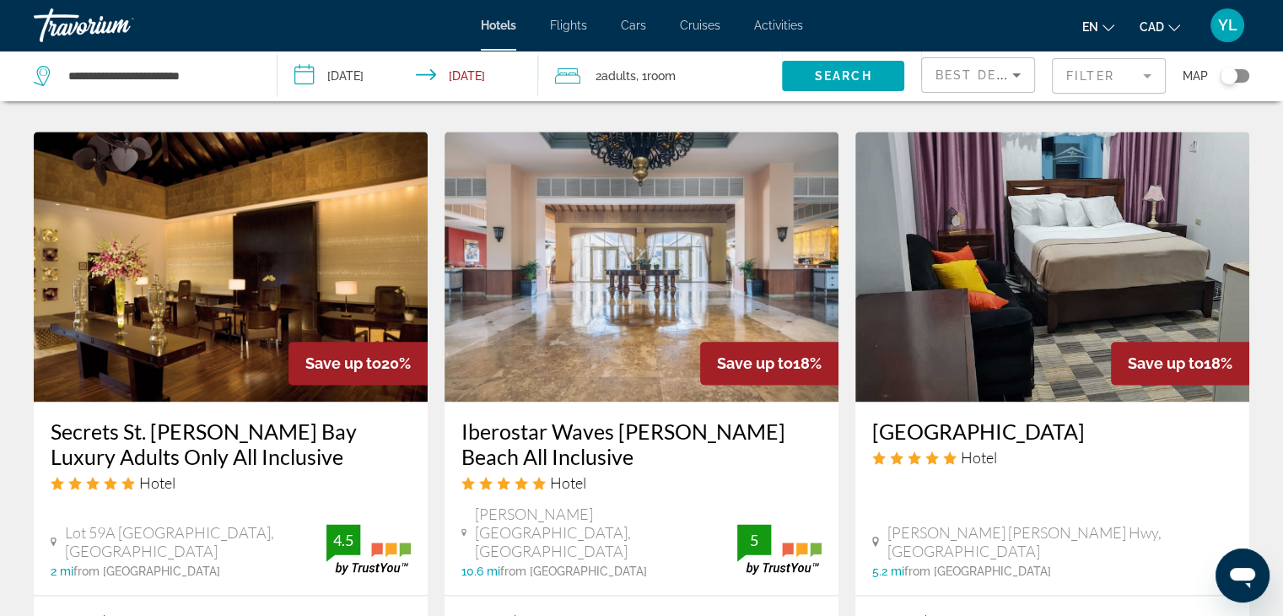
click at [614, 311] on img "Main content" at bounding box center [642, 267] width 394 height 270
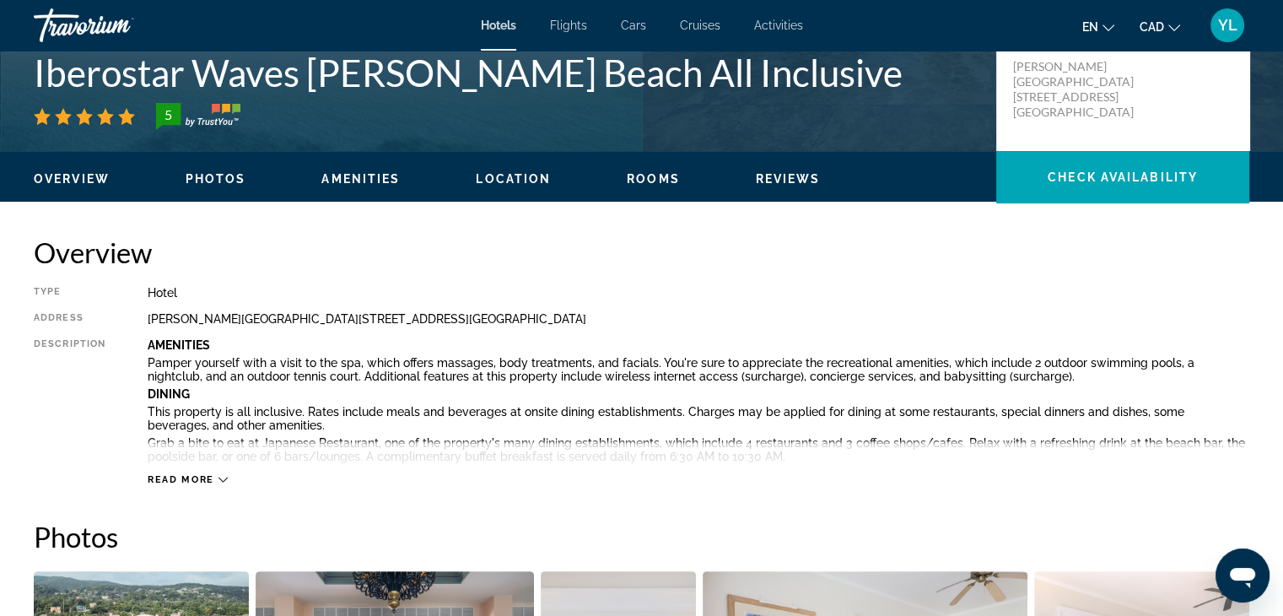
scroll to position [422, 0]
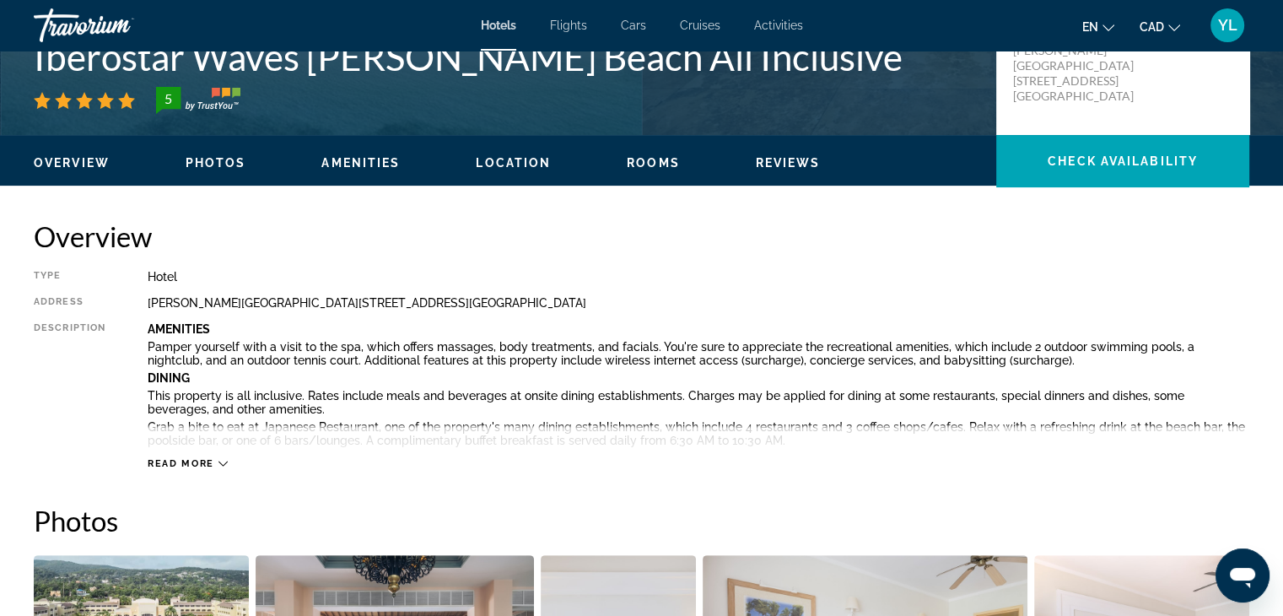
click at [218, 466] on icon "Main content" at bounding box center [222, 463] width 9 height 9
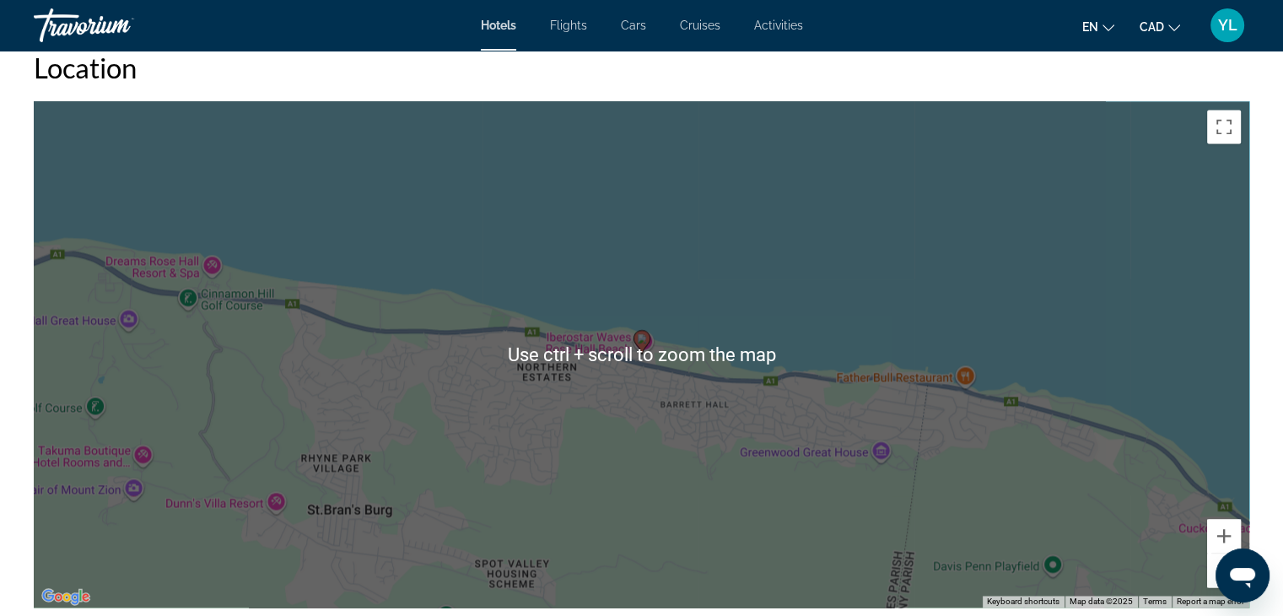
scroll to position [2362, 0]
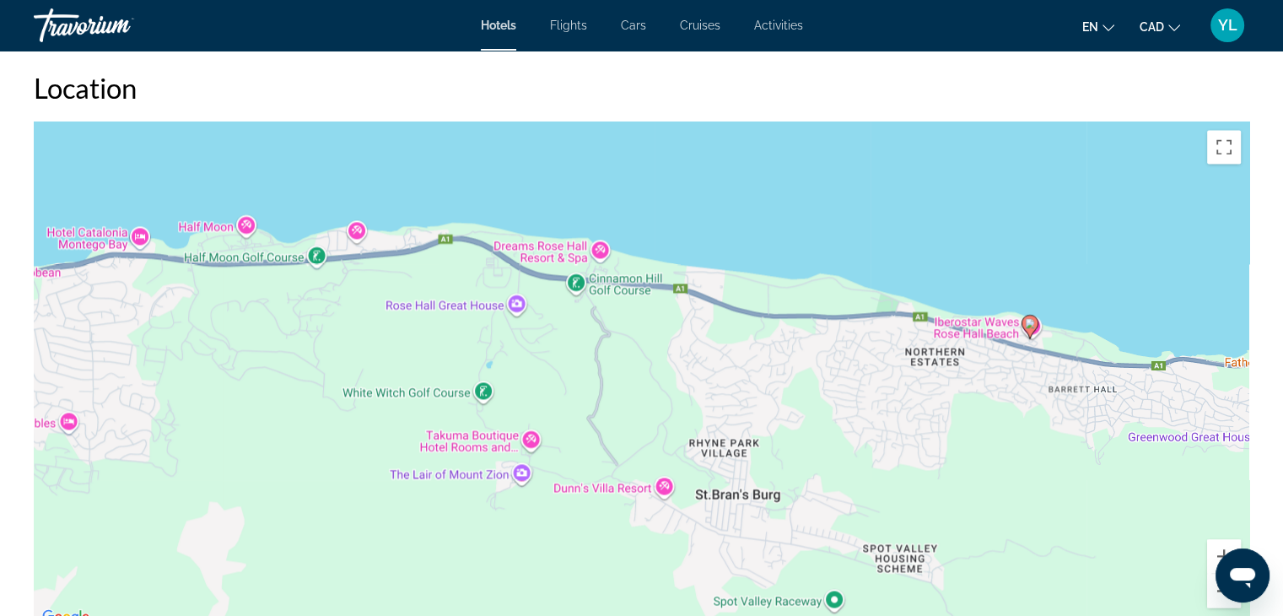
drag, startPoint x: 598, startPoint y: 472, endPoint x: 995, endPoint y: 434, distance: 399.1
click at [995, 434] on div "To activate drag with keyboard, press Alt + Enter. Once in keyboard drag state,…" at bounding box center [642, 374] width 1216 height 506
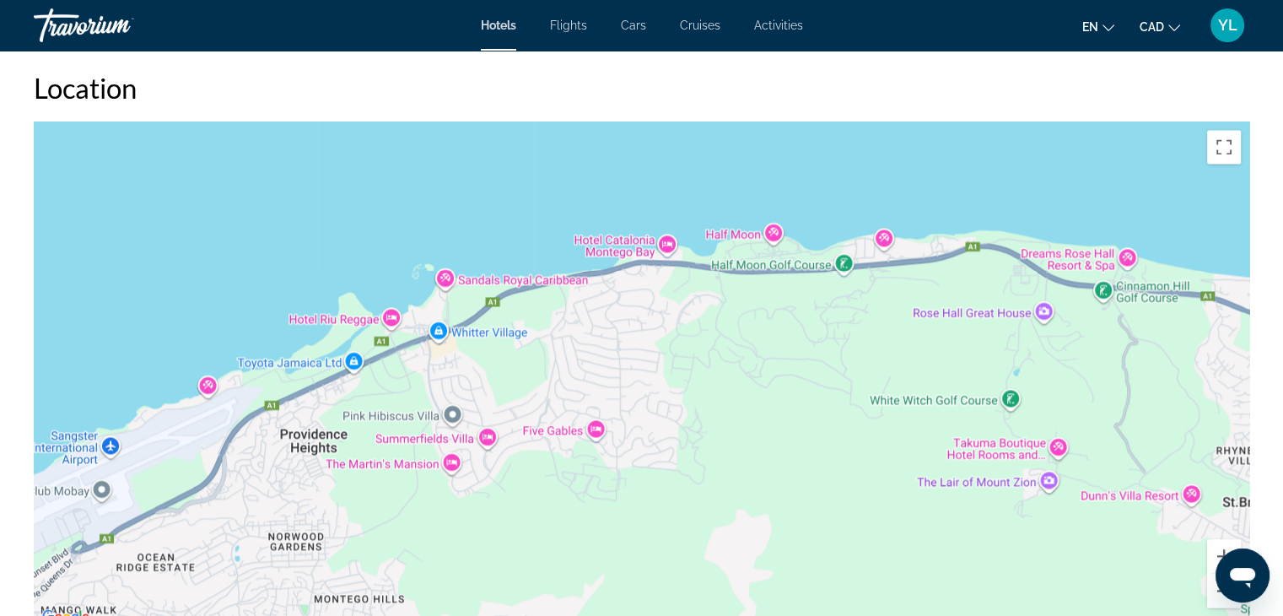
drag, startPoint x: 514, startPoint y: 413, endPoint x: 1032, endPoint y: 421, distance: 518.8
click at [1032, 421] on div "To activate drag with keyboard, press Alt + Enter. Once in keyboard drag state,…" at bounding box center [642, 374] width 1216 height 506
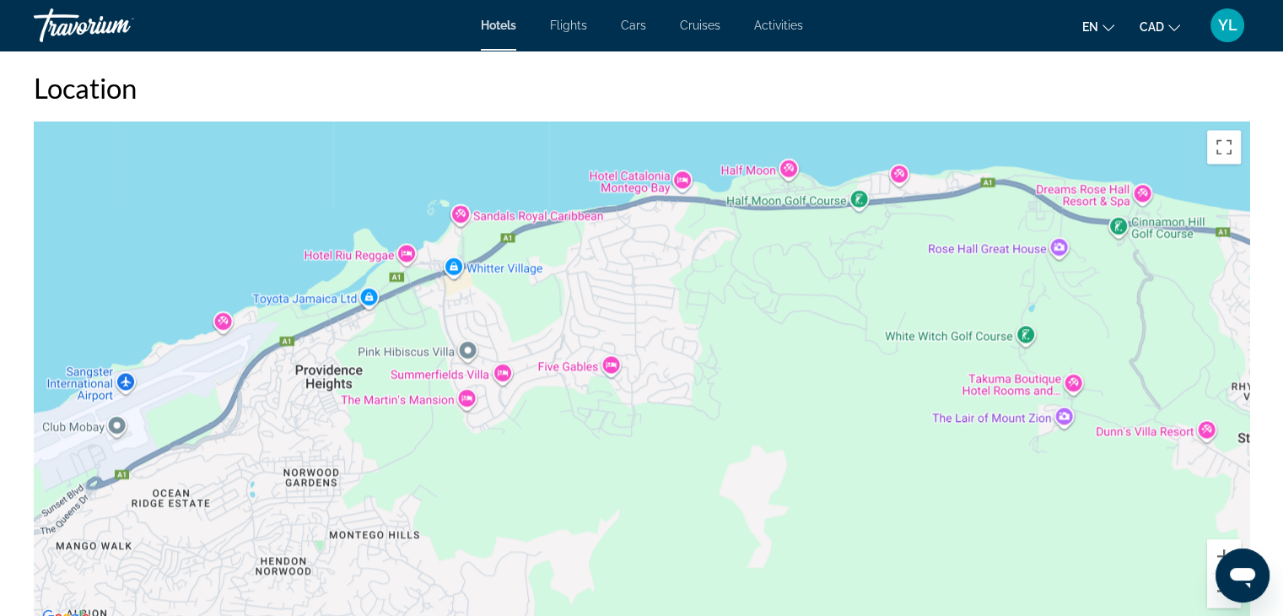
drag, startPoint x: 554, startPoint y: 387, endPoint x: 567, endPoint y: 323, distance: 65.3
click at [567, 323] on div "To activate drag with keyboard, press Alt + Enter. Once in keyboard drag state,…" at bounding box center [642, 374] width 1216 height 506
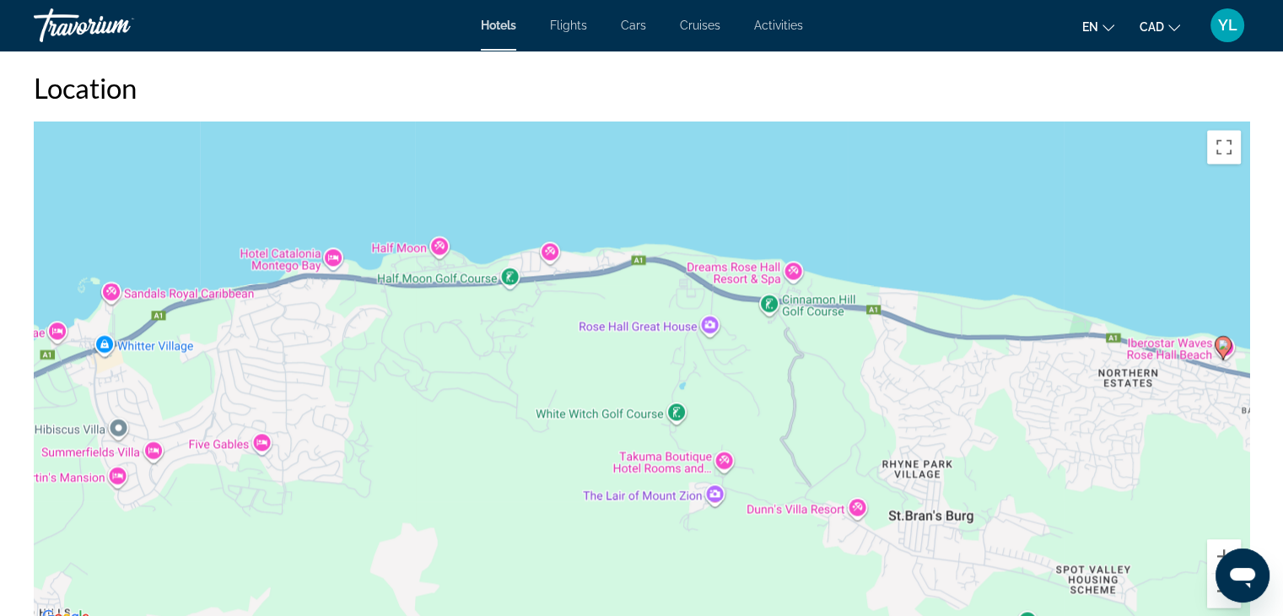
drag, startPoint x: 567, startPoint y: 323, endPoint x: 221, endPoint y: 399, distance: 354.1
click at [221, 399] on div "To activate drag with keyboard, press Alt + Enter. Once in keyboard drag state,…" at bounding box center [642, 374] width 1216 height 506
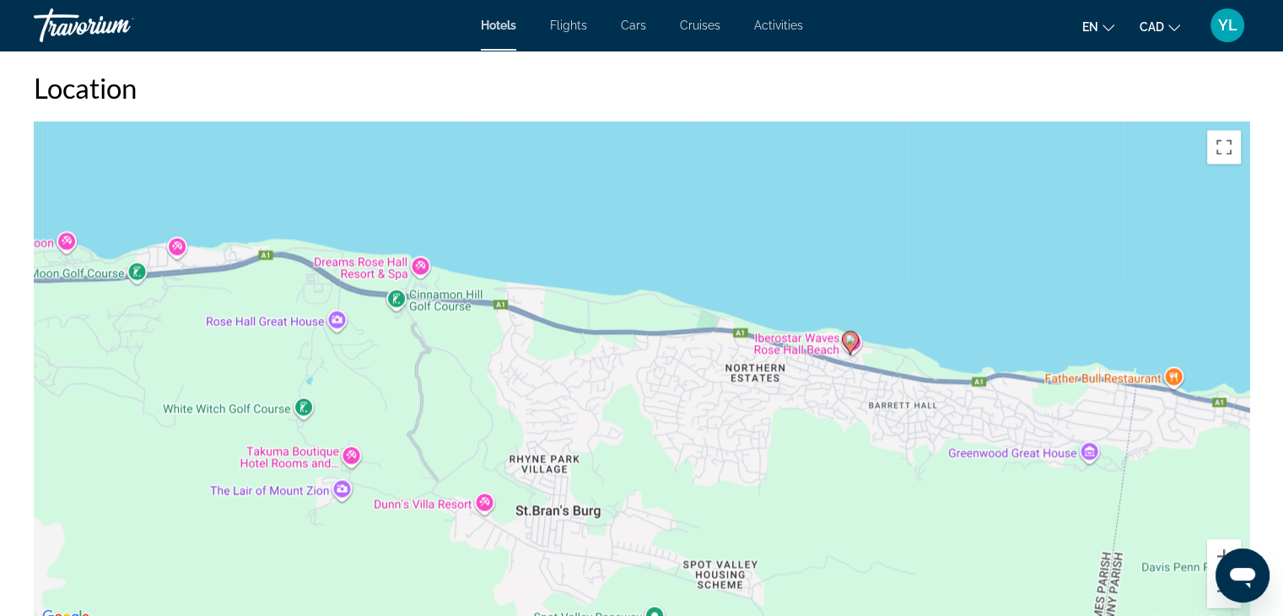
drag, startPoint x: 375, startPoint y: 393, endPoint x: 0, endPoint y: 388, distance: 374.6
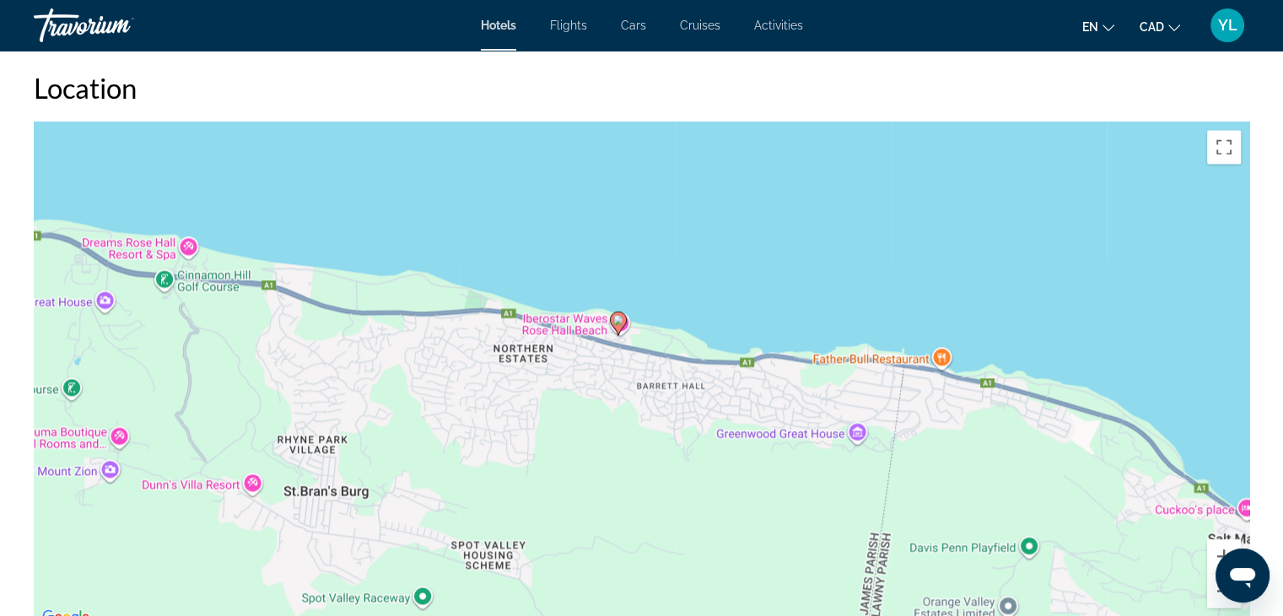
drag, startPoint x: 590, startPoint y: 382, endPoint x: 358, endPoint y: 365, distance: 233.4
click at [358, 365] on div "To activate drag with keyboard, press Alt + Enter. Once in keyboard drag state,…" at bounding box center [642, 374] width 1216 height 506
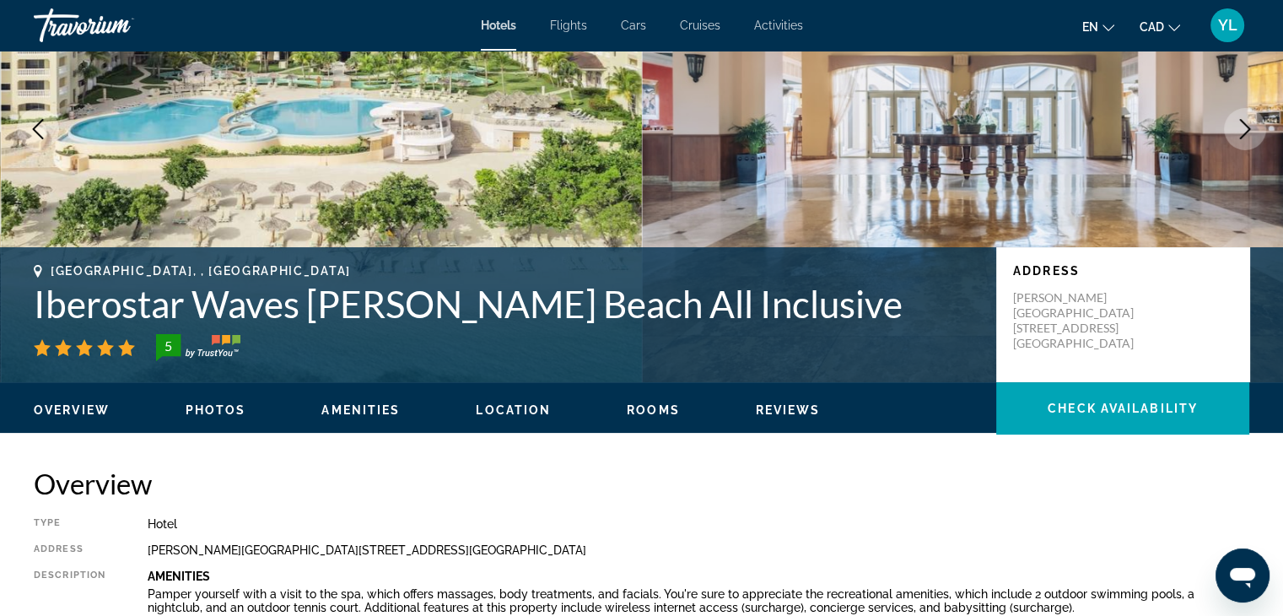
scroll to position [0, 0]
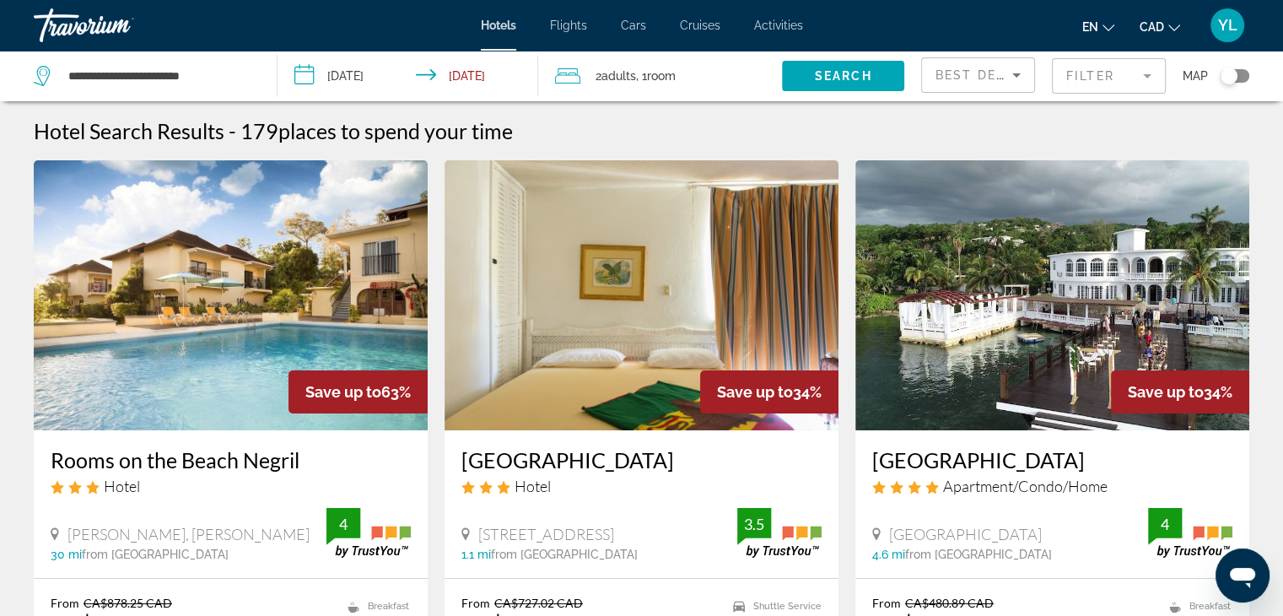
click at [1242, 75] on div "Toggle map" at bounding box center [1235, 75] width 29 height 13
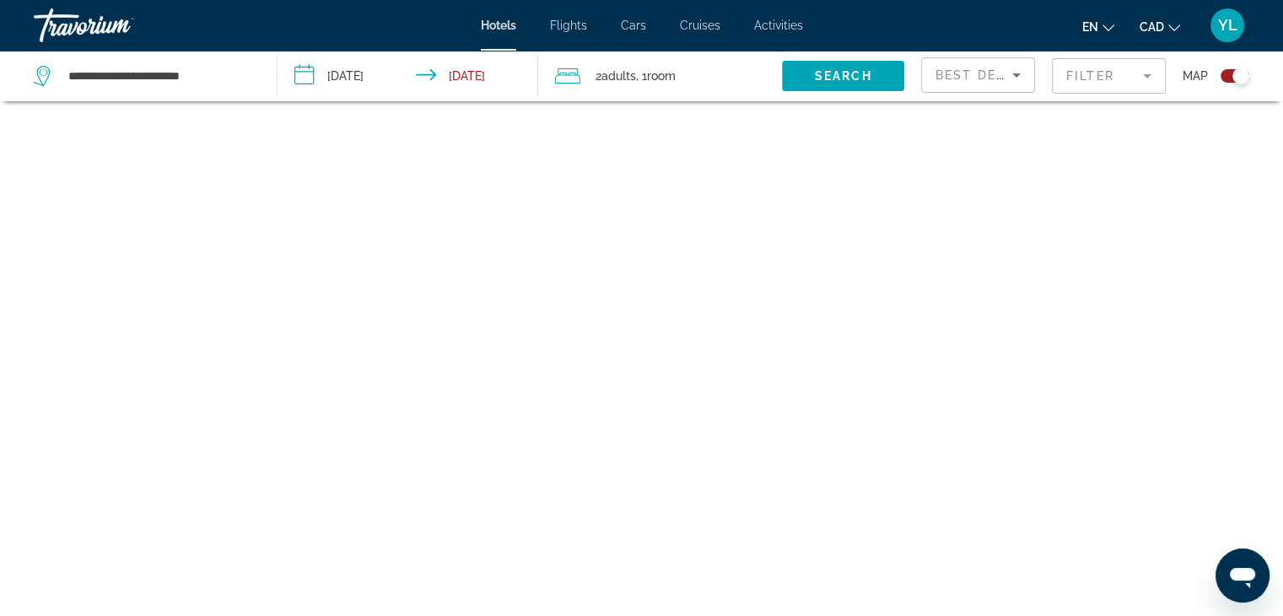
scroll to position [101, 0]
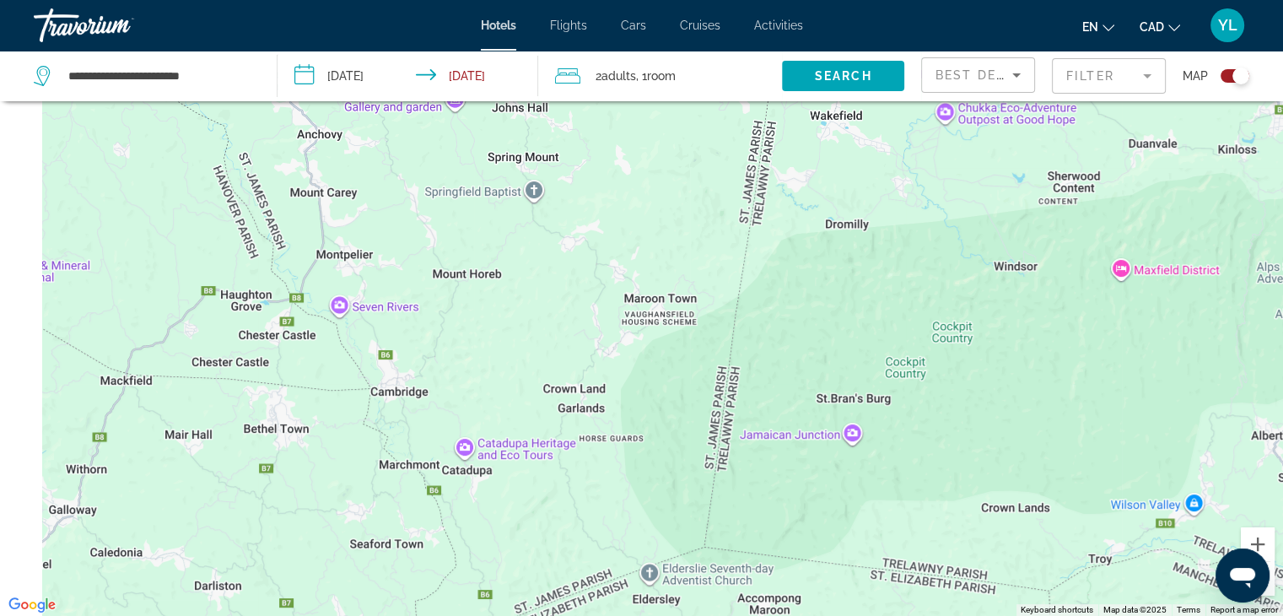
drag, startPoint x: 532, startPoint y: 333, endPoint x: 1071, endPoint y: 655, distance: 627.6
click at [1071, 515] on html "**********" at bounding box center [641, 207] width 1283 height 616
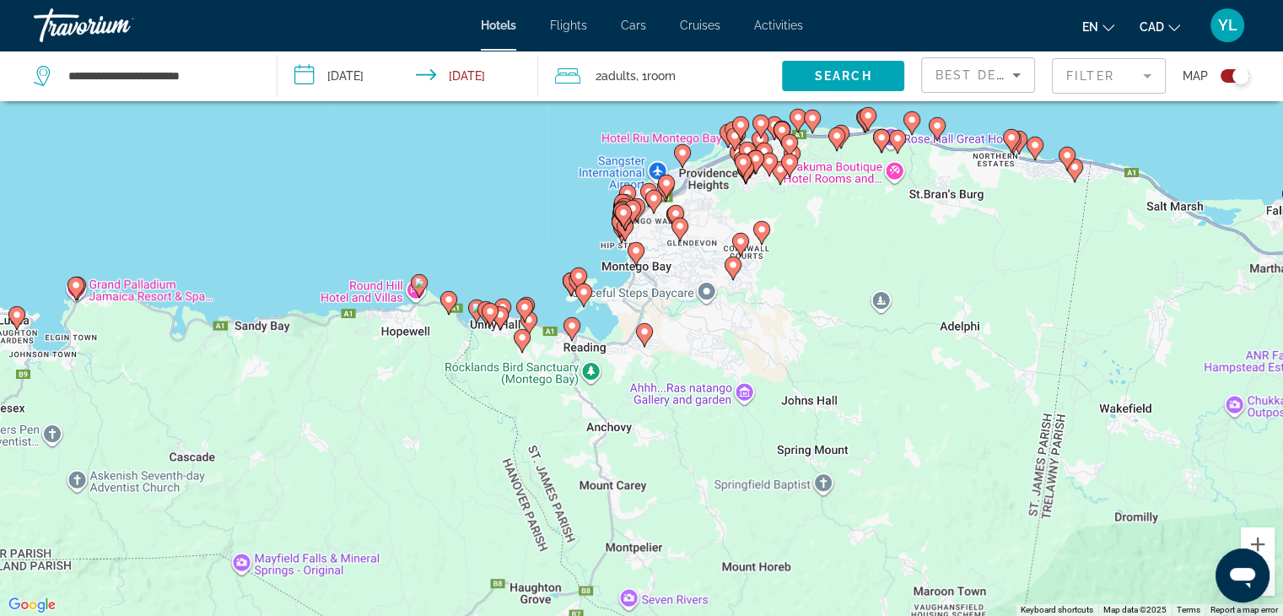
drag, startPoint x: 743, startPoint y: 351, endPoint x: 881, endPoint y: 655, distance: 333.4
click at [881, 515] on html "**********" at bounding box center [641, 207] width 1283 height 616
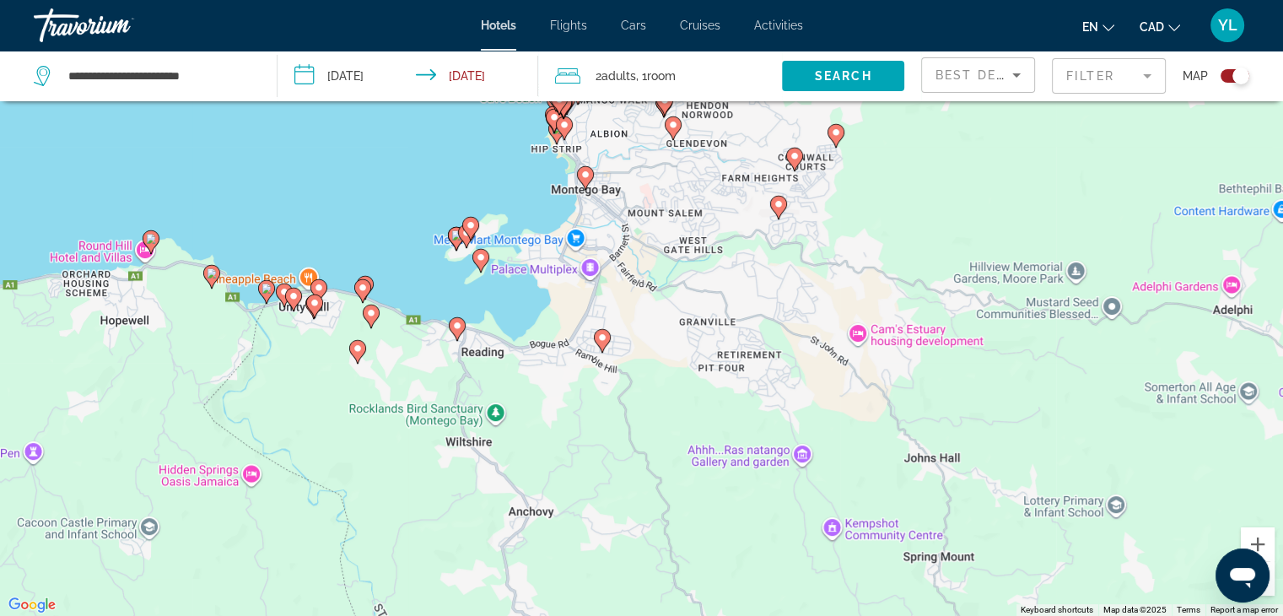
drag, startPoint x: 648, startPoint y: 366, endPoint x: 763, endPoint y: 616, distance: 275.1
click at [763, 515] on html "**********" at bounding box center [641, 207] width 1283 height 616
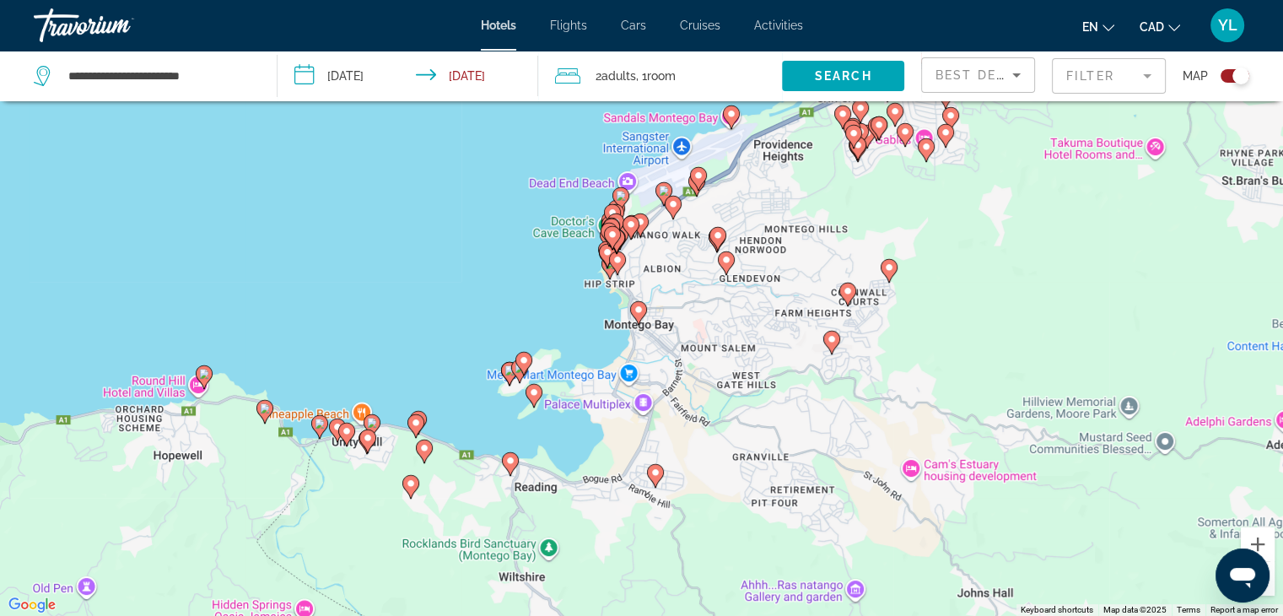
drag, startPoint x: 671, startPoint y: 428, endPoint x: 726, endPoint y: 559, distance: 142.6
click at [726, 559] on div "To activate drag with keyboard, press Alt + Enter. Once in keyboard drag state,…" at bounding box center [641, 308] width 1283 height 616
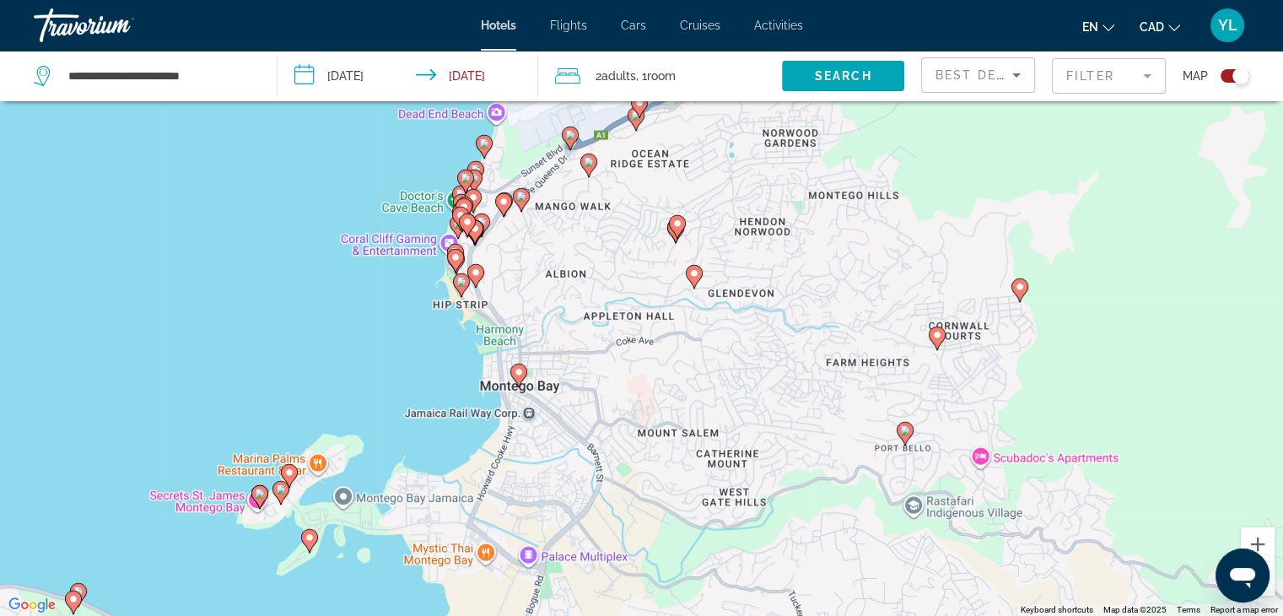
drag, startPoint x: 558, startPoint y: 284, endPoint x: 553, endPoint y: 544, distance: 259.9
click at [553, 544] on div "To activate drag with keyboard, press Alt + Enter. Once in keyboard drag state,…" at bounding box center [641, 308] width 1283 height 616
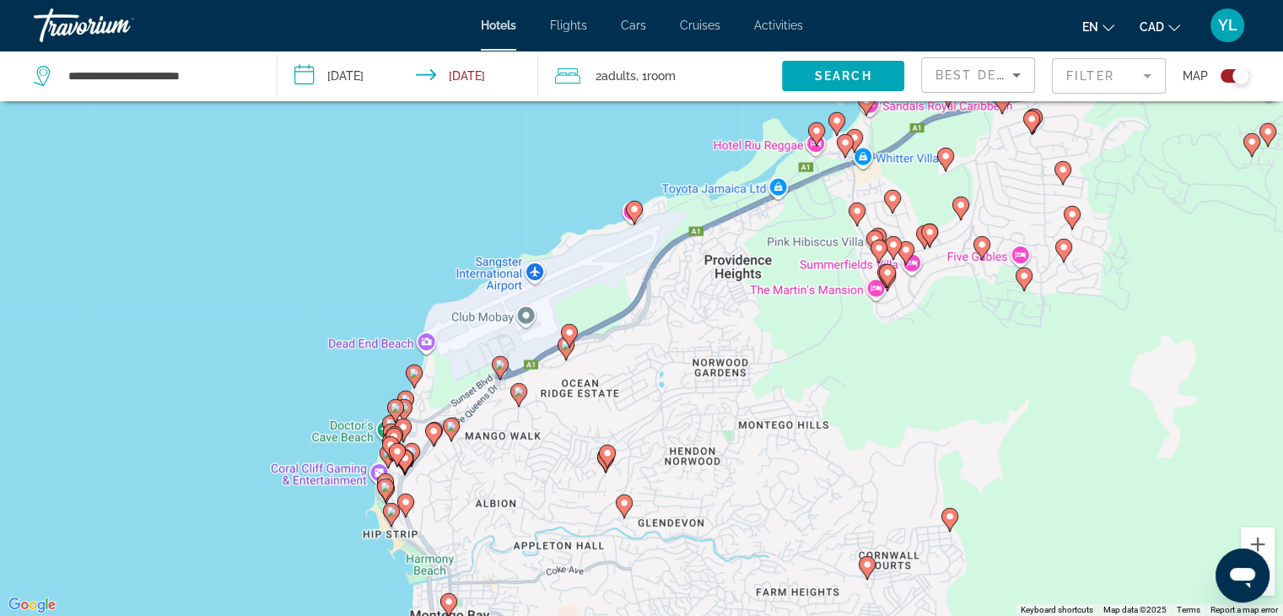
drag, startPoint x: 667, startPoint y: 302, endPoint x: 597, endPoint y: 536, distance: 243.9
click at [597, 536] on div "To activate drag with keyboard, press Alt + Enter. Once in keyboard drag state,…" at bounding box center [641, 308] width 1283 height 616
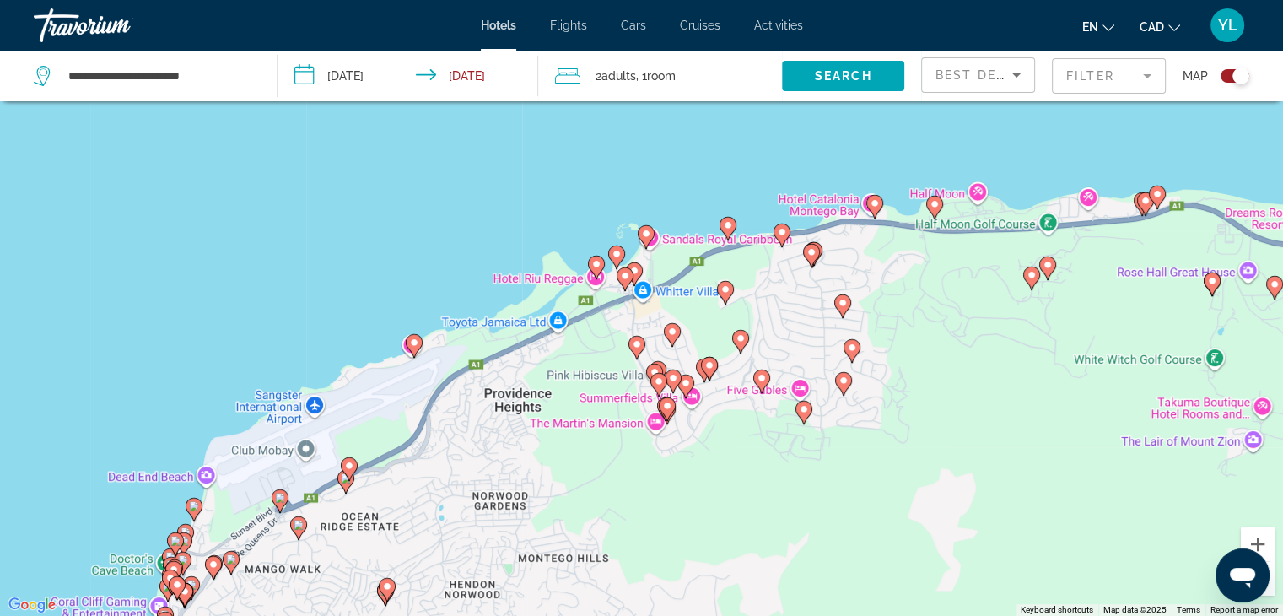
drag, startPoint x: 831, startPoint y: 367, endPoint x: 607, endPoint y: 502, distance: 261.8
click at [607, 502] on div "To activate drag with keyboard, press Alt + Enter. Once in keyboard drag state,…" at bounding box center [641, 308] width 1283 height 616
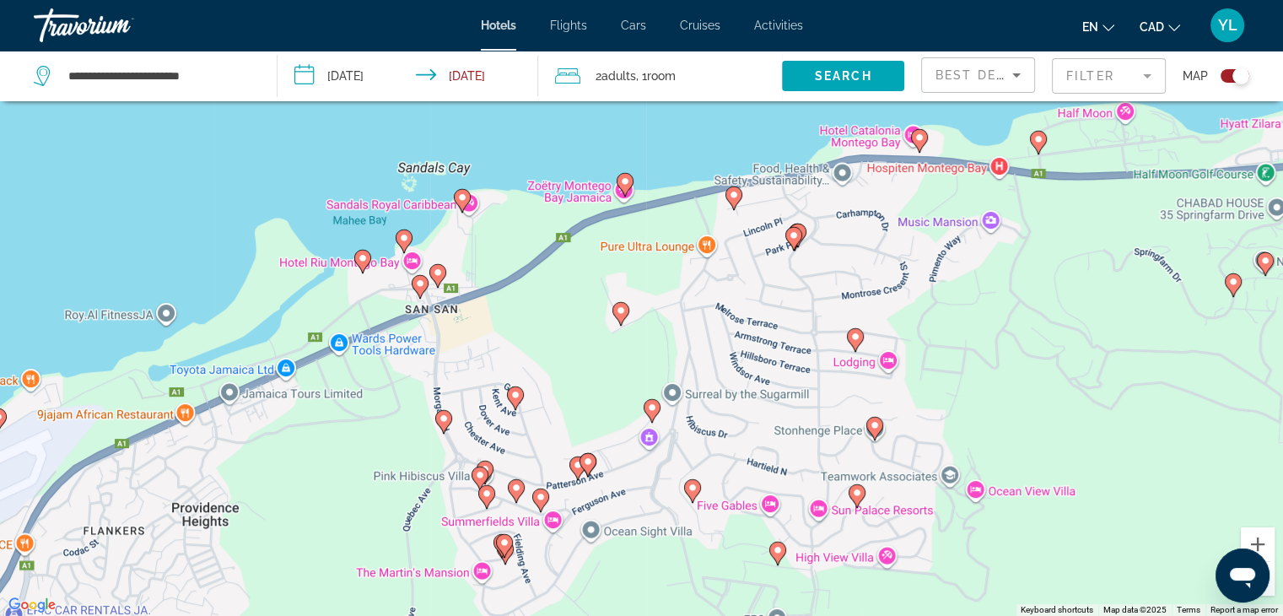
drag, startPoint x: 784, startPoint y: 443, endPoint x: 746, endPoint y: 612, distance: 172.9
click at [746, 612] on div "To activate drag with keyboard, press Alt + Enter. Once in keyboard drag state,…" at bounding box center [641, 308] width 1283 height 616
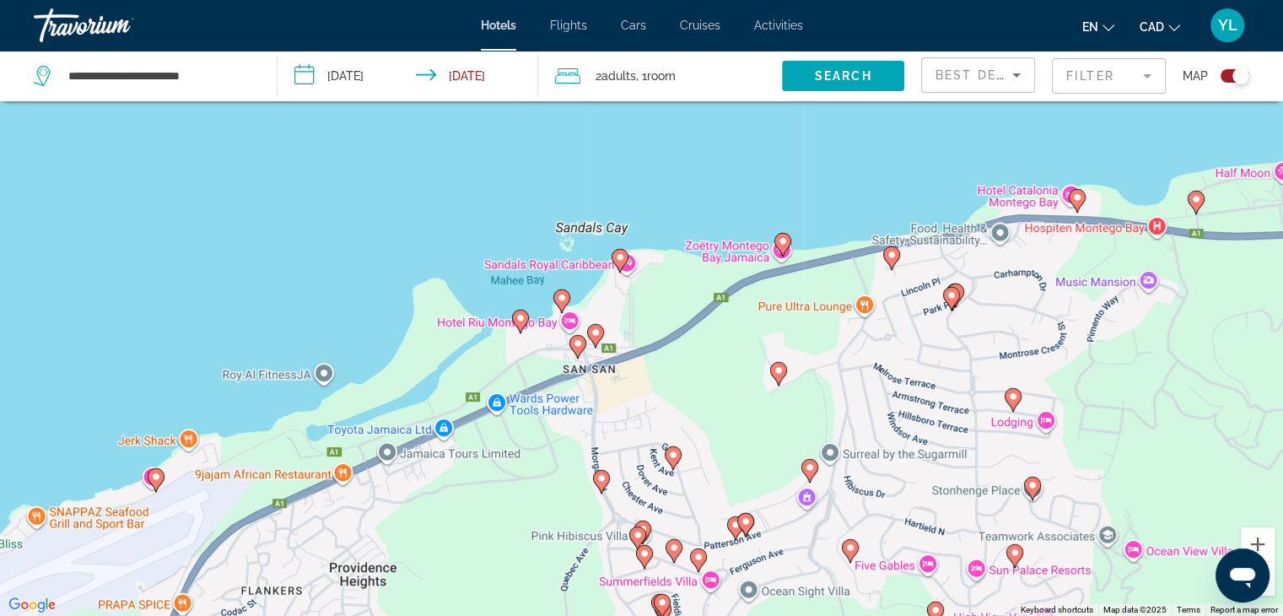
drag, startPoint x: 1019, startPoint y: 332, endPoint x: 1295, endPoint y: 372, distance: 278.8
click at [1283, 372] on html "**********" at bounding box center [641, 207] width 1283 height 616
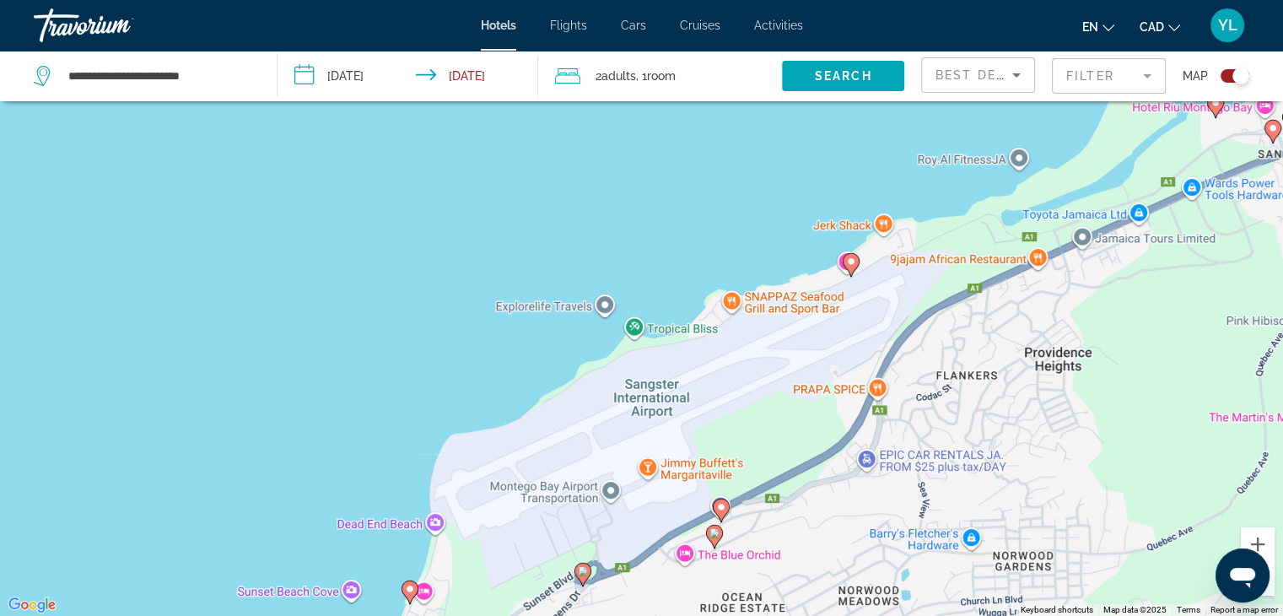
drag, startPoint x: 603, startPoint y: 493, endPoint x: 1174, endPoint y: 299, distance: 603.4
click at [1174, 299] on div "To activate drag with keyboard, press Alt + Enter. Once in keyboard drag state,…" at bounding box center [641, 308] width 1283 height 616
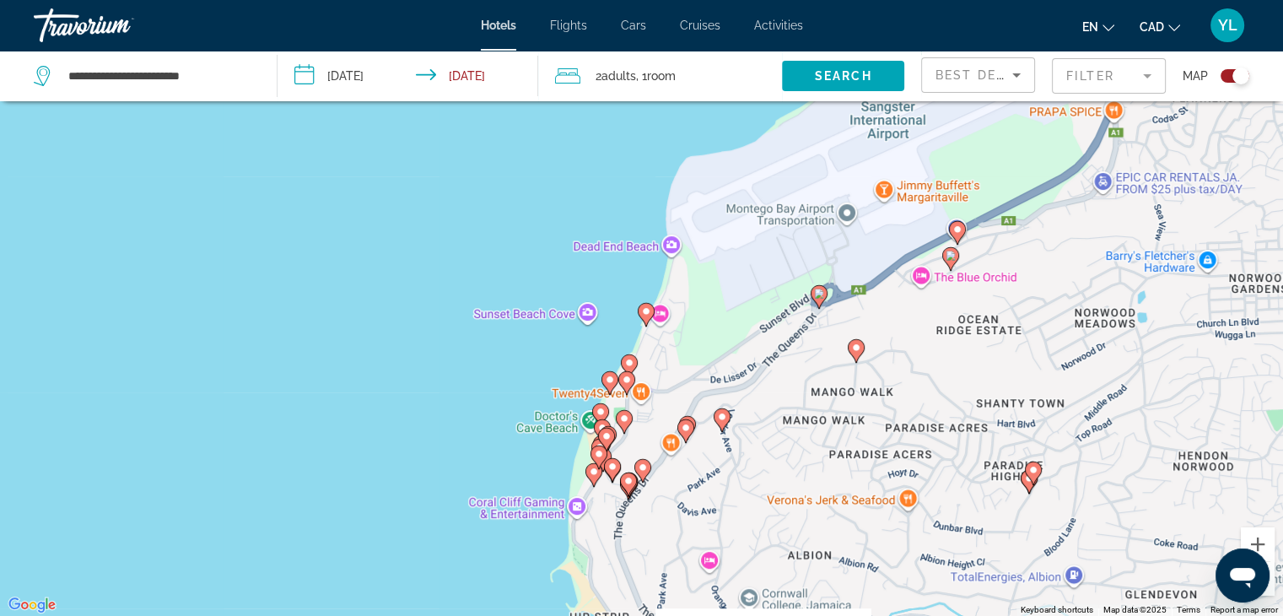
drag, startPoint x: 355, startPoint y: 416, endPoint x: 599, endPoint y: 136, distance: 371.3
click at [599, 136] on div "To activate drag with keyboard, press Alt + Enter. Once in keyboard drag state,…" at bounding box center [641, 308] width 1283 height 616
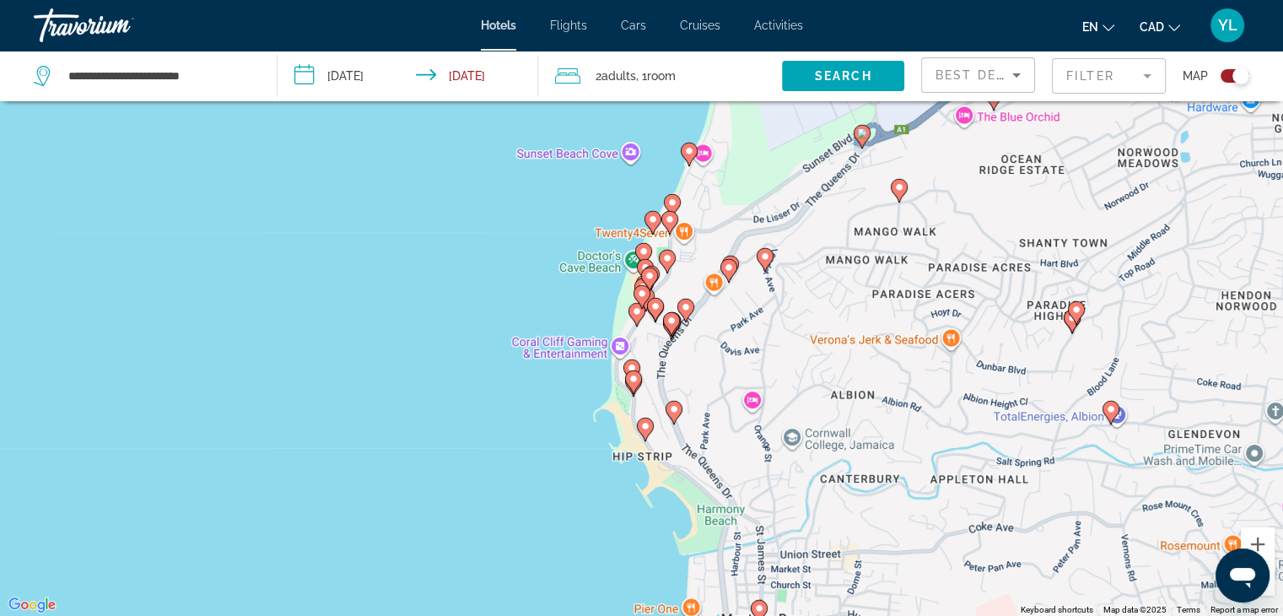
drag, startPoint x: 317, startPoint y: 465, endPoint x: 359, endPoint y: 305, distance: 164.7
click at [359, 305] on div "To activate drag with keyboard, press Alt + Enter. Once in keyboard drag state,…" at bounding box center [641, 308] width 1283 height 616
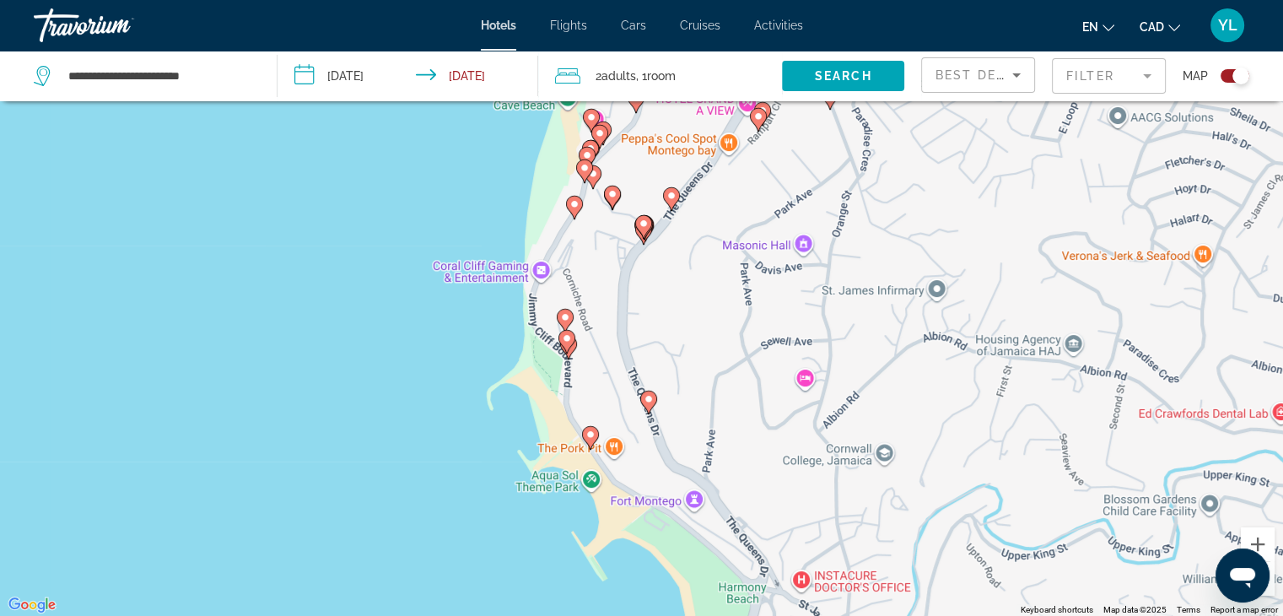
drag, startPoint x: 359, startPoint y: 305, endPoint x: 19, endPoint y: 151, distance: 372.6
click at [19, 154] on div "To activate drag with keyboard, press Alt + Enter. Once in keyboard drag state,…" at bounding box center [641, 308] width 1283 height 616
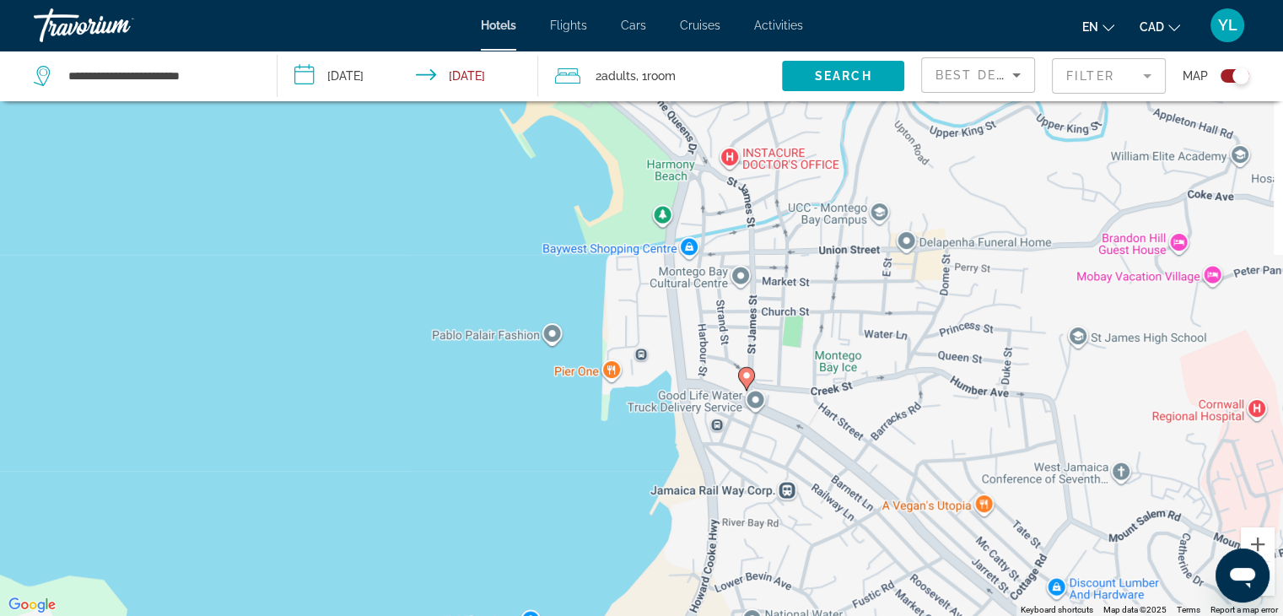
drag, startPoint x: 332, startPoint y: 554, endPoint x: 243, endPoint y: 131, distance: 432.8
click at [250, 143] on div "To activate drag with keyboard, press Alt + Enter. Once in keyboard drag state,…" at bounding box center [641, 308] width 1283 height 616
click at [245, 135] on div "To activate drag with keyboard, press Alt + Enter. Once in keyboard drag state,…" at bounding box center [641, 308] width 1283 height 616
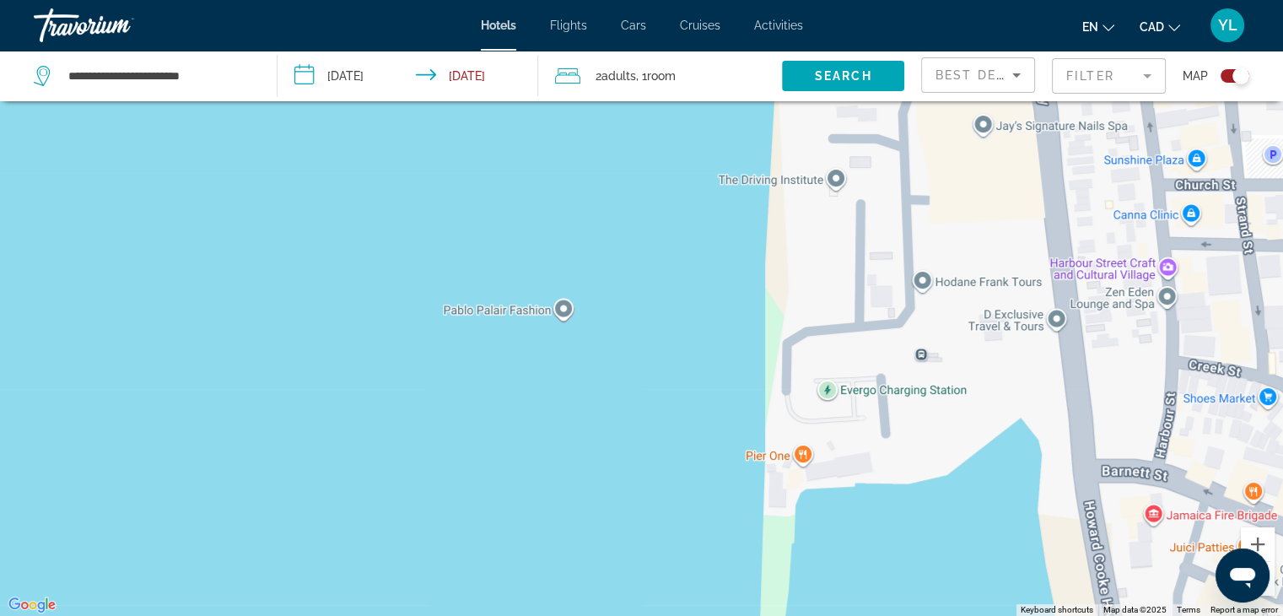
drag, startPoint x: 898, startPoint y: 431, endPoint x: 0, endPoint y: 359, distance: 901.2
click at [0, 359] on div "Main content" at bounding box center [641, 308] width 1283 height 616
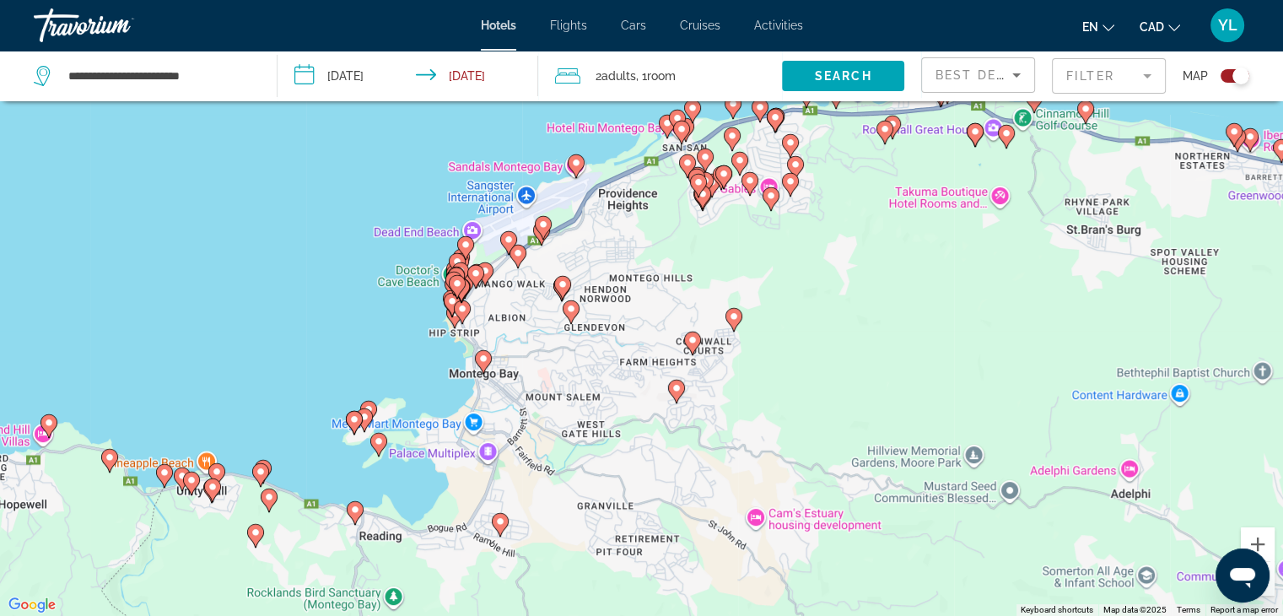
drag, startPoint x: 71, startPoint y: 352, endPoint x: 429, endPoint y: 355, distance: 357.7
click at [429, 355] on div "To activate drag with keyboard, press Alt + Enter. Once in keyboard drag state,…" at bounding box center [641, 308] width 1283 height 616
